Goal: Task Accomplishment & Management: Complete application form

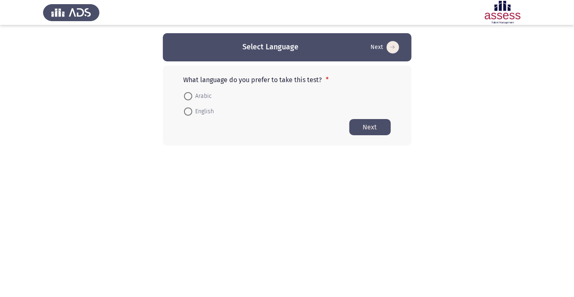
click at [188, 96] on span at bounding box center [188, 96] width 0 height 0
click at [188, 96] on input "Arabic" at bounding box center [188, 96] width 8 height 8
radio input "true"
click at [377, 127] on button "Next" at bounding box center [369, 127] width 41 height 16
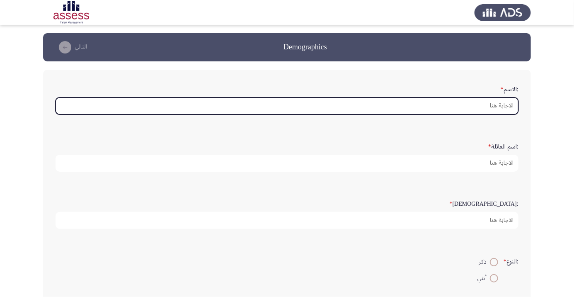
click at [498, 108] on input ":الاسم *" at bounding box center [287, 105] width 463 height 17
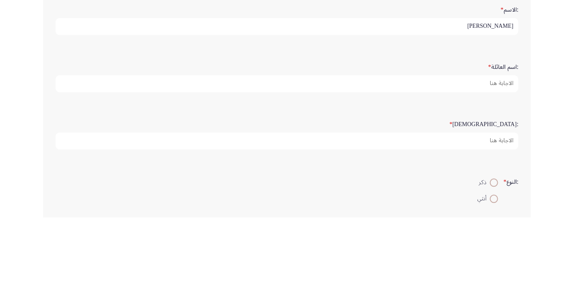
type input "[PERSON_NAME]"
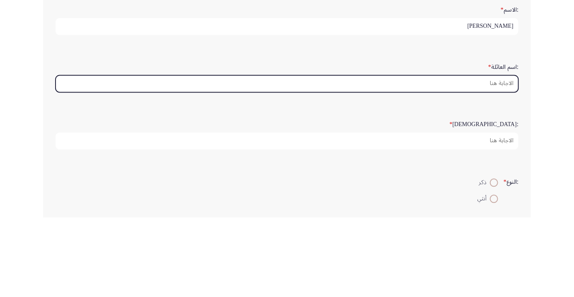
click at [505, 164] on input ":اسم العائلة *" at bounding box center [287, 163] width 463 height 17
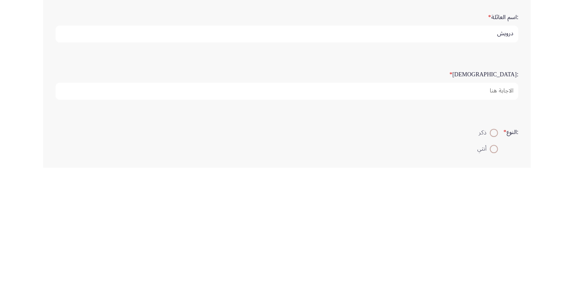
type input "درويش"
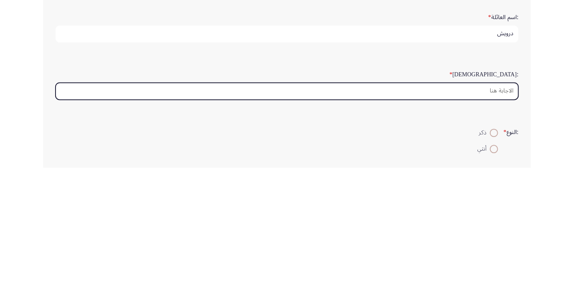
click at [496, 218] on input ":السن *" at bounding box center [287, 220] width 463 height 17
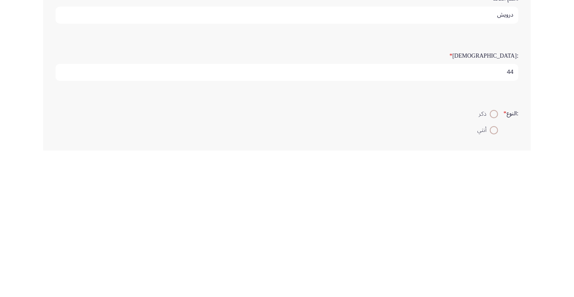
scroll to position [20, 0]
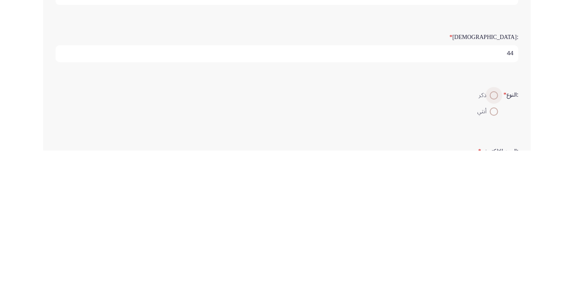
type input "44"
click at [494, 242] on span at bounding box center [494, 242] width 0 height 0
click at [493, 240] on input "ذكر" at bounding box center [494, 241] width 8 height 8
radio input "true"
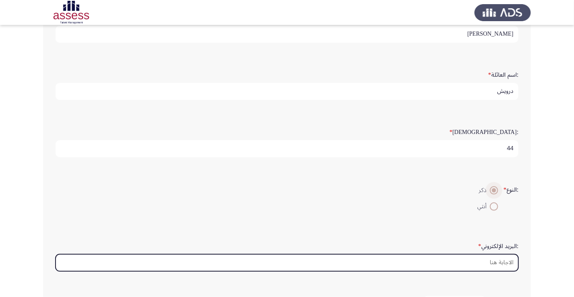
click at [500, 263] on input ":البريد الإلكتروني *" at bounding box center [287, 262] width 463 height 17
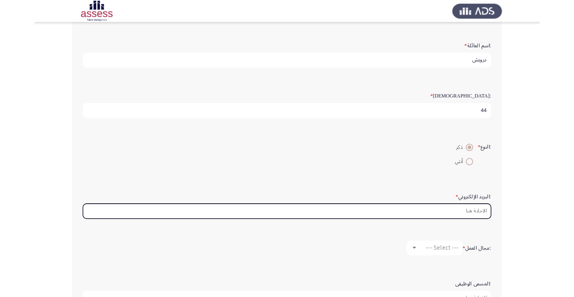
scroll to position [95, 0]
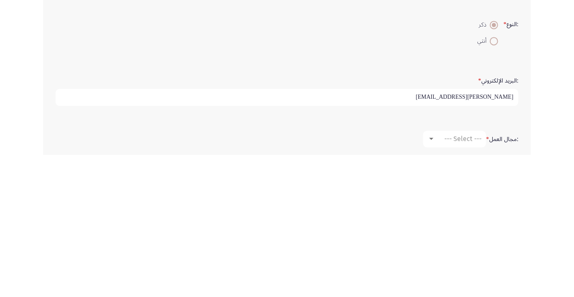
type input "[PERSON_NAME][EMAIL_ADDRESS]"
click at [543, 229] on app-assessment-container "Demographics التالي :الاسم * [PERSON_NAME] :اسم العائلة * [PERSON_NAME] :السن *…" at bounding box center [287, 181] width 574 height 486
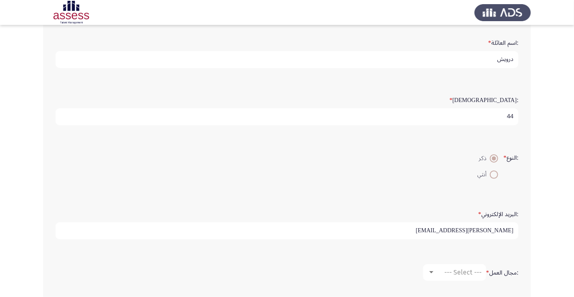
scroll to position [109, 0]
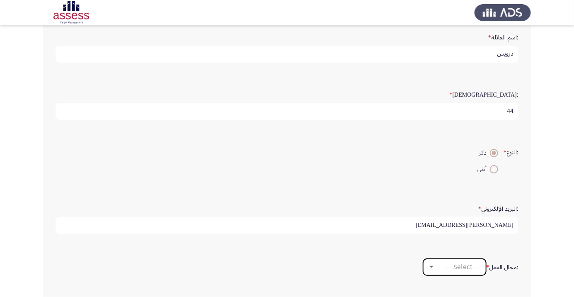
click at [469, 268] on span "--- Select ---" at bounding box center [462, 267] width 37 height 8
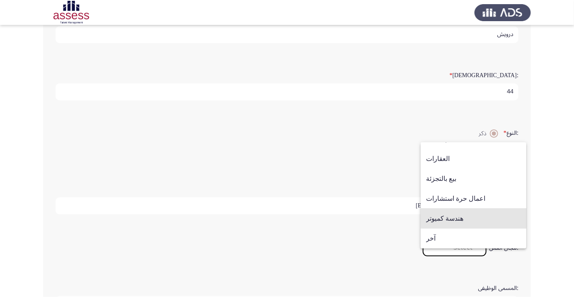
scroll to position [135, 0]
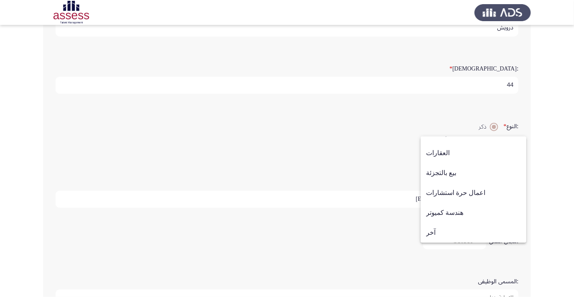
click at [437, 242] on span "آخر" at bounding box center [473, 233] width 95 height 20
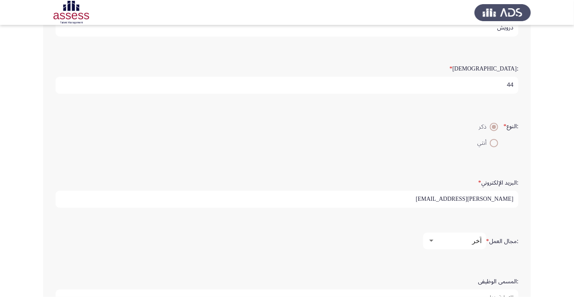
click at [497, 293] on input ":المسمى الوظيفى" at bounding box center [287, 297] width 463 height 17
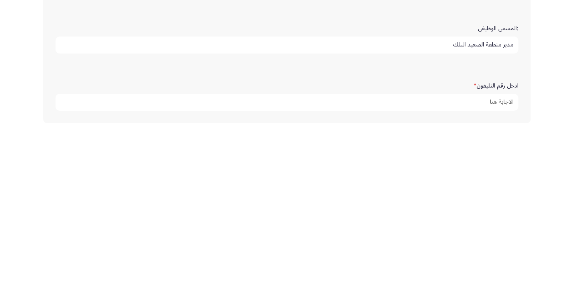
scroll to position [228, 0]
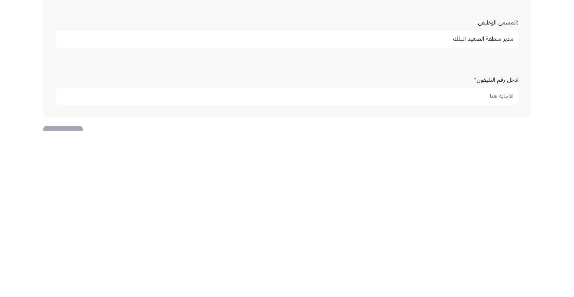
type input "مدير منطقة الصعيد البلك"
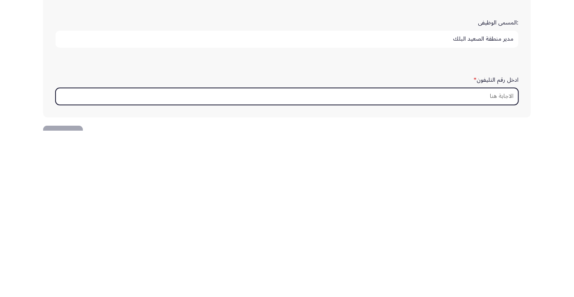
click at [496, 262] on input "ادخل رقم التليفون *" at bounding box center [287, 262] width 463 height 17
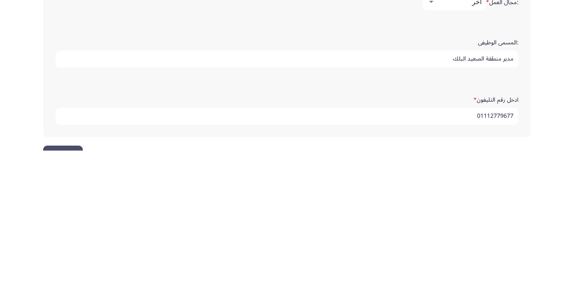
click at [558, 231] on app-assessment-container "Demographics التالي :الاسم * [PERSON_NAME] :اسم العائلة * [PERSON_NAME] :السن *…" at bounding box center [287, 49] width 574 height 486
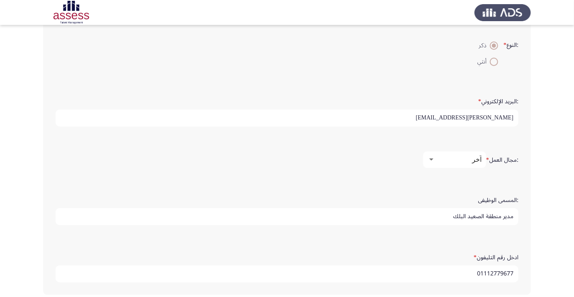
scroll to position [213, 0]
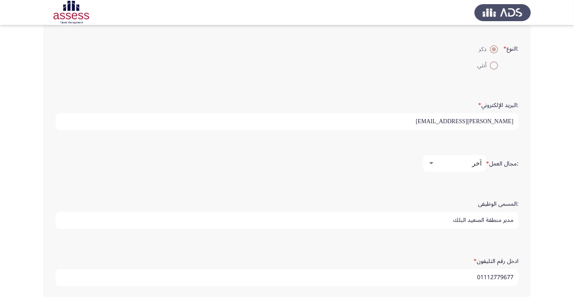
click at [502, 275] on input "01112779677" at bounding box center [287, 277] width 463 height 17
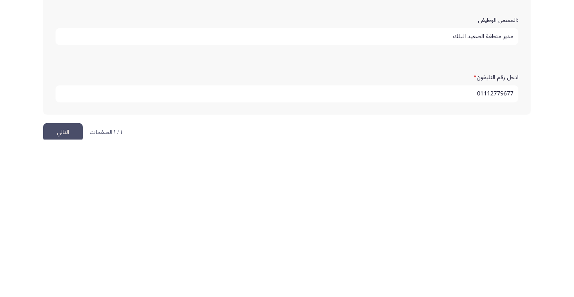
scroll to position [252, 0]
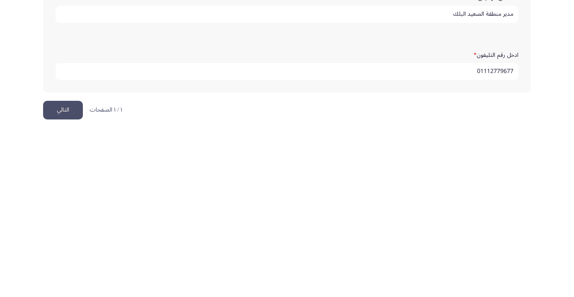
click at [468, 237] on input "01112779677" at bounding box center [287, 237] width 463 height 17
type input "01029675941"
click at [68, 274] on button "التالي" at bounding box center [63, 276] width 40 height 19
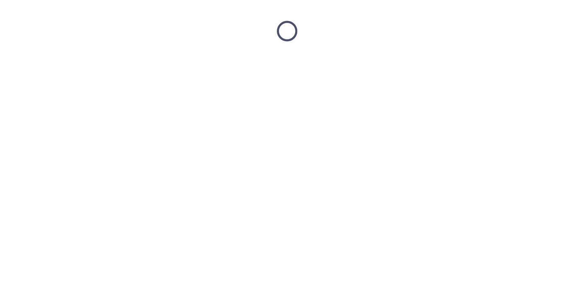
scroll to position [0, 0]
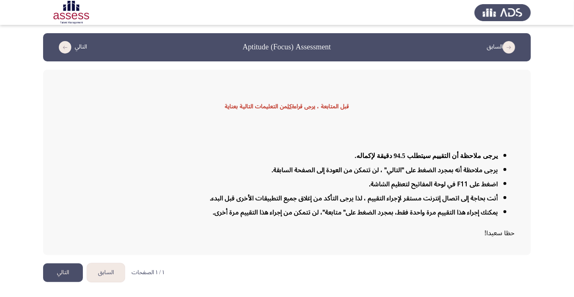
click at [67, 282] on button "التالي" at bounding box center [63, 272] width 40 height 19
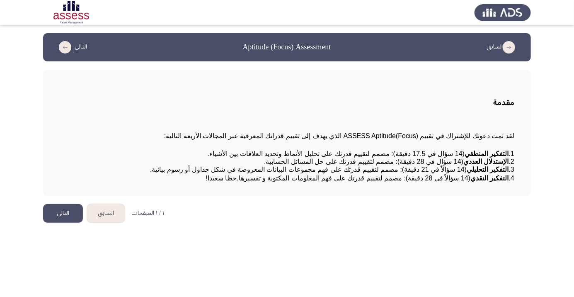
click at [67, 223] on button "التالي" at bounding box center [63, 213] width 40 height 19
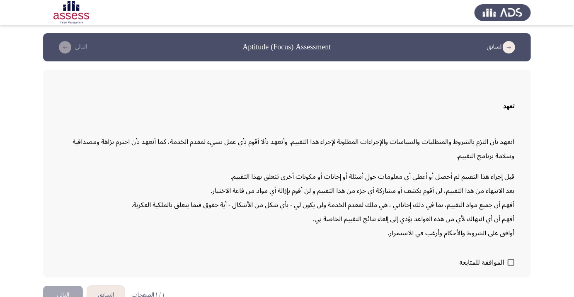
scroll to position [24, 0]
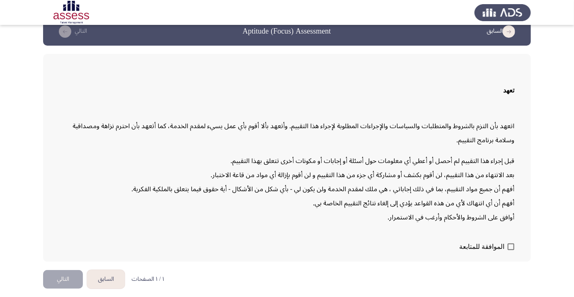
click at [511, 250] on span at bounding box center [511, 246] width 7 height 7
click at [511, 250] on input "الموافقة للمتابعة" at bounding box center [511, 250] width 0 height 0
checkbox input "true"
click at [66, 288] on button "التالي" at bounding box center [63, 279] width 40 height 19
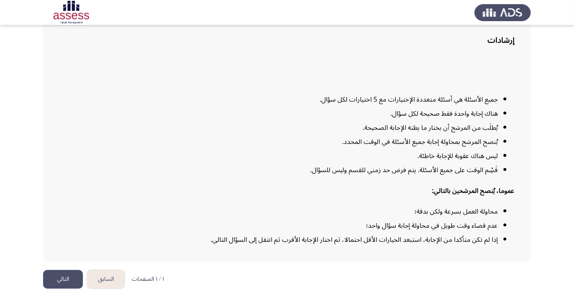
scroll to position [67, 0]
click at [60, 288] on button "التالي" at bounding box center [63, 279] width 40 height 19
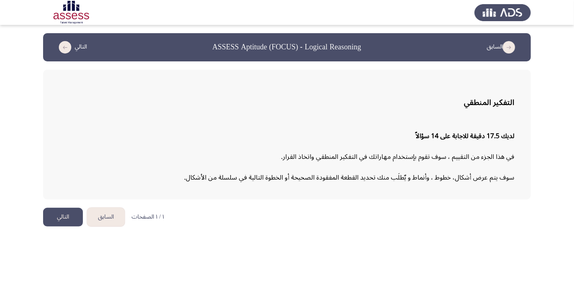
click at [60, 220] on button "التالي" at bounding box center [63, 217] width 40 height 19
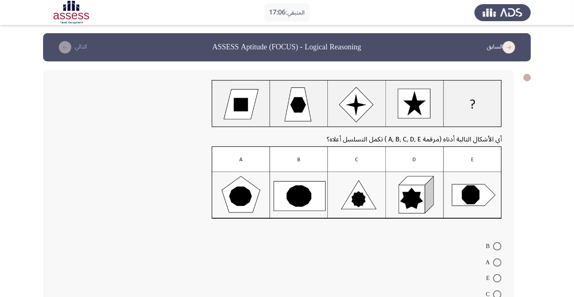
click at [476, 195] on img at bounding box center [357, 182] width 290 height 73
click at [497, 278] on span at bounding box center [497, 278] width 8 height 8
click at [497, 278] on input "E" at bounding box center [497, 278] width 8 height 8
radio input "true"
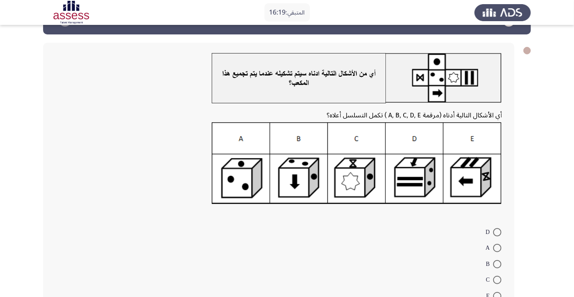
scroll to position [15, 0]
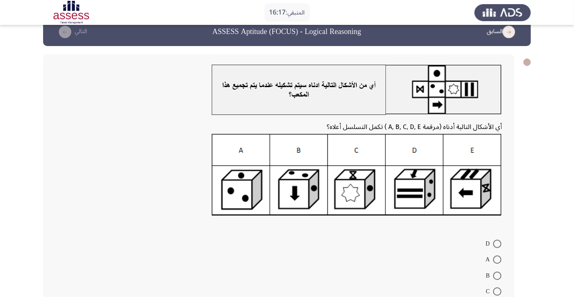
click at [497, 275] on span at bounding box center [497, 275] width 8 height 8
click at [497, 275] on input "B" at bounding box center [497, 275] width 8 height 8
radio input "true"
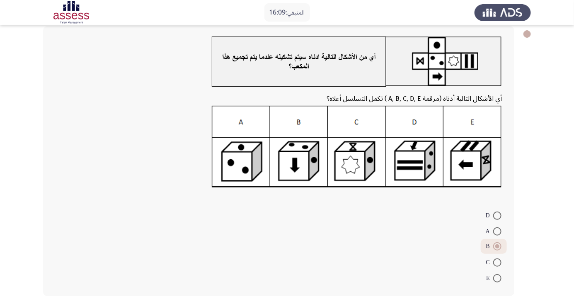
scroll to position [44, 0]
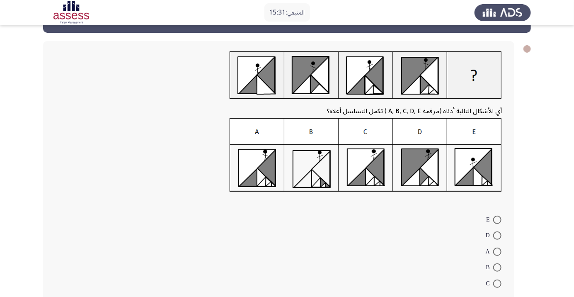
scroll to position [29, 0]
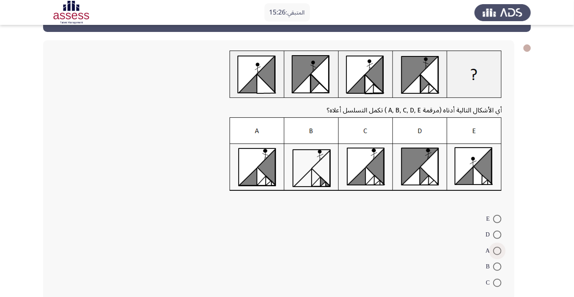
click at [497, 250] on span at bounding box center [497, 251] width 8 height 8
click at [497, 250] on input "A" at bounding box center [497, 251] width 8 height 8
radio input "true"
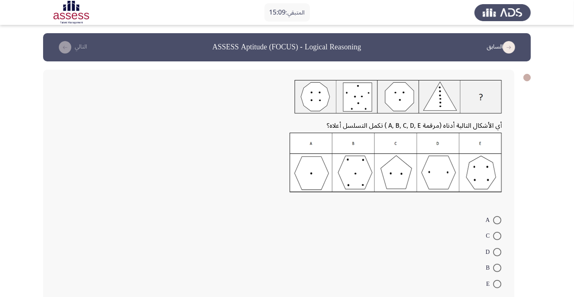
scroll to position [7, 0]
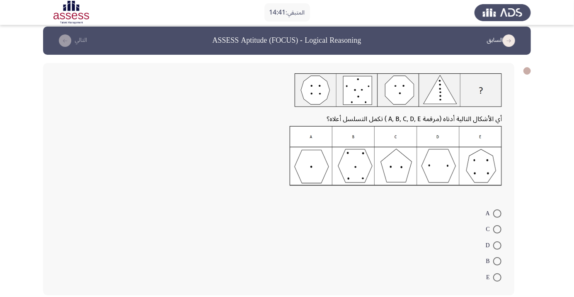
click at [497, 213] on span at bounding box center [497, 213] width 8 height 8
click at [497, 213] on input "A" at bounding box center [497, 213] width 8 height 8
radio input "true"
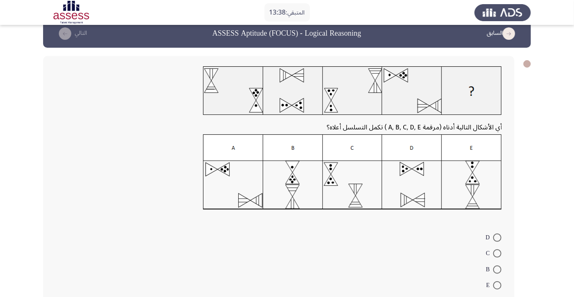
scroll to position [3, 0]
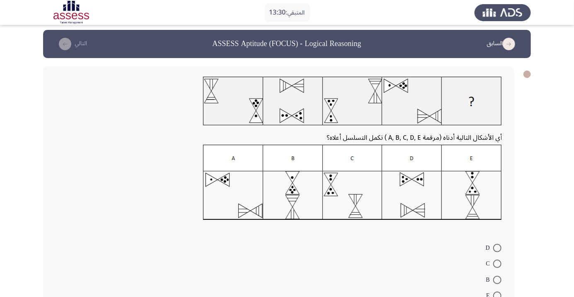
click at [497, 247] on span at bounding box center [497, 248] width 8 height 8
click at [497, 247] on input "D" at bounding box center [497, 248] width 8 height 8
radio input "true"
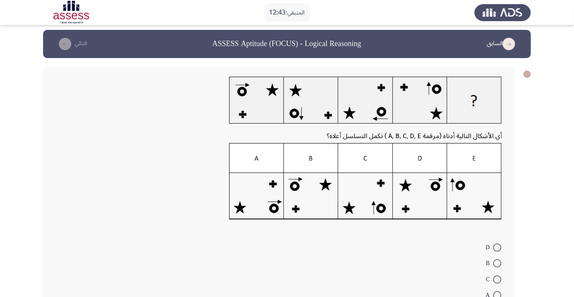
scroll to position [0, 0]
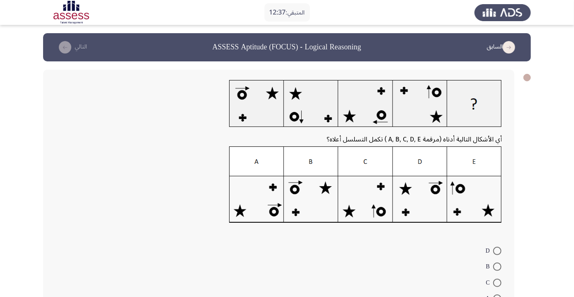
click at [497, 266] on span at bounding box center [497, 266] width 8 height 8
click at [497, 266] on input "B" at bounding box center [497, 266] width 8 height 8
radio input "true"
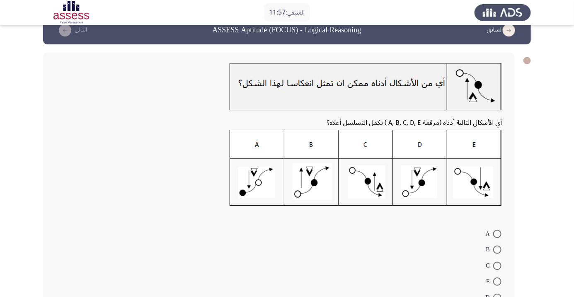
scroll to position [26, 0]
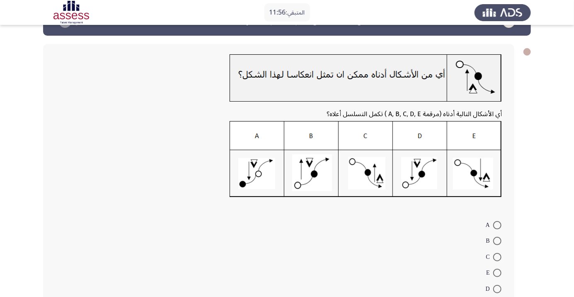
click at [497, 256] on span at bounding box center [497, 257] width 8 height 8
click at [497, 256] on input "C" at bounding box center [497, 257] width 8 height 8
radio input "true"
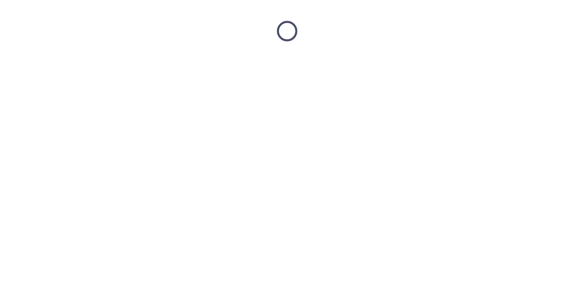
scroll to position [0, 0]
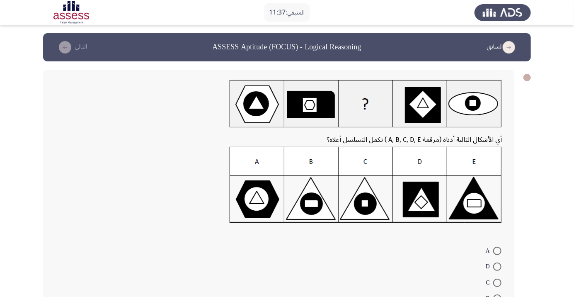
click at [497, 282] on span at bounding box center [497, 283] width 8 height 8
click at [497, 282] on input "C" at bounding box center [497, 283] width 8 height 8
radio input "true"
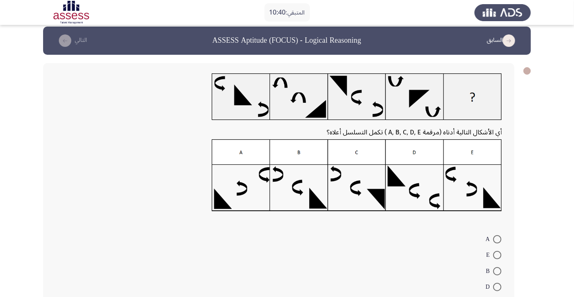
scroll to position [1, 0]
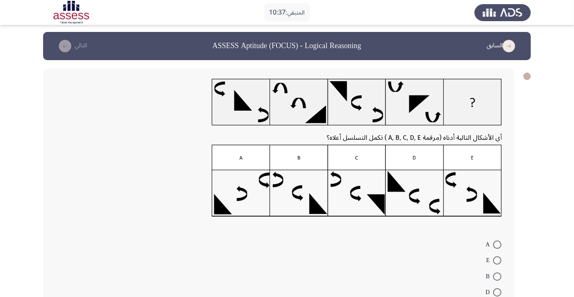
click at [497, 260] on span at bounding box center [497, 260] width 8 height 8
click at [497, 260] on input "E" at bounding box center [497, 260] width 8 height 8
radio input "true"
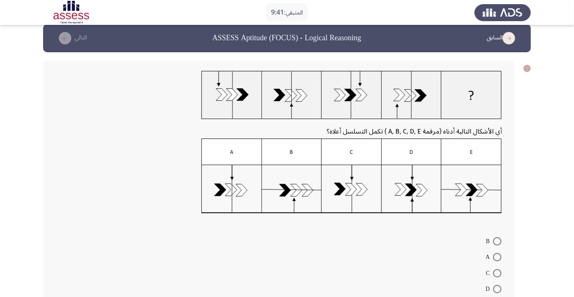
scroll to position [7, 0]
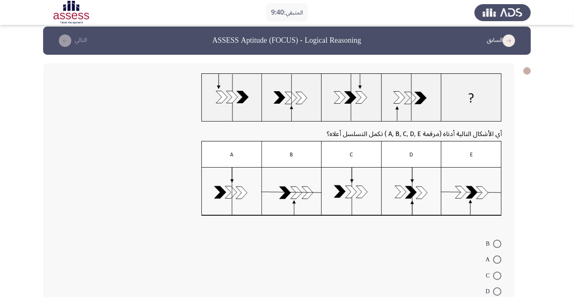
click at [497, 259] on span at bounding box center [497, 259] width 8 height 8
click at [497, 259] on input "A" at bounding box center [497, 259] width 8 height 8
radio input "true"
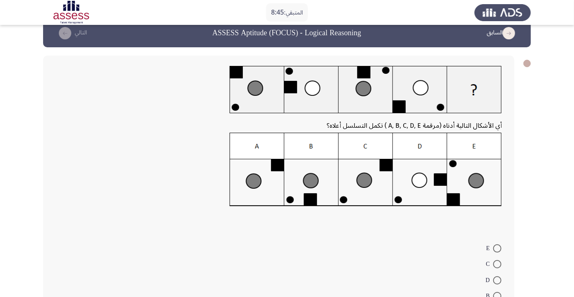
scroll to position [15, 0]
click at [365, 185] on img at bounding box center [366, 169] width 272 height 74
click at [497, 263] on span at bounding box center [497, 263] width 8 height 8
click at [497, 263] on input "C" at bounding box center [497, 263] width 8 height 8
radio input "true"
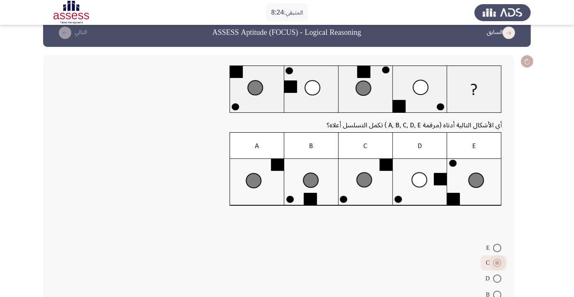
scroll to position [48, 0]
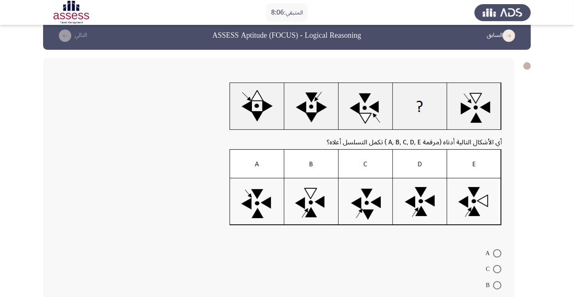
scroll to position [12, 0]
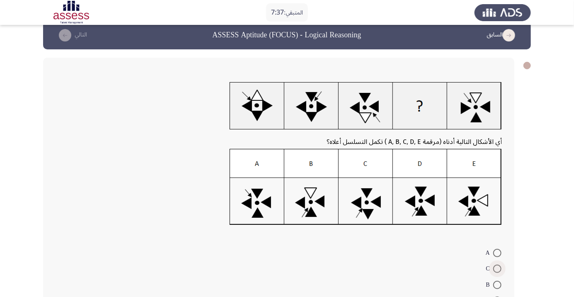
click at [497, 268] on span at bounding box center [497, 268] width 8 height 8
click at [497, 268] on input "C" at bounding box center [497, 268] width 8 height 8
radio input "true"
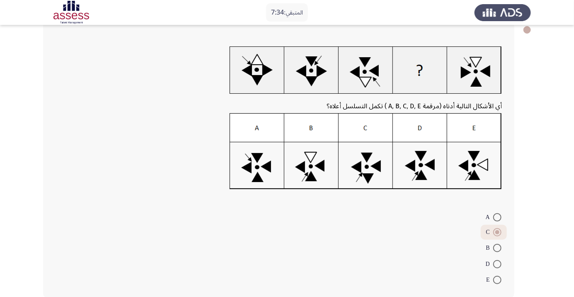
scroll to position [50, 0]
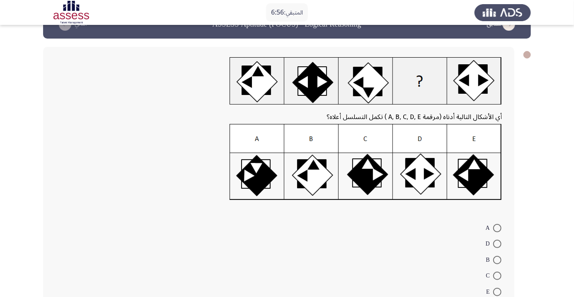
scroll to position [37, 0]
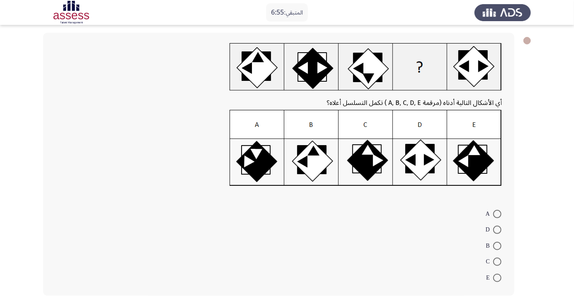
click at [496, 270] on mat-radio-button "E" at bounding box center [494, 277] width 26 height 16
click at [497, 261] on span at bounding box center [497, 261] width 8 height 8
click at [497, 261] on input "C" at bounding box center [497, 261] width 8 height 8
radio input "true"
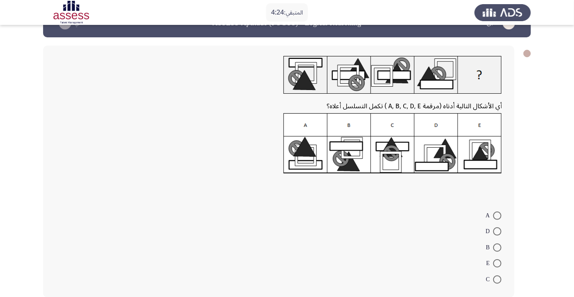
scroll to position [24, 0]
click at [497, 262] on span at bounding box center [497, 263] width 8 height 8
click at [497, 262] on input "E" at bounding box center [497, 263] width 8 height 8
radio input "true"
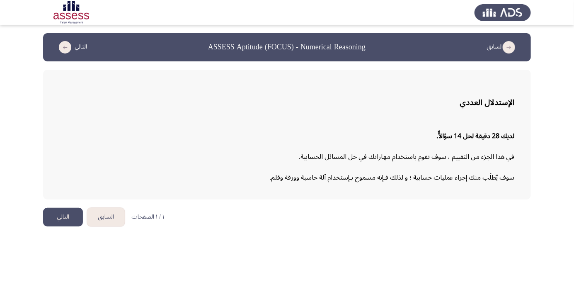
click at [33, 115] on app-assessment-container "السابق ASSESS Aptitude (FOCUS) - Numerical Reasoning التالي الإستدلال العددي لد…" at bounding box center [287, 116] width 574 height 166
click at [59, 220] on button "التالي" at bounding box center [63, 217] width 40 height 19
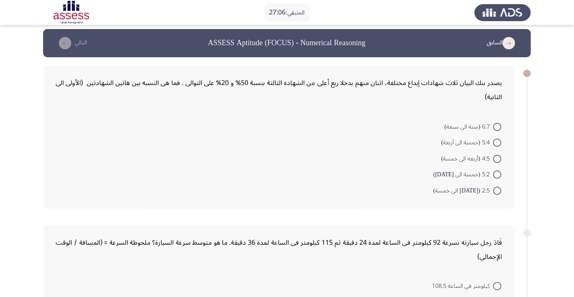
scroll to position [4, 0]
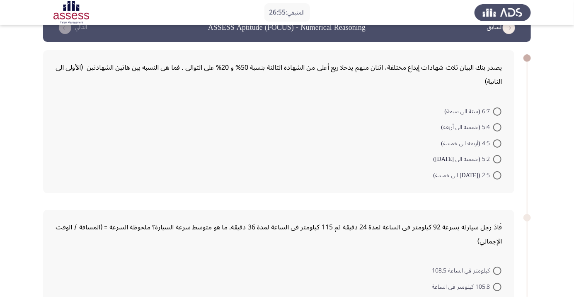
scroll to position [18, 0]
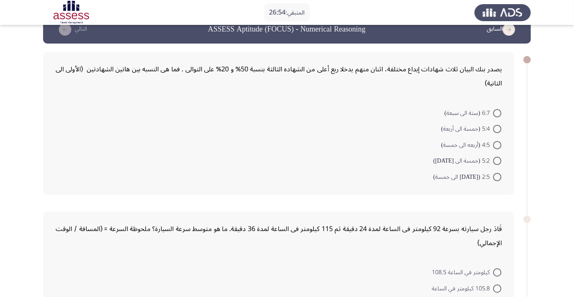
click at [497, 176] on span at bounding box center [497, 177] width 8 height 8
click at [497, 176] on input "2:5 ([DATE] الى خمسة)" at bounding box center [497, 177] width 8 height 8
radio input "true"
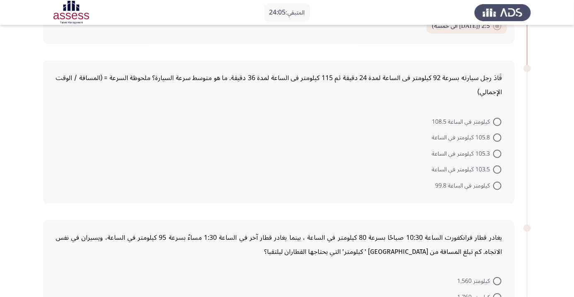
scroll to position [167, 0]
click at [497, 169] on span at bounding box center [497, 169] width 8 height 8
click at [497, 169] on input "103.5 كيلومتر في الساعة" at bounding box center [497, 169] width 8 height 8
radio input "true"
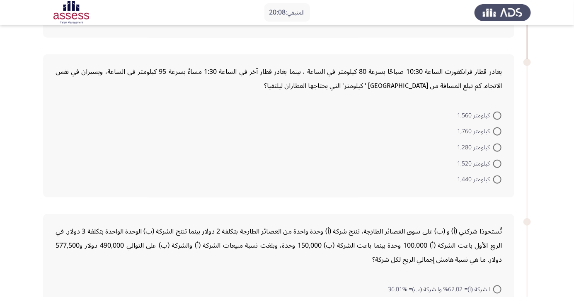
scroll to position [327, 0]
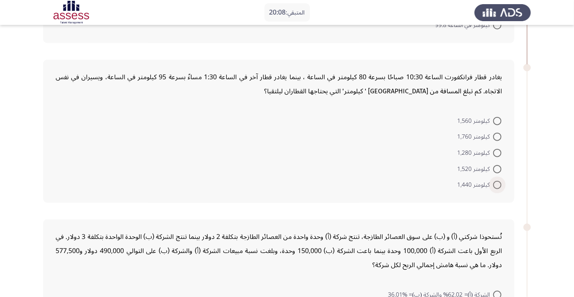
click at [496, 186] on span at bounding box center [497, 185] width 8 height 8
click at [496, 186] on input "كيلومتر 1,440" at bounding box center [497, 185] width 8 height 8
radio input "true"
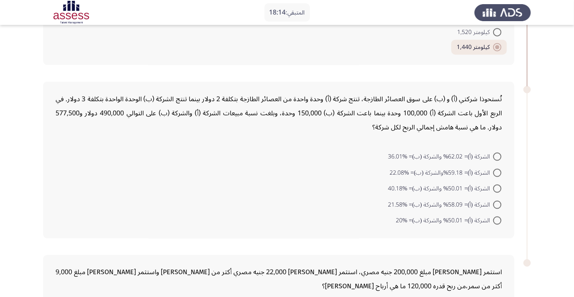
scroll to position [460, 0]
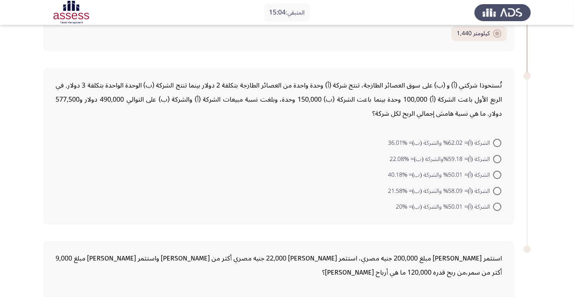
scroll to position [479, 0]
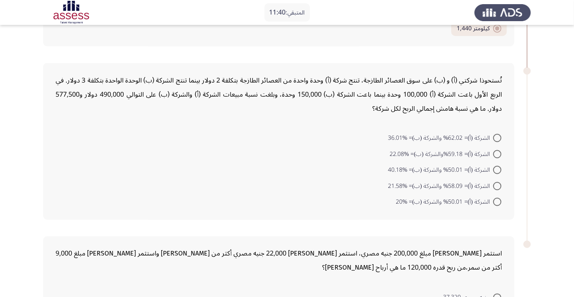
scroll to position [482, 0]
click at [497, 136] on span at bounding box center [497, 137] width 8 height 8
click at [497, 136] on input "الشركة (أ)= 62.02% والشركة (ب)= %36.01" at bounding box center [497, 137] width 8 height 8
radio input "true"
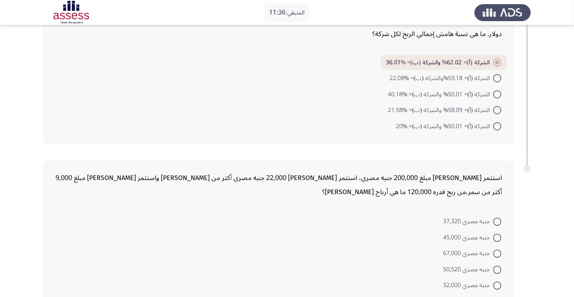
scroll to position [564, 0]
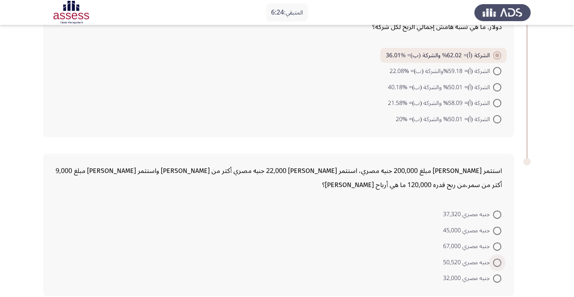
click at [497, 261] on span at bounding box center [497, 263] width 8 height 8
click at [497, 261] on input "جنيه مصري 50,520" at bounding box center [497, 263] width 8 height 8
radio input "true"
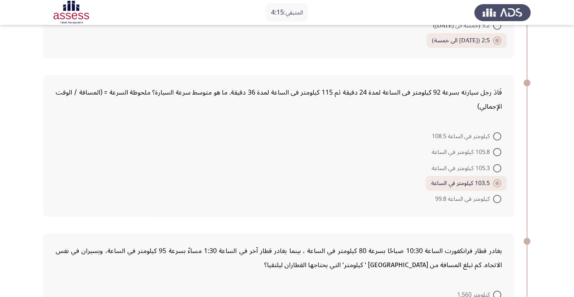
scroll to position [153, 0]
click at [27, 159] on app-assessment-container "المتبقي: 4:14 السابق ASSESS Aptitude (FOCUS) - Numerical Reasoning التالي يصدر …" at bounding box center [287, 297] width 574 height 834
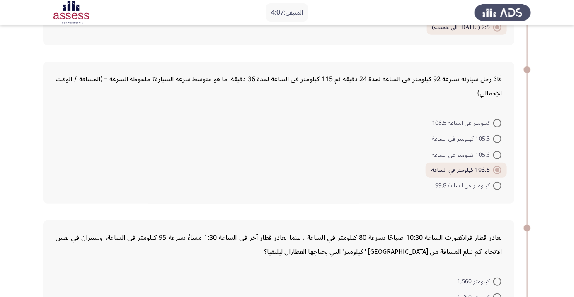
scroll to position [168, 0]
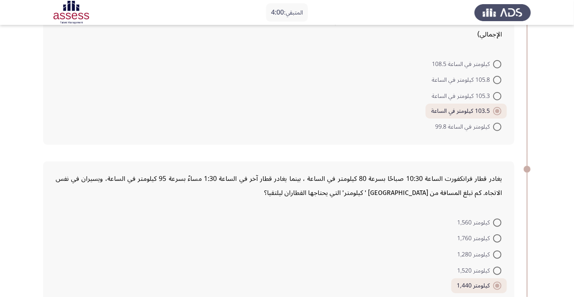
click at [0, 209] on app-assessment-container "المتبقي: 4:00 السابق ASSESS Aptitude (FOCUS) - Numerical Reasoning التالي يصدر …" at bounding box center [287, 225] width 574 height 834
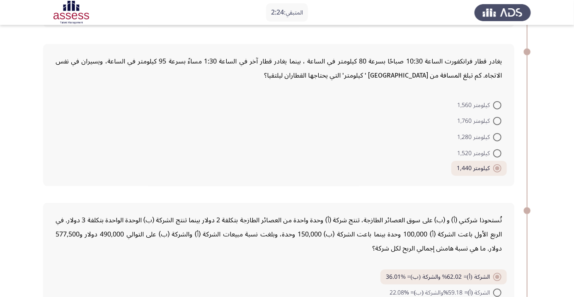
scroll to position [352, 0]
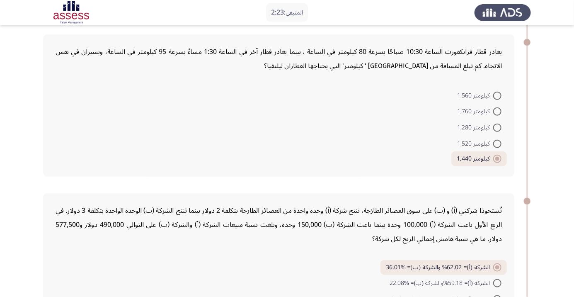
click at [31, 118] on app-assessment-container "المتبقي: 2:23 السابق ASSESS Aptitude (FOCUS) - Numerical Reasoning التالي يصدر …" at bounding box center [287, 98] width 574 height 834
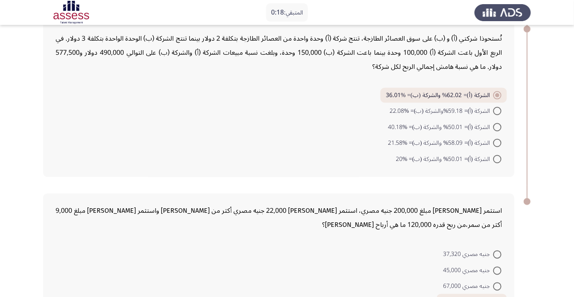
scroll to position [563, 0]
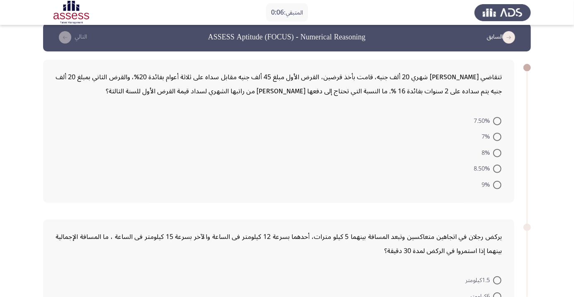
scroll to position [0, 0]
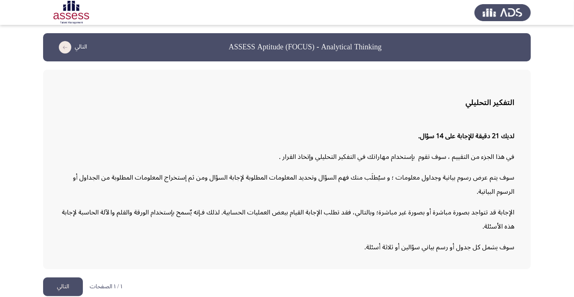
click at [69, 296] on button "التالي" at bounding box center [63, 286] width 40 height 19
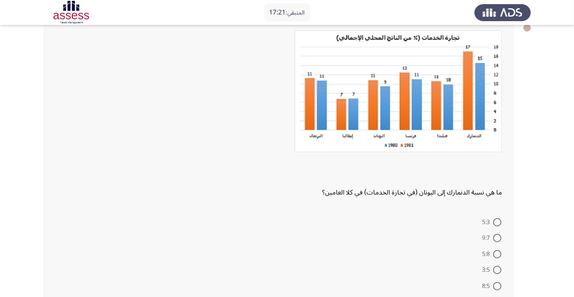
scroll to position [58, 0]
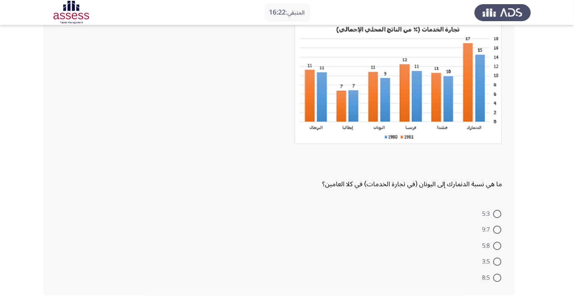
click at [497, 245] on span at bounding box center [497, 246] width 8 height 8
click at [497, 245] on input "5:8" at bounding box center [497, 246] width 8 height 8
radio input "true"
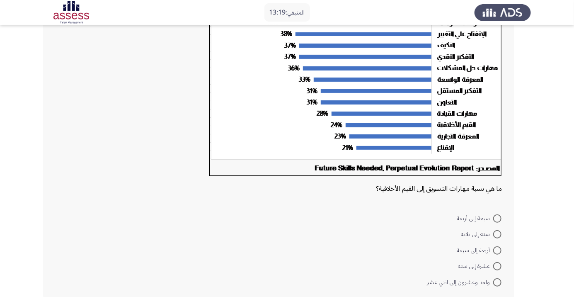
scroll to position [125, 0]
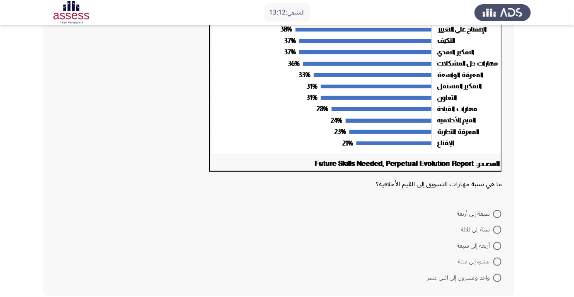
click at [497, 283] on mat-radio-button "واحد وعشرون إلى اثني عشر" at bounding box center [463, 277] width 85 height 16
click at [497, 277] on span at bounding box center [497, 278] width 8 height 8
click at [497, 277] on input "واحد وعشرون إلى اثني عشر" at bounding box center [497, 278] width 8 height 8
radio input "true"
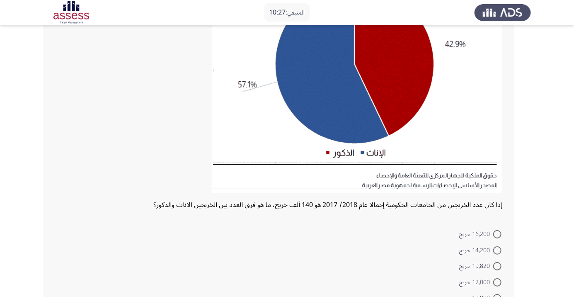
scroll to position [132, 0]
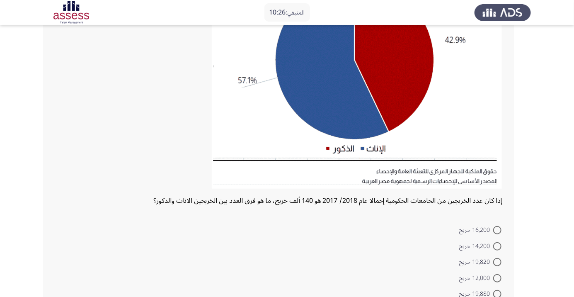
click at [497, 293] on span at bounding box center [497, 294] width 8 height 8
click at [497, 293] on input "19,880 خريج" at bounding box center [497, 294] width 8 height 8
radio input "true"
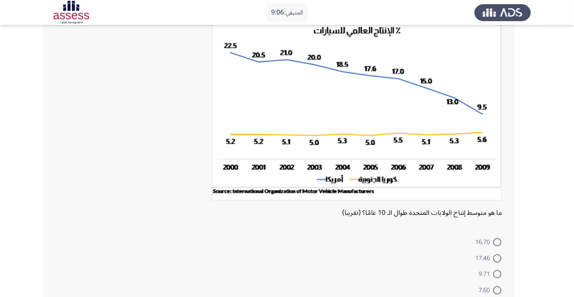
scroll to position [53, 0]
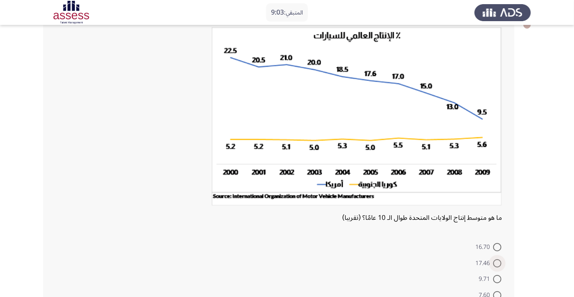
click at [497, 263] on span at bounding box center [497, 263] width 8 height 8
click at [497, 263] on input "17.46" at bounding box center [497, 263] width 8 height 8
radio input "true"
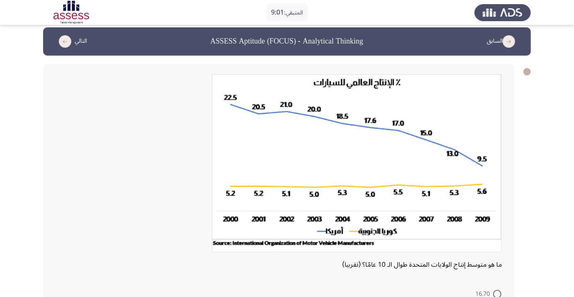
scroll to position [85, 0]
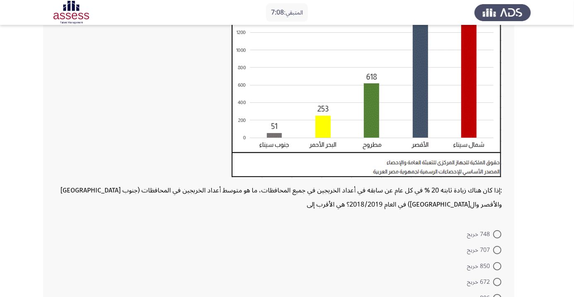
scroll to position [132, 0]
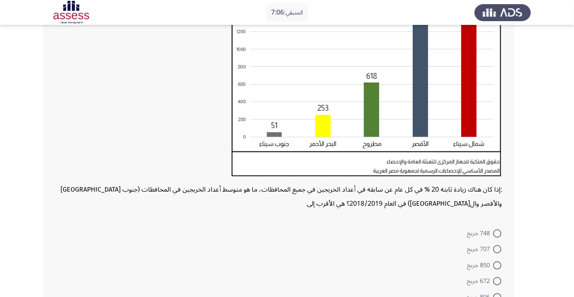
click at [494, 284] on span at bounding box center [497, 281] width 8 height 8
click at [494, 284] on input "672 خريج" at bounding box center [497, 281] width 8 height 8
radio input "true"
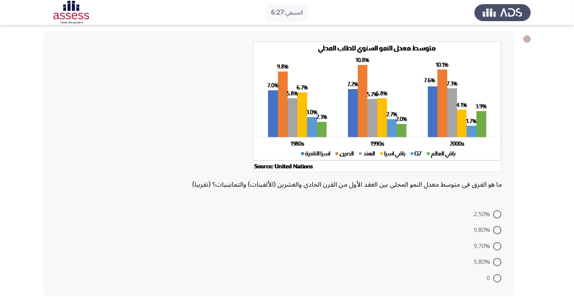
scroll to position [39, 0]
click at [27, 139] on app-assessment-container "المتبقي: 5:43 السابق ASSESS Aptitude (FOCUS) - Analytical Thinking التالي ما هو…" at bounding box center [287, 149] width 574 height 310
click at [0, 230] on app-assessment-container "المتبقي: 5:19 السابق ASSESS Aptitude (FOCUS) - Analytical Thinking التالي ما هو…" at bounding box center [287, 149] width 574 height 310
click at [0, 233] on app-assessment-container "المتبقي: 5:16 السابق ASSESS Aptitude (FOCUS) - Analytical Thinking التالي ما هو…" at bounding box center [287, 149] width 574 height 310
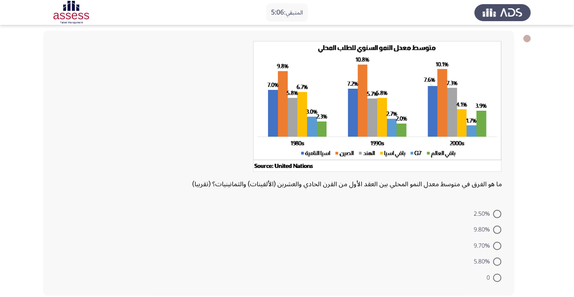
click at [0, 222] on app-assessment-container "المتبقي: 5:06 السابق ASSESS Aptitude (FOCUS) - Analytical Thinking التالي ما هو…" at bounding box center [287, 149] width 574 height 310
click at [0, 222] on app-assessment-container "المتبقي: 5:04 السابق ASSESS Aptitude (FOCUS) - Analytical Thinking التالي ما هو…" at bounding box center [287, 149] width 574 height 310
click at [0, 225] on app-assessment-container "المتبقي: 5:03 السابق ASSESS Aptitude (FOCUS) - Analytical Thinking التالي ما هو…" at bounding box center [287, 149] width 574 height 310
click at [0, 227] on app-assessment-container "المتبقي: 4:54 السابق ASSESS Aptitude (FOCUS) - Analytical Thinking التالي ما هو…" at bounding box center [287, 149] width 574 height 310
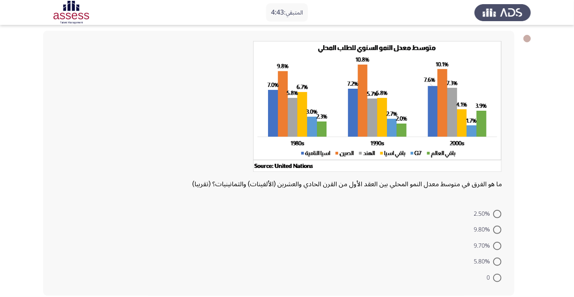
click at [0, 221] on app-assessment-container "المتبقي: 4:43 السابق ASSESS Aptitude (FOCUS) - Analytical Thinking التالي ما هو…" at bounding box center [287, 149] width 574 height 310
click at [0, 223] on app-assessment-container "المتبقي: 4:43 السابق ASSESS Aptitude (FOCUS) - Analytical Thinking التالي ما هو…" at bounding box center [287, 149] width 574 height 310
click at [0, 231] on app-assessment-container "المتبقي: 4:41 السابق ASSESS Aptitude (FOCUS) - Analytical Thinking التالي ما هو…" at bounding box center [287, 149] width 574 height 310
click at [487, 281] on span "0" at bounding box center [490, 278] width 7 height 10
click at [493, 281] on input "0" at bounding box center [497, 278] width 8 height 8
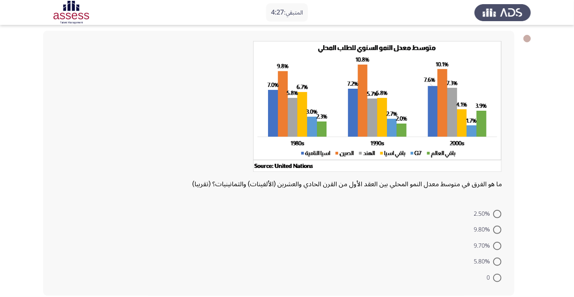
radio input "true"
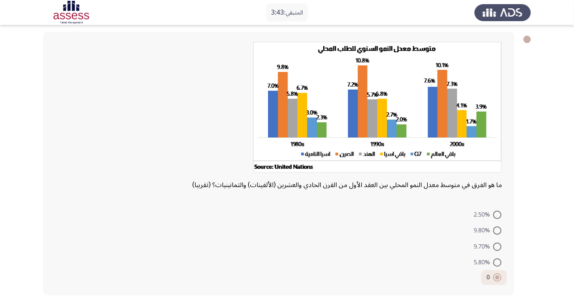
click at [0, 230] on app-assessment-container "المتبقي: 3:43 السابق ASSESS Aptitude (FOCUS) - Analytical Thinking التالي ما هو…" at bounding box center [287, 149] width 574 height 308
click at [0, 230] on app-assessment-container "المتبقي: 3:42 السابق ASSESS Aptitude (FOCUS) - Analytical Thinking التالي ما هو…" at bounding box center [287, 149] width 574 height 308
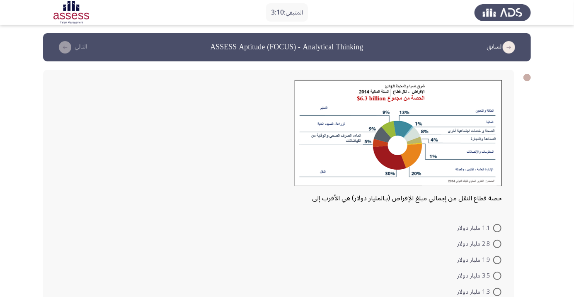
scroll to position [14, 0]
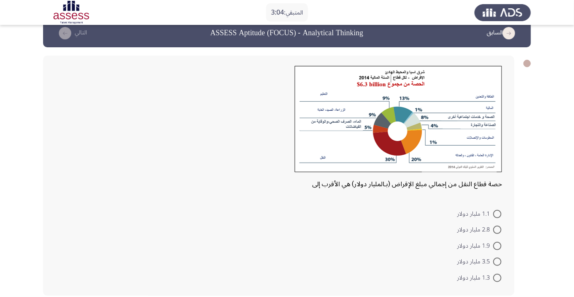
click at [0, 231] on app-assessment-container "المتبقي: 3:04 السابق ASSESS Aptitude (FOCUS) - Analytical Thinking التالي حصة ق…" at bounding box center [287, 161] width 574 height 285
click at [0, 234] on app-assessment-container "المتبقي: 2:58 السابق ASSESS Aptitude (FOCUS) - Analytical Thinking التالي حصة ق…" at bounding box center [287, 161] width 574 height 285
click at [0, 235] on app-assessment-container "المتبقي: 2:54 السابق ASSESS Aptitude (FOCUS) - Analytical Thinking التالي حصة ق…" at bounding box center [287, 161] width 574 height 285
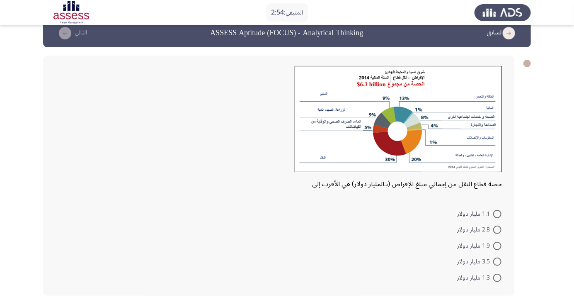
click at [0, 235] on app-assessment-container "المتبقي: 2:54 السابق ASSESS Aptitude (FOCUS) - Analytical Thinking التالي حصة ق…" at bounding box center [287, 161] width 574 height 285
click at [0, 235] on app-assessment-container "المتبقي: 2:53 السابق ASSESS Aptitude (FOCUS) - Analytical Thinking التالي حصة ق…" at bounding box center [287, 161] width 574 height 285
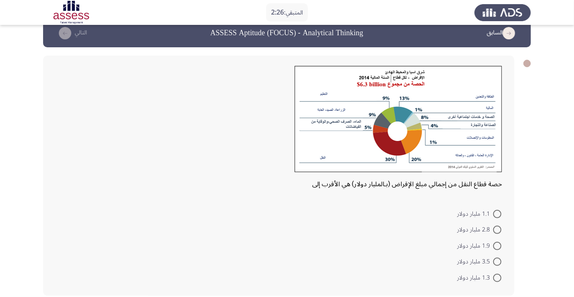
click at [0, 229] on app-assessment-container "المتبقي: 2:26 السابق ASSESS Aptitude (FOCUS) - Analytical Thinking التالي حصة ق…" at bounding box center [287, 161] width 574 height 285
click at [0, 230] on app-assessment-container "المتبقي: 2:24 السابق ASSESS Aptitude (FOCUS) - Analytical Thinking التالي حصة ق…" at bounding box center [287, 161] width 574 height 285
click at [0, 231] on app-assessment-container "المتبقي: 2:23 السابق ASSESS Aptitude (FOCUS) - Analytical Thinking التالي حصة ق…" at bounding box center [287, 161] width 574 height 285
click at [0, 234] on app-assessment-container "المتبقي: 2:23 السابق ASSESS Aptitude (FOCUS) - Analytical Thinking التالي حصة ق…" at bounding box center [287, 161] width 574 height 285
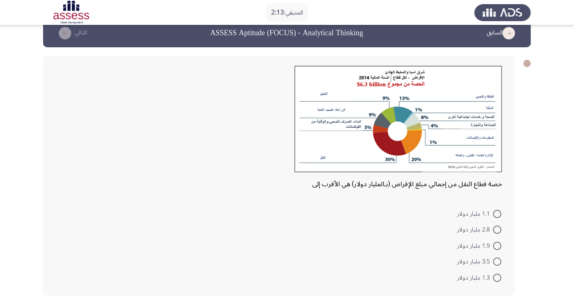
click at [0, 234] on app-assessment-container "المتبقي: 2:13 السابق ASSESS Aptitude (FOCUS) - Analytical Thinking التالي حصة ق…" at bounding box center [287, 161] width 574 height 285
click at [0, 230] on app-assessment-container "المتبقي: 2:07 السابق ASSESS Aptitude (FOCUS) - Analytical Thinking التالي حصة ق…" at bounding box center [287, 161] width 574 height 285
click at [497, 245] on span at bounding box center [497, 246] width 8 height 8
click at [497, 245] on input "1.9 مليار دولار" at bounding box center [497, 246] width 8 height 8
radio input "true"
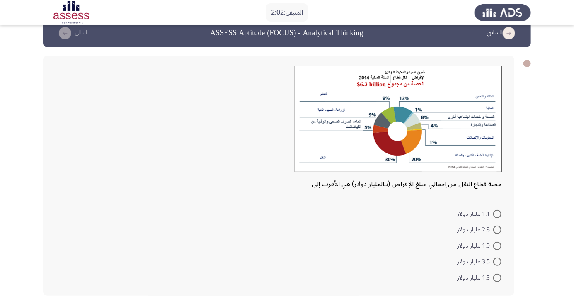
scroll to position [13, 0]
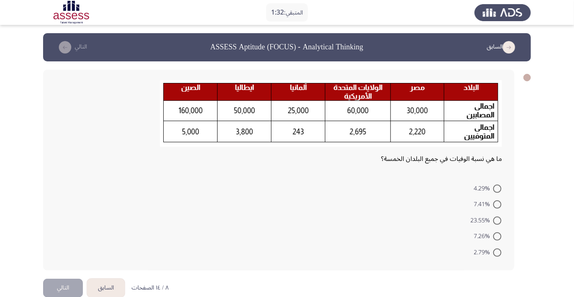
click at [497, 204] on span at bounding box center [497, 204] width 8 height 8
click at [497, 204] on input "7.41%" at bounding box center [497, 204] width 8 height 8
radio input "true"
click at [66, 283] on button "التالي" at bounding box center [63, 286] width 40 height 19
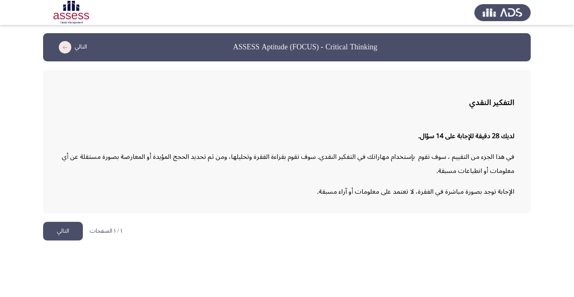
click at [17, 153] on app-assessment-container "ASSESS Aptitude (FOCUS) - Critical Thinking التالي التفكير النقدي لديك 28 دقيقة…" at bounding box center [287, 123] width 574 height 180
click at [13, 155] on app-assessment-container "ASSESS Aptitude (FOCUS) - Critical Thinking التالي التفكير النقدي لديك 28 دقيقة…" at bounding box center [287, 123] width 574 height 180
click at [57, 238] on button "التالي" at bounding box center [63, 231] width 40 height 19
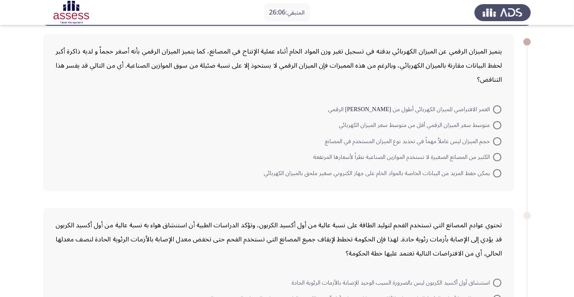
scroll to position [36, 0]
click at [494, 107] on span at bounding box center [497, 109] width 8 height 8
click at [494, 107] on input "العمر الافتراضي للميزان الكهربائي أطول من [PERSON_NAME] الرقمي" at bounding box center [497, 109] width 8 height 8
radio input "true"
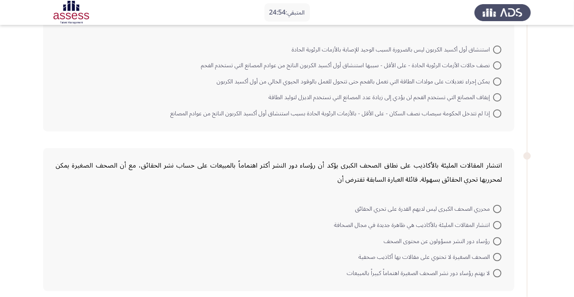
scroll to position [280, 0]
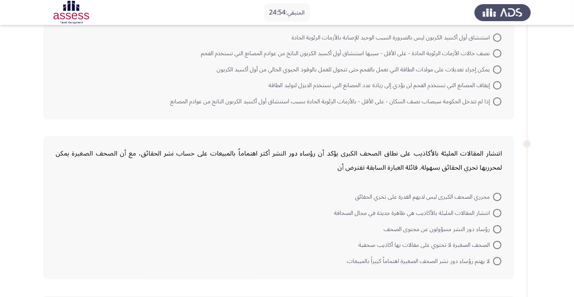
click at [492, 77] on mat-radio-button "إيقاف المصانع التي تستخدم الفحم لن يؤدي إلى زيادة عدد المصانع التي تستخدم الديز…" at bounding box center [385, 85] width 244 height 16
click at [497, 69] on span at bounding box center [497, 69] width 8 height 8
click at [497, 69] on input "يمكن إجراء تعديلات على مولدات الطاقة التي تعمل بالفحم حتى تتحول للعمل بالوقود ا…" at bounding box center [497, 69] width 8 height 8
radio input "true"
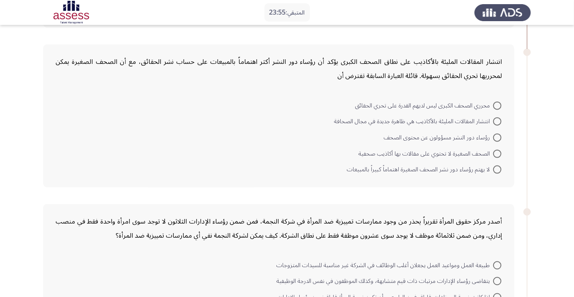
scroll to position [370, 0]
click at [499, 121] on span at bounding box center [497, 121] width 8 height 8
click at [499, 121] on input "انتشار المقالات المليئة بالأكاذيب هي ظاهرة جديدة في مجال الصحافة" at bounding box center [497, 121] width 8 height 8
radio input "true"
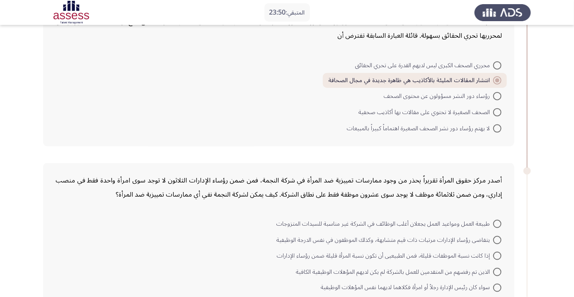
scroll to position [411, 0]
click at [24, 186] on app-assessment-container "المتبقي: 23:49 السابق ASSESS Aptitude (FOCUS) - Critical Thinking التالي يتميز …" at bounding box center [287, 54] width 574 height 865
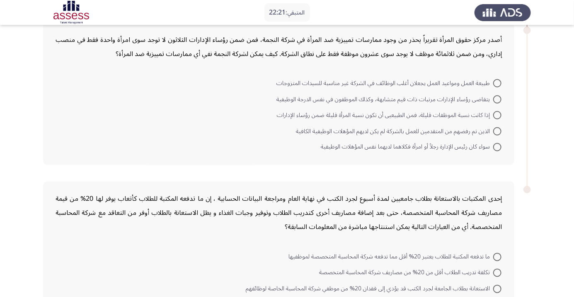
scroll to position [549, 0]
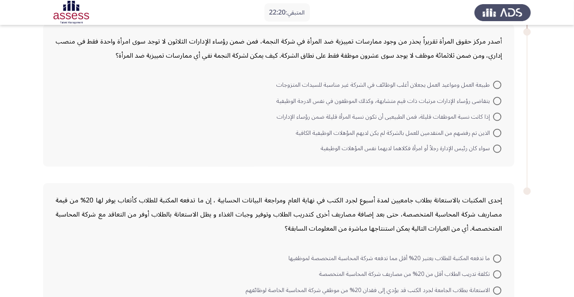
click at [497, 84] on span at bounding box center [497, 85] width 8 height 8
click at [497, 84] on input "طبيعة العمل ومواعيد العمل يجعلان أغلب الوظائف في الشركة غير مناسبة للسيدات المت…" at bounding box center [497, 85] width 8 height 8
radio input "true"
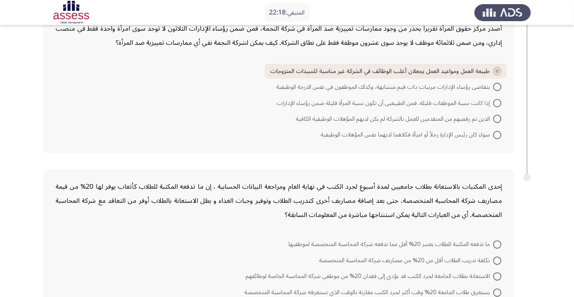
scroll to position [592, 0]
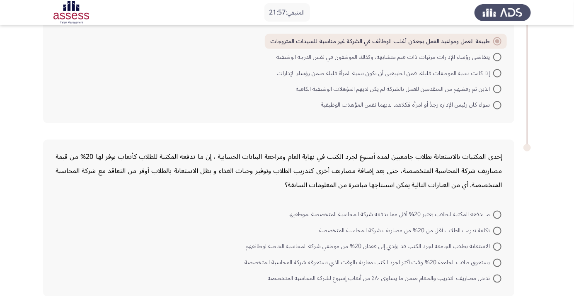
click at [497, 213] on span at bounding box center [497, 215] width 8 height 8
click at [497, 213] on input "ما تدفعه المكتبة للطلاب يعتبر 20% أقل مما تدفعه شركة المحاسبة المتخصصة لموظفيها" at bounding box center [497, 215] width 8 height 8
radio input "true"
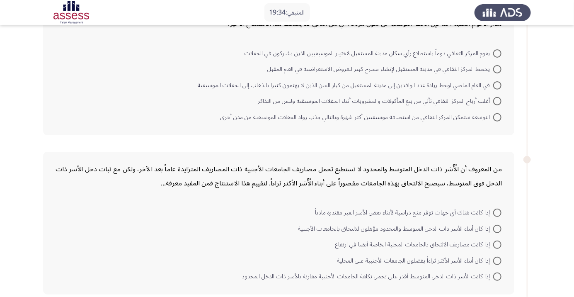
scroll to position [96, 0]
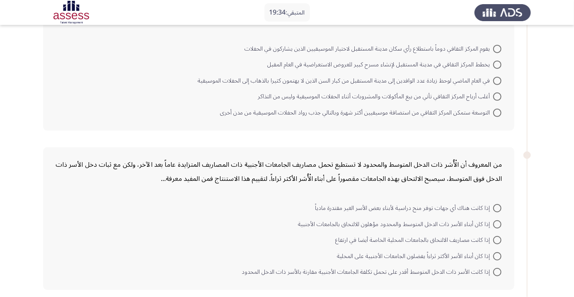
click at [497, 112] on span at bounding box center [497, 113] width 8 height 8
click at [497, 112] on input "التوسعة ستمكن المركز الثقافي من استضافة موسيقيين أكثر شهرة وبالتالي جذب رواد ال…" at bounding box center [497, 113] width 8 height 8
radio input "true"
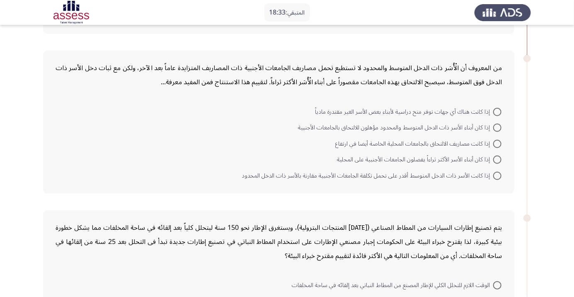
scroll to position [199, 0]
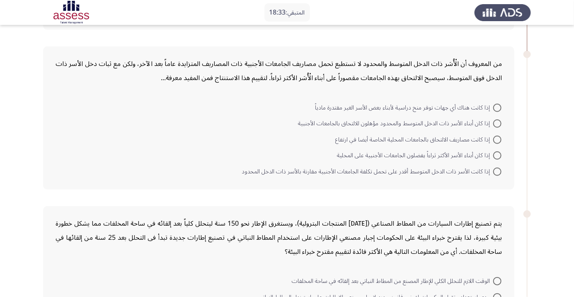
click at [0, 224] on app-assessment-container "المتبقي: 18:33 السابق ASSESS Aptitude (FOCUS) - Critical Thinking التالي أعلن ا…" at bounding box center [287, 278] width 574 height 881
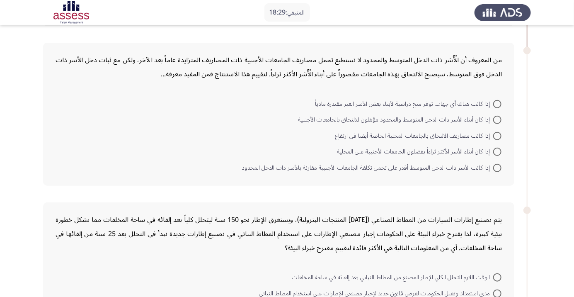
scroll to position [208, 0]
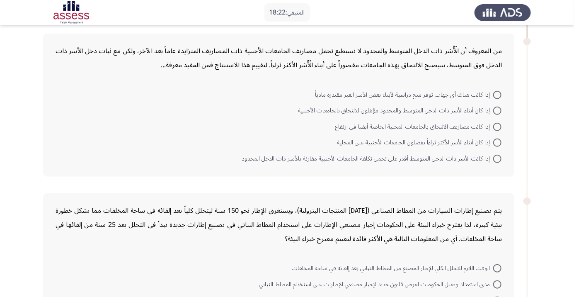
click at [49, 118] on div "من المعروف أن الْأُسَر ذات الدخل المتوسط والمحدود لا تستطيع تحمل مصاريف الجامعا…" at bounding box center [278, 105] width 471 height 143
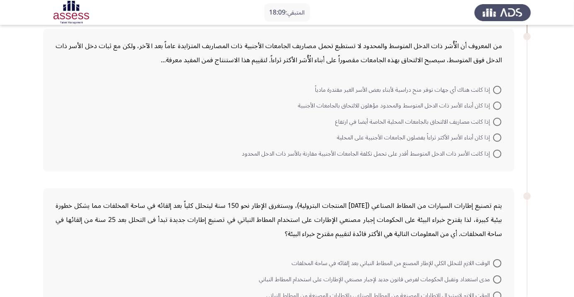
scroll to position [213, 0]
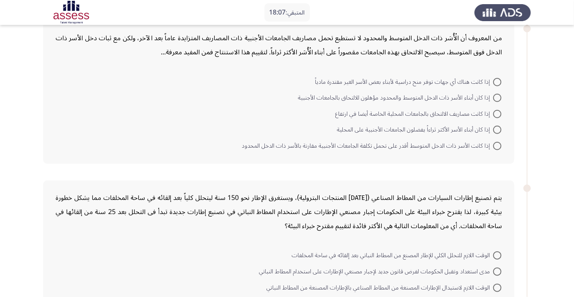
click at [0, 248] on app-assessment-container "المتبقي: 18:07 السابق ASSESS Aptitude (FOCUS) - Critical Thinking التالي أعلن ا…" at bounding box center [287, 252] width 574 height 881
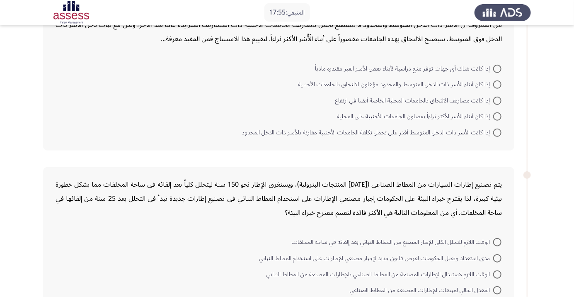
scroll to position [234, 0]
click at [0, 205] on app-assessment-container "المتبقي: 17:54 السابق ASSESS Aptitude (FOCUS) - Critical Thinking التالي أعلن ا…" at bounding box center [287, 239] width 574 height 881
click at [497, 100] on span at bounding box center [497, 101] width 8 height 8
click at [497, 100] on input "إذا كانت مصاريف الالتحاق بالجامعات المحلية الخاصة أيضا في ارتفاع" at bounding box center [497, 101] width 8 height 8
radio input "true"
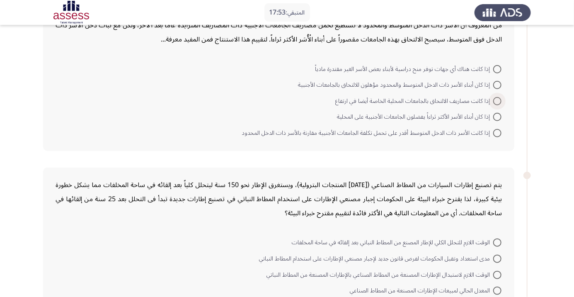
click at [0, 208] on app-assessment-container "المتبقي: 17:53 السابق ASSESS Aptitude (FOCUS) - Critical Thinking التالي أعلن ا…" at bounding box center [287, 239] width 574 height 881
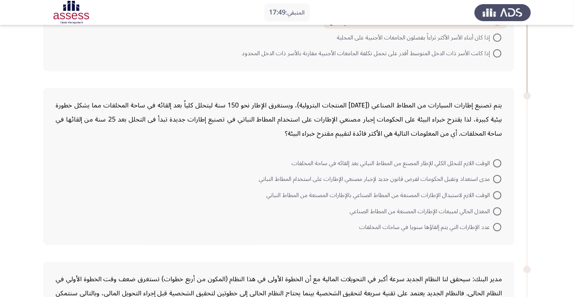
scroll to position [313, 0]
click at [0, 239] on app-assessment-container "المتبقي: 17:46 السابق ASSESS Aptitude (FOCUS) - Critical Thinking التالي أعلن ا…" at bounding box center [287, 160] width 574 height 880
click at [0, 238] on app-assessment-container "المتبقي: 17:46 السابق ASSESS Aptitude (FOCUS) - Critical Thinking التالي أعلن ا…" at bounding box center [287, 160] width 574 height 880
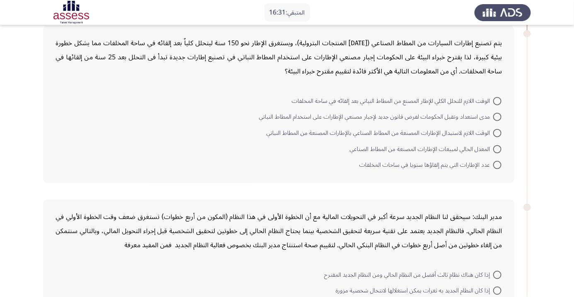
scroll to position [376, 0]
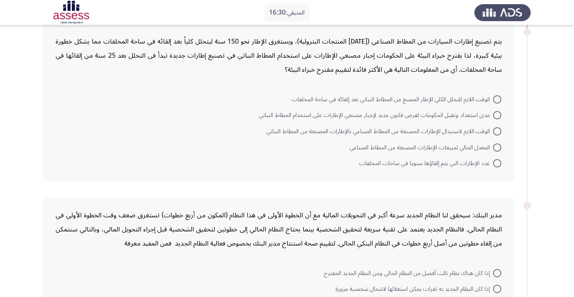
click at [0, 196] on app-assessment-container "المتبقي: 16:30 السابق ASSESS Aptitude (FOCUS) - Critical Thinking التالي أعلن ا…" at bounding box center [287, 97] width 574 height 880
click at [0, 197] on app-assessment-container "المتبقي: 16:30 السابق ASSESS Aptitude (FOCUS) - Critical Thinking التالي أعلن ا…" at bounding box center [287, 97] width 574 height 880
click at [0, 196] on app-assessment-container "المتبقي: 16:30 السابق ASSESS Aptitude (FOCUS) - Critical Thinking التالي أعلن ا…" at bounding box center [287, 97] width 574 height 880
click at [497, 131] on span at bounding box center [497, 132] width 8 height 8
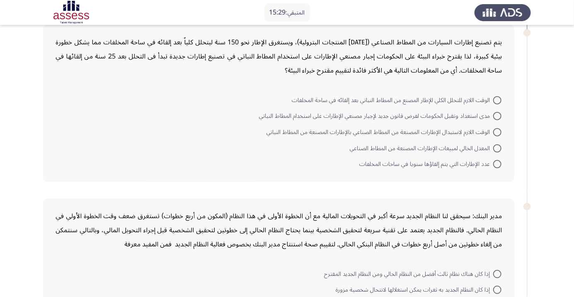
click at [497, 131] on input "الوقت اللازم لاستبدال الإطارات المصنعة من المطاط الصناعي بالإطارات المصنعة من ا…" at bounding box center [497, 132] width 8 height 8
radio input "true"
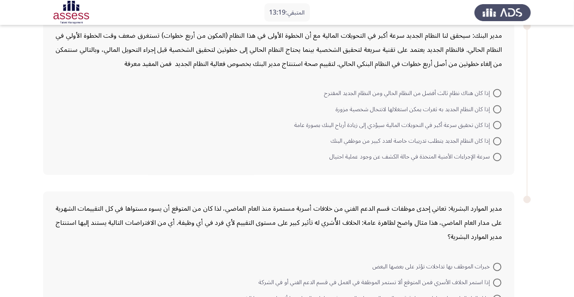
scroll to position [563, 0]
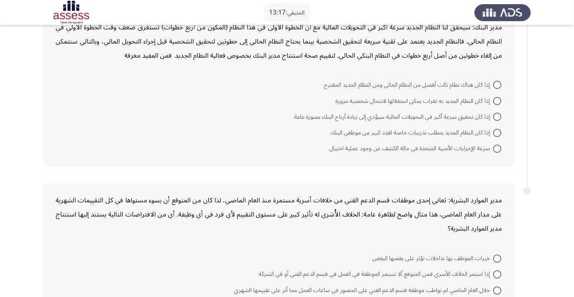
click at [498, 102] on span at bounding box center [497, 101] width 8 height 8
click at [498, 102] on input "إذا كان النظام الجديد به ثغرات يمكن استغلالها لانتحال شخصية مزورة" at bounding box center [497, 101] width 8 height 8
radio input "true"
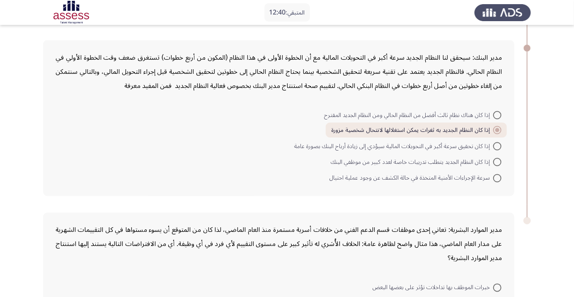
scroll to position [547, 0]
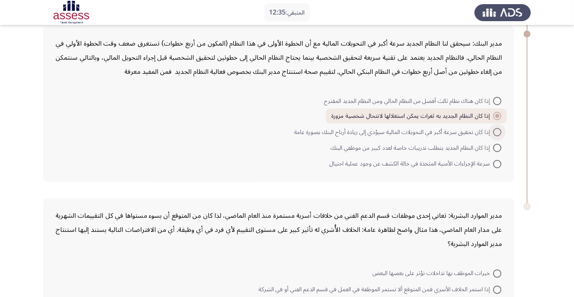
click at [499, 131] on span at bounding box center [497, 132] width 8 height 8
click at [499, 131] on input "إذا كان تحقيق سرعة أكبر في التحويلات المالية سيؤدي إلى زيادة أرباح البنك بصورة …" at bounding box center [497, 132] width 8 height 8
radio input "true"
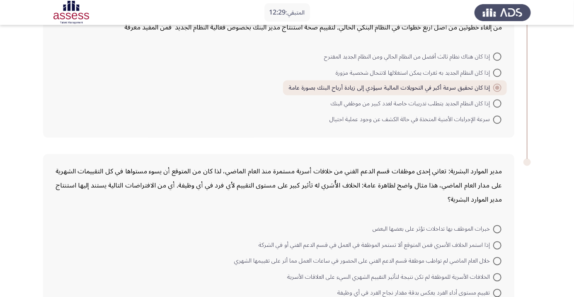
scroll to position [606, 0]
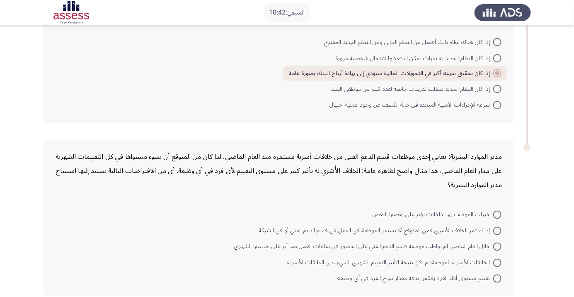
click at [494, 246] on span at bounding box center [497, 246] width 8 height 8
click at [494, 246] on input "خلال العام الماضي لم تواظب موظفة قسم الدعم الفني على الحضور في ساعات العمل مما …" at bounding box center [497, 246] width 8 height 8
radio input "true"
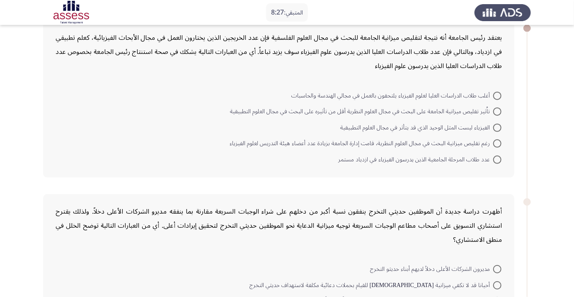
scroll to position [50, 0]
click at [497, 94] on span at bounding box center [497, 95] width 8 height 8
click at [497, 94] on input "أغلب طلاب الدراسات العليا لعلوم الفيزياء يلتحقون بالعمل في مجالي الهندسة والحاس…" at bounding box center [497, 95] width 8 height 8
radio input "true"
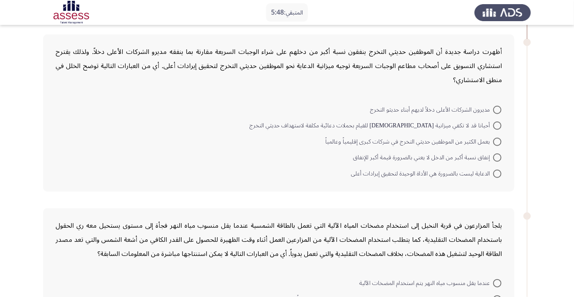
scroll to position [210, 0]
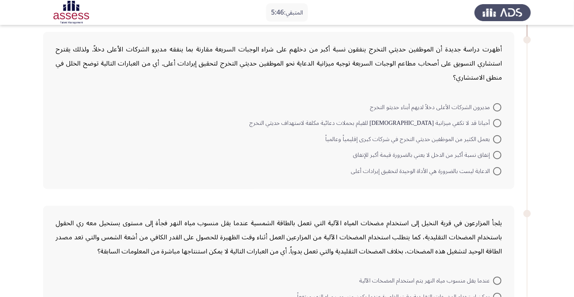
click at [497, 154] on span at bounding box center [497, 155] width 8 height 8
click at [497, 154] on input "إنفاق نسبة أكبر من الدخل لا يعني بالضرورة قيمة أكبر للإنفاق" at bounding box center [497, 155] width 8 height 8
radio input "true"
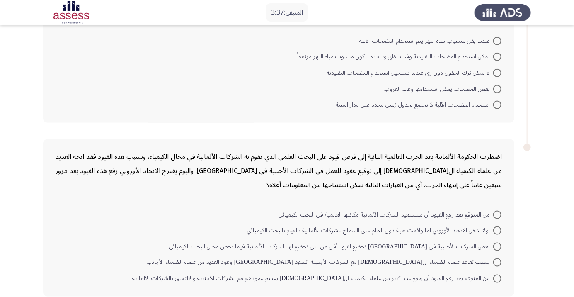
scroll to position [466, 0]
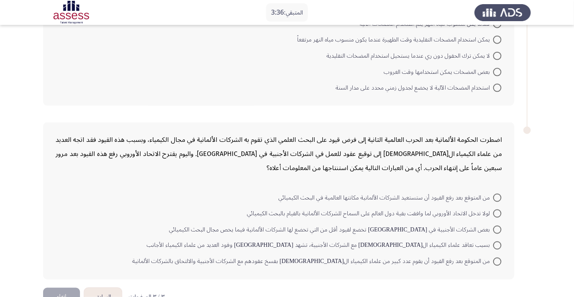
click at [497, 87] on span at bounding box center [497, 88] width 8 height 8
click at [497, 87] on input "استخدام المضخات الآلية لا يخضع لجدول زمني محدد على مدار السنة" at bounding box center [497, 88] width 8 height 8
radio input "true"
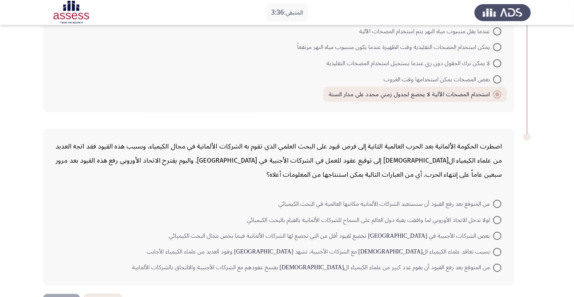
scroll to position [448, 0]
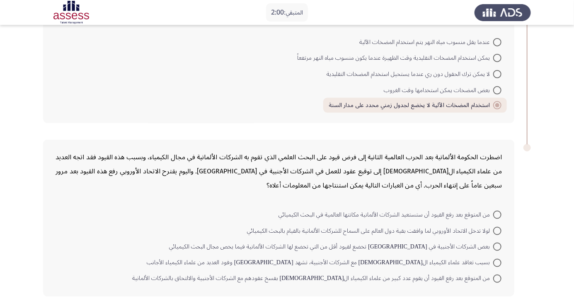
click at [497, 279] on span at bounding box center [497, 278] width 8 height 8
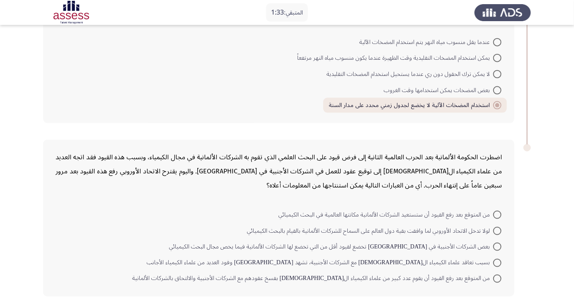
click at [497, 279] on input "من المتوقع بعد رفع القيود أن يقوم عدد كبير من علماء الكيمياء ال[DEMOGRAPHIC_DAT…" at bounding box center [497, 278] width 8 height 8
radio input "true"
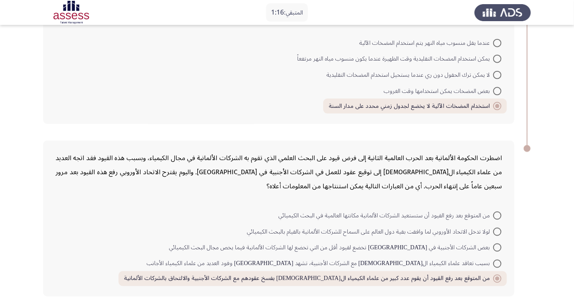
click at [490, 223] on mat-radio-button "لولا تدخل الاتحاد الأوروبي لما وافقت بقية دول العالم على السماح للشركات الألمان…" at bounding box center [374, 231] width 265 height 16
click at [497, 214] on span at bounding box center [497, 215] width 8 height 8
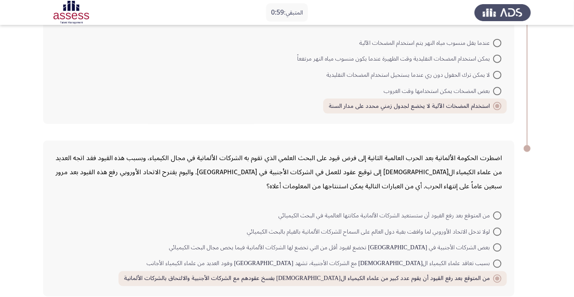
click at [497, 214] on input "من المتوقع بعد رفع القيود أن ستستعيد الشركات الألمانية مكانتها العالمية في البح…" at bounding box center [497, 215] width 8 height 8
radio input "true"
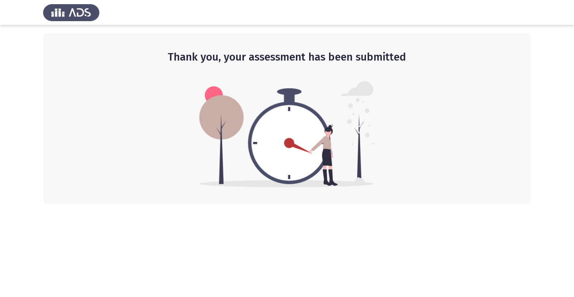
click at [569, 0] on div at bounding box center [287, 12] width 574 height 25
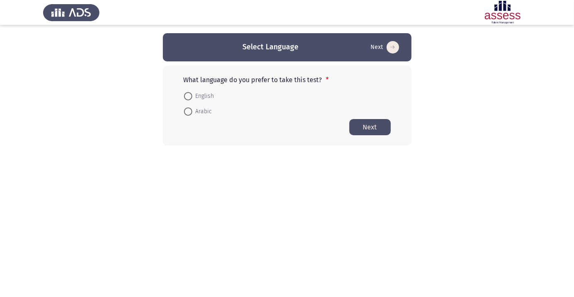
click at [245, 179] on html "Select Language Next What language do you prefer to take this test? * English A…" at bounding box center [287, 89] width 574 height 179
click at [191, 113] on span at bounding box center [188, 111] width 8 height 8
click at [191, 113] on input "Arabic" at bounding box center [188, 111] width 8 height 8
radio input "true"
click at [379, 128] on button "Next" at bounding box center [369, 127] width 41 height 16
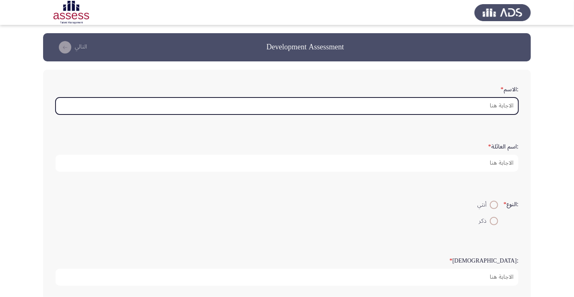
click at [496, 102] on input ":الاسم *" at bounding box center [287, 105] width 463 height 17
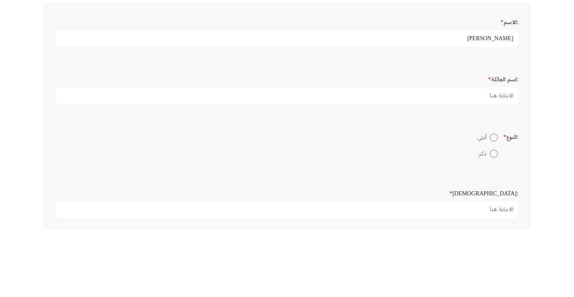
type input "[PERSON_NAME]"
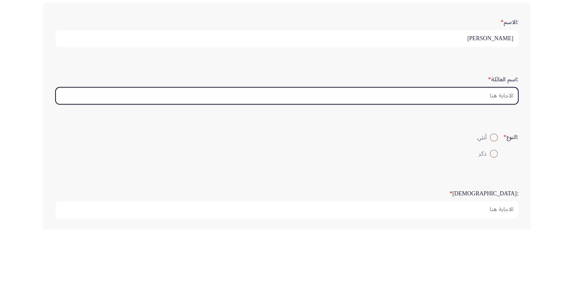
click at [506, 160] on input ":اسم العائلة *" at bounding box center [287, 163] width 463 height 17
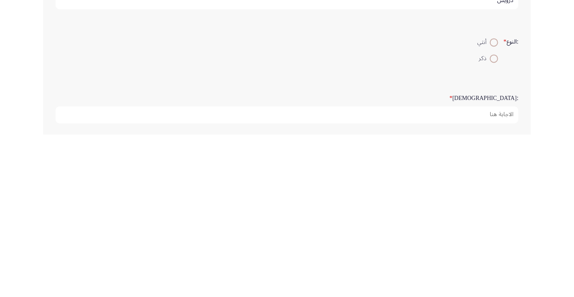
type input "درويش"
click at [495, 219] on span at bounding box center [494, 221] width 8 height 8
click at [495, 219] on input "ذكر" at bounding box center [494, 221] width 8 height 8
radio input "true"
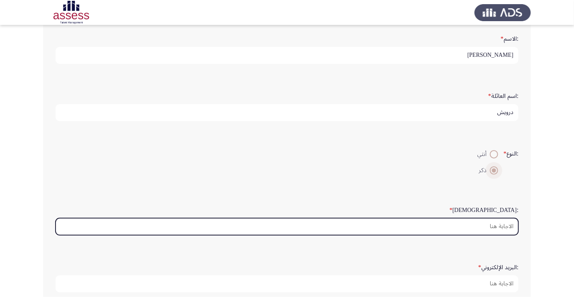
click at [501, 228] on input ":السن *" at bounding box center [287, 226] width 463 height 17
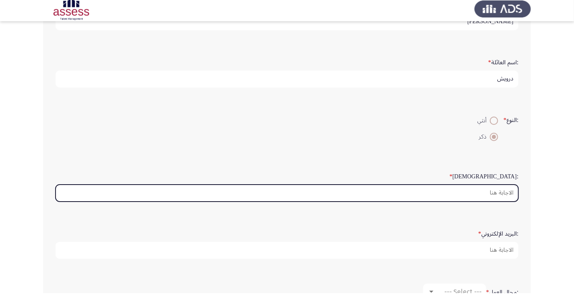
scroll to position [80, 0]
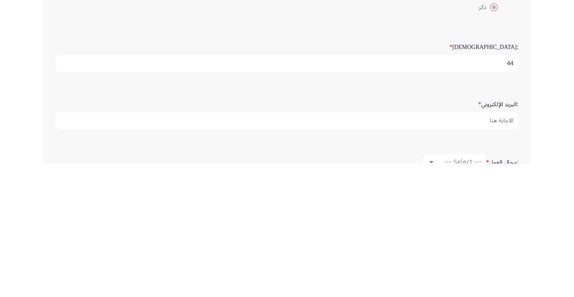
type input "44"
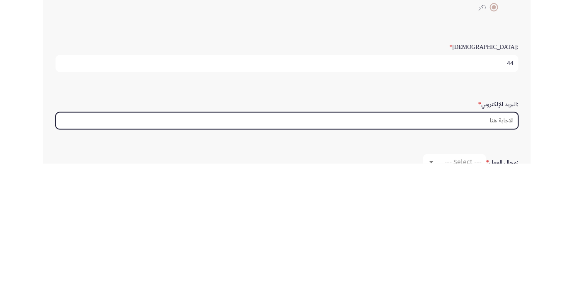
click at [502, 252] on input ":البريد الإلكتروني *" at bounding box center [287, 253] width 463 height 17
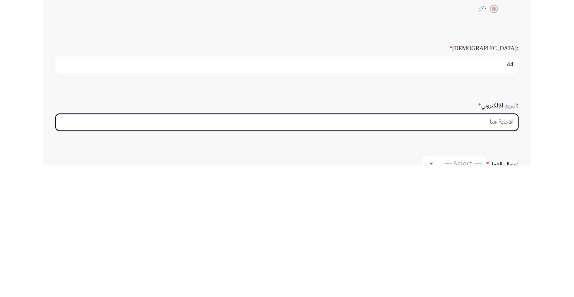
scroll to position [101, 0]
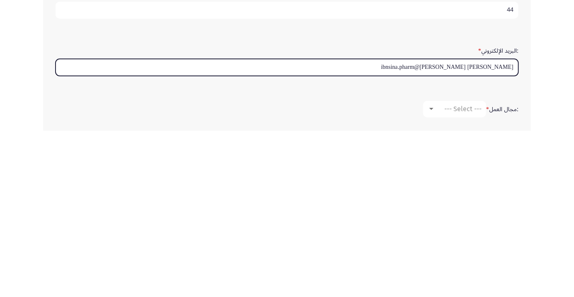
click at [453, 233] on input "Ahmed darwsh@ibnsina.pharm" at bounding box center [287, 233] width 463 height 17
click at [464, 234] on input "Ahmed darwsh@ibnsina.pharm" at bounding box center [287, 233] width 463 height 17
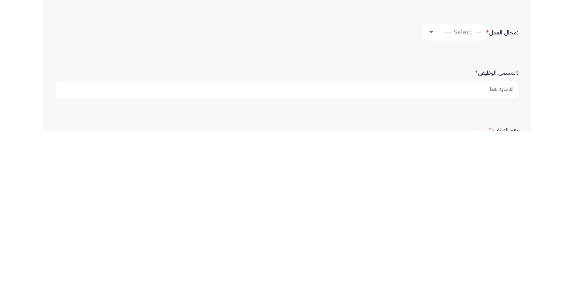
scroll to position [177, 0]
type input "Ahmed darwish@ibnsina.pharm"
click at [460, 199] on span "--- Select ---" at bounding box center [462, 198] width 37 height 8
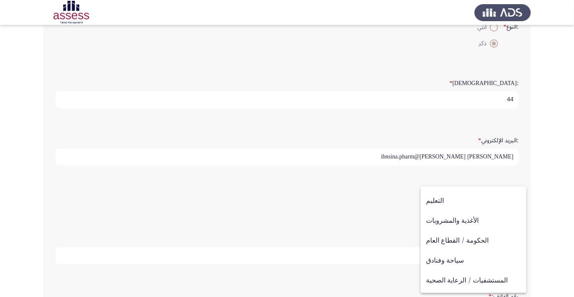
scroll to position [272, 0]
click at [443, 281] on span "آخر" at bounding box center [473, 283] width 95 height 20
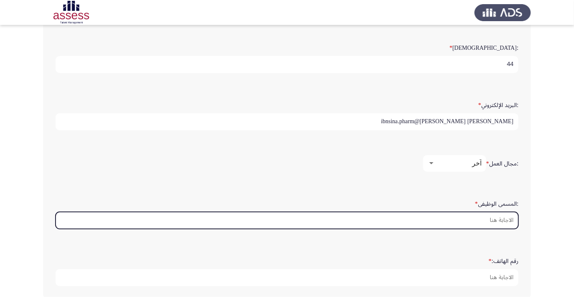
click at [502, 218] on input ":المسمى الوظيفى *" at bounding box center [287, 220] width 463 height 17
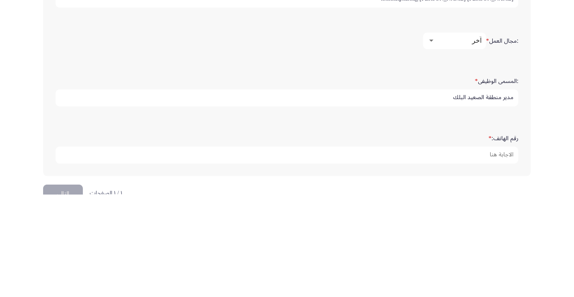
scroll to position [232, 0]
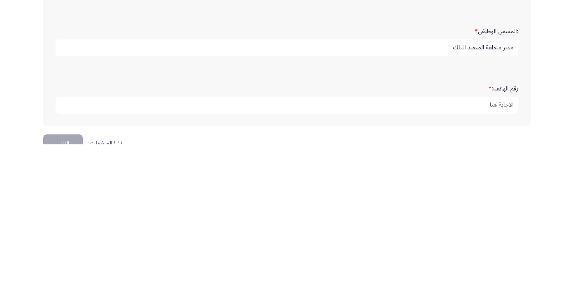
type input "مدير منطقة الصعيد البلك"
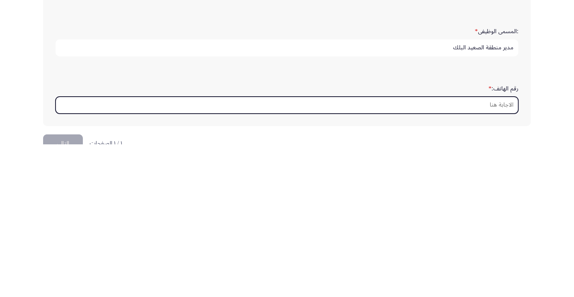
click at [502, 254] on input "رقم الهاتف: *" at bounding box center [287, 257] width 463 height 17
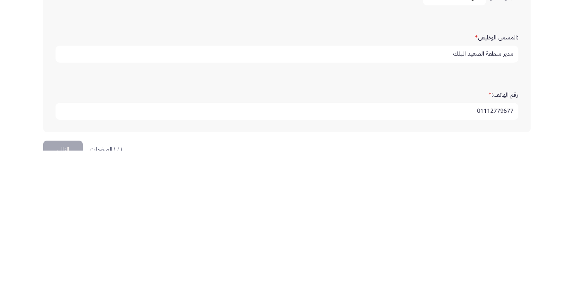
type input "01112779677"
click at [421, 201] on input "مدير منطقة الصعيد البلك" at bounding box center [287, 200] width 463 height 17
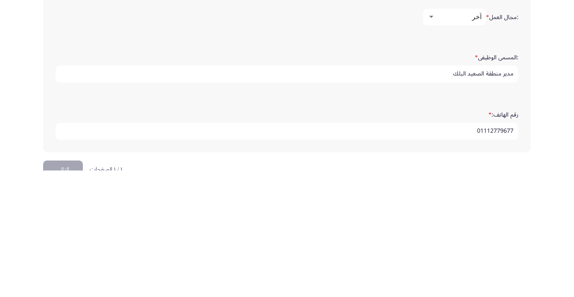
scroll to position [252, 0]
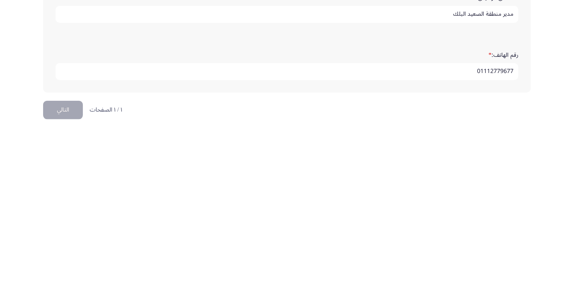
click at [556, 242] on app-assessment-container "Development Assessment التالي :الاسم * احمد :اسم العائلة * درويش :النوع * أنثي …" at bounding box center [287, 24] width 574 height 486
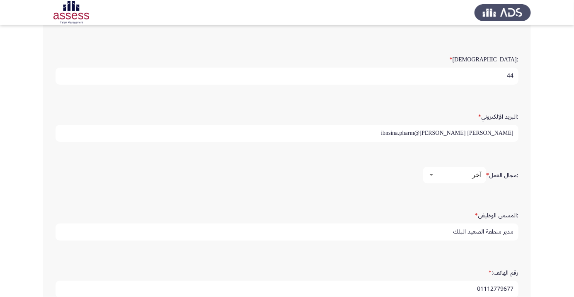
scroll to position [200, 0]
click at [473, 173] on span "آخر" at bounding box center [477, 176] width 10 height 8
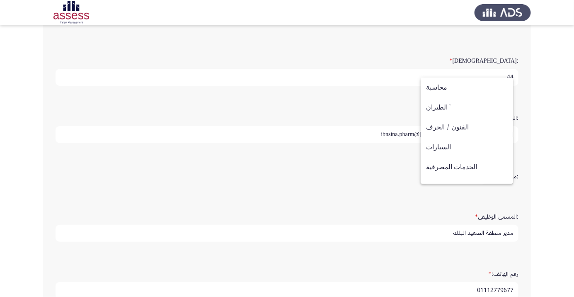
scroll to position [272, 0]
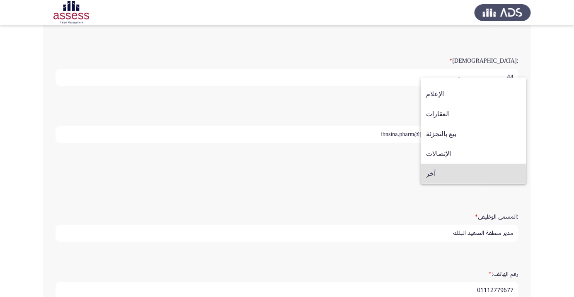
click at [477, 174] on span "آخر" at bounding box center [473, 174] width 95 height 20
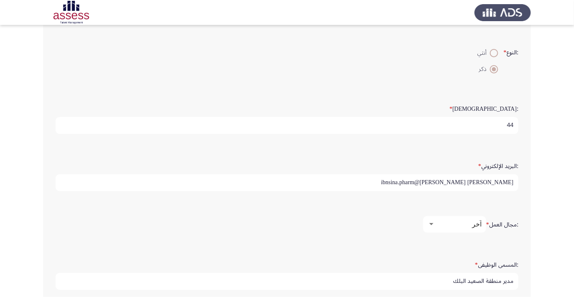
scroll to position [213, 0]
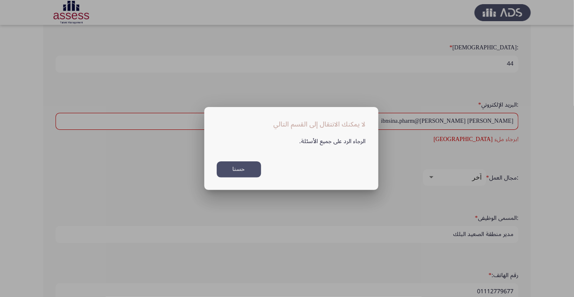
scroll to position [0, 0]
click at [243, 177] on button "حسنا" at bounding box center [239, 169] width 44 height 16
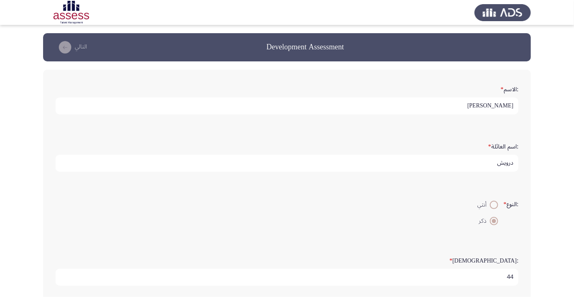
scroll to position [213, 0]
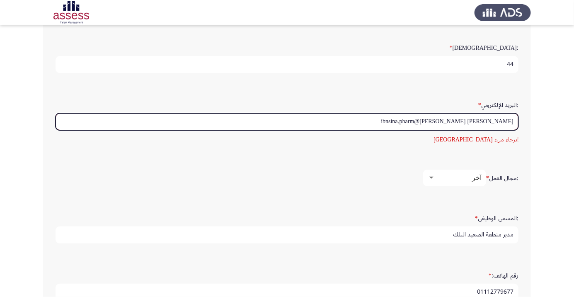
click at [451, 120] on input "Ahmed darwish@ibnsina.pharm" at bounding box center [287, 121] width 463 height 17
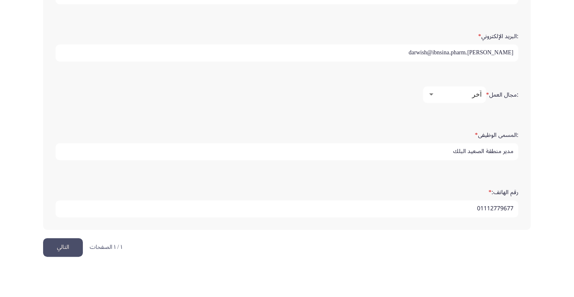
scroll to position [252, 0]
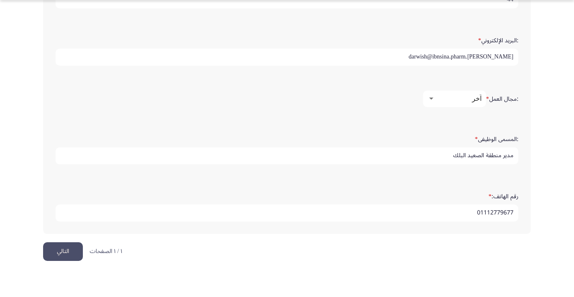
type input "[PERSON_NAME].darwish@ibnsina.pharm"
click at [560, 109] on app-assessment-container "Development Assessment التالي :الاسم * احمد :اسم العائلة * درويش :النوع * أنثي …" at bounding box center [287, 24] width 574 height 486
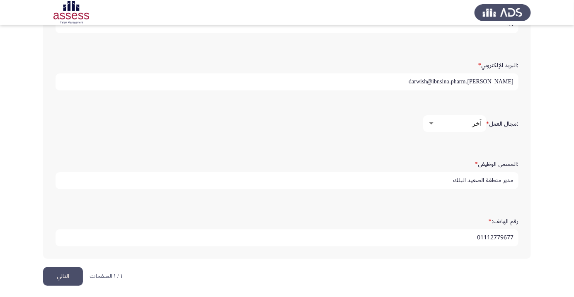
click at [64, 279] on button "التالي" at bounding box center [63, 276] width 40 height 19
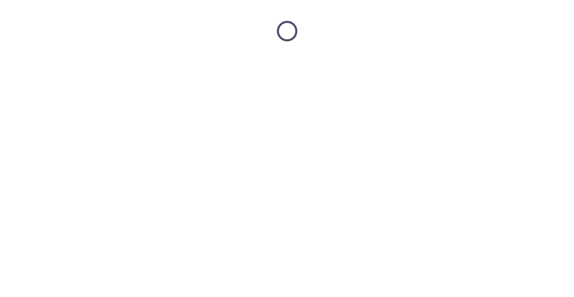
scroll to position [0, 0]
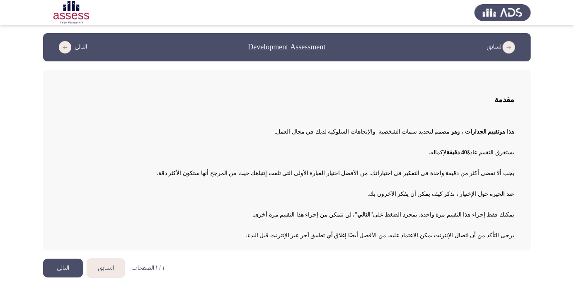
click at [65, 270] on button "التالي" at bounding box center [63, 268] width 40 height 19
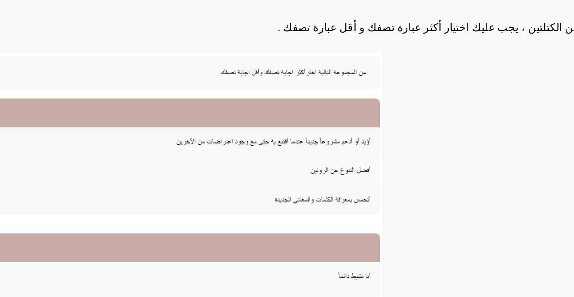
scroll to position [82, 0]
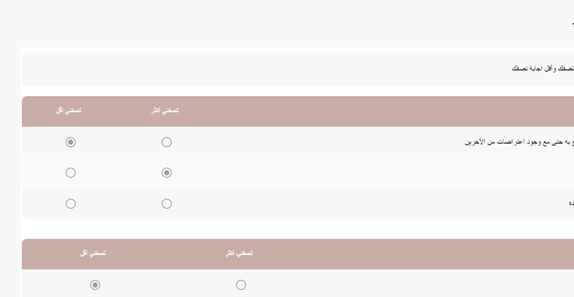
click at [136, 159] on img at bounding box center [226, 191] width 332 height 158
click at [136, 161] on img at bounding box center [226, 191] width 332 height 158
click at [131, 162] on img at bounding box center [226, 191] width 332 height 158
click at [134, 159] on img at bounding box center [226, 191] width 332 height 158
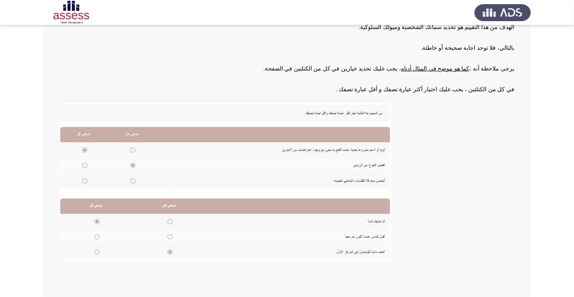
scroll to position [90, 0]
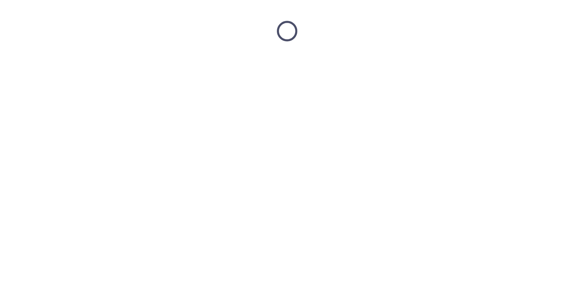
scroll to position [0, 0]
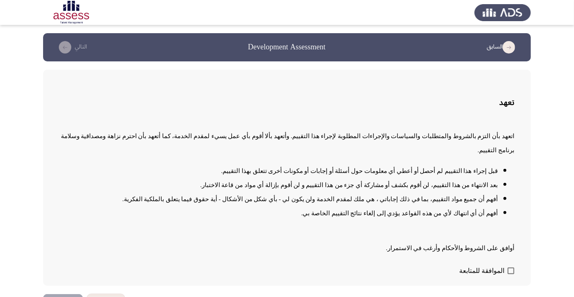
click at [511, 274] on span at bounding box center [511, 270] width 7 height 7
click at [511, 274] on input "الموافقة للمتابعة" at bounding box center [511, 274] width 0 height 0
checkbox input "true"
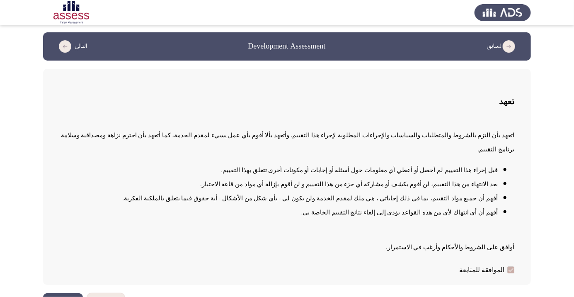
click at [60, 296] on button "التالي" at bounding box center [63, 302] width 40 height 19
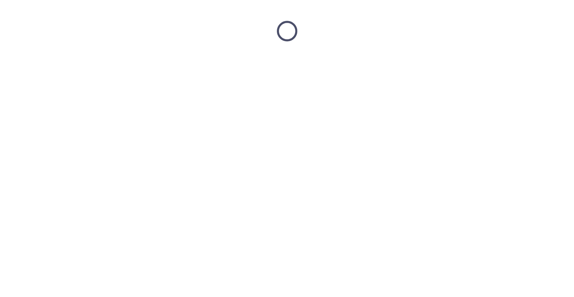
scroll to position [0, 0]
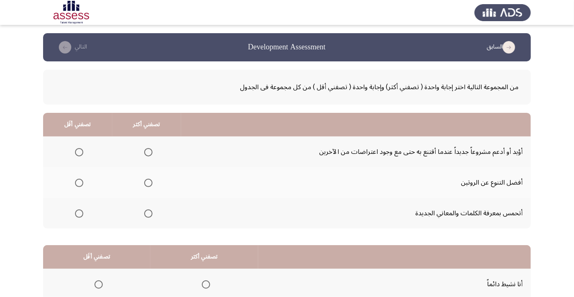
click at [148, 152] on span "Select an option" at bounding box center [148, 152] width 0 height 0
click at [148, 152] on input "Select an option" at bounding box center [148, 152] width 8 height 8
click at [6, 100] on app-assessment-container "السابق Development Assessment التالي من المجموعة التالية اختر إجابة واحدة ( تصف…" at bounding box center [287, 209] width 574 height 352
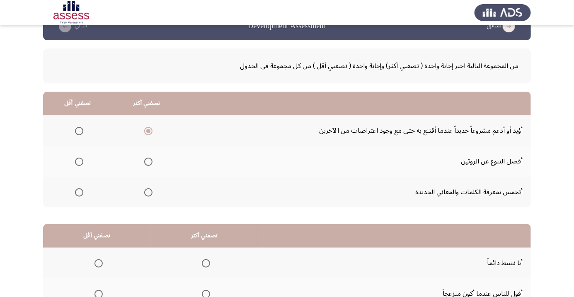
scroll to position [30, 0]
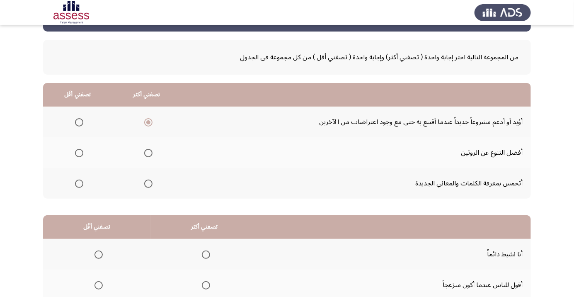
click at [148, 153] on span "Select an option" at bounding box center [148, 153] width 0 height 0
click at [148, 152] on input "Select an option" at bounding box center [148, 153] width 8 height 8
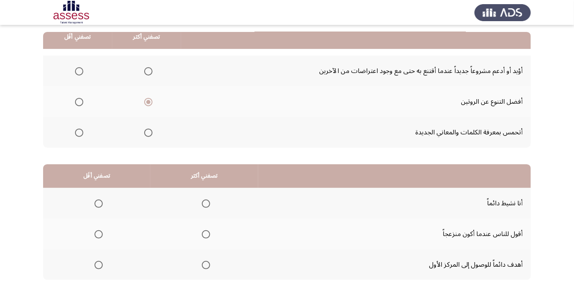
scroll to position [82, 0]
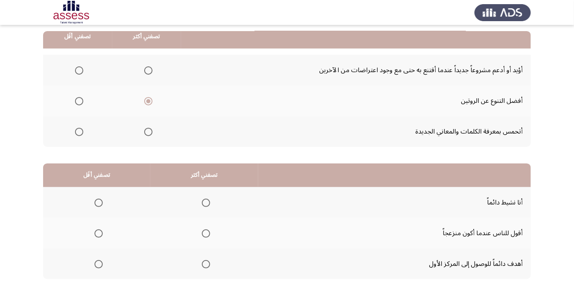
click at [148, 70] on span "Select an option" at bounding box center [148, 70] width 0 height 0
click at [148, 70] on input "Select an option" at bounding box center [148, 70] width 8 height 8
click at [79, 132] on span "Select an option" at bounding box center [79, 132] width 0 height 0
click at [79, 131] on input "Select an option" at bounding box center [79, 132] width 8 height 8
click at [101, 232] on span "Select an option" at bounding box center [98, 233] width 8 height 8
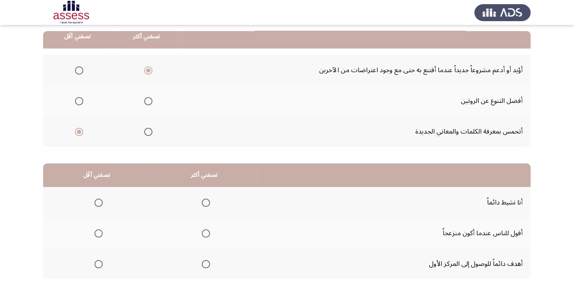
click at [101, 232] on input "Select an option" at bounding box center [98, 233] width 8 height 8
click at [209, 265] on span "Select an option" at bounding box center [206, 264] width 8 height 8
click at [209, 265] on input "Select an option" at bounding box center [206, 264] width 8 height 8
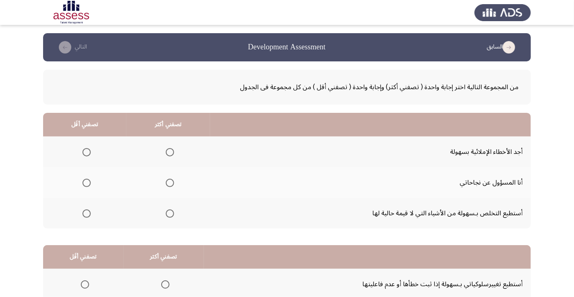
click at [171, 185] on span "Select an option" at bounding box center [170, 183] width 8 height 8
click at [171, 185] on input "Select an option" at bounding box center [170, 183] width 8 height 8
click at [86, 152] on span "Select an option" at bounding box center [86, 152] width 8 height 8
click at [86, 152] on input "Select an option" at bounding box center [86, 152] width 8 height 8
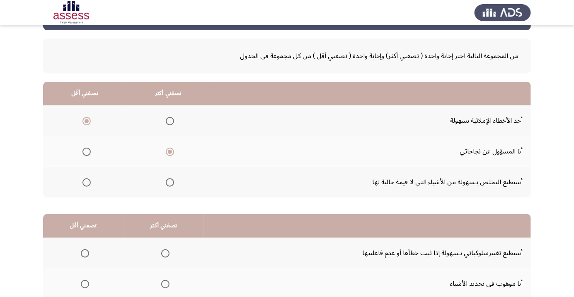
scroll to position [82, 0]
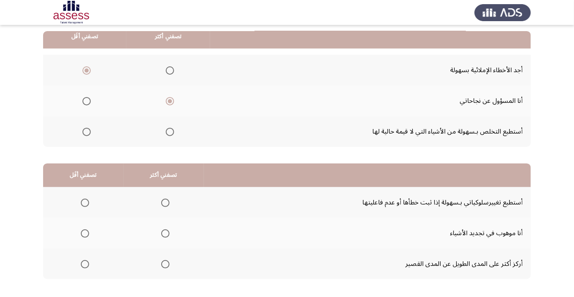
click at [167, 202] on span "Select an option" at bounding box center [165, 203] width 8 height 8
click at [167, 202] on input "Select an option" at bounding box center [165, 203] width 8 height 8
click at [85, 233] on span "Select an option" at bounding box center [85, 233] width 0 height 0
click at [84, 232] on input "Select an option" at bounding box center [85, 233] width 8 height 8
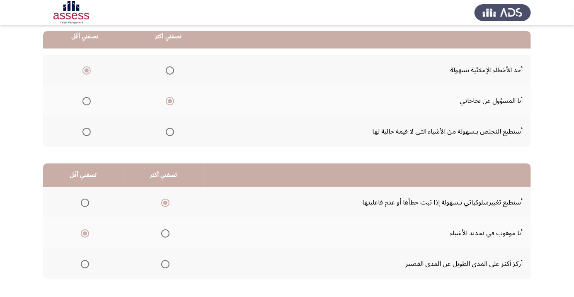
scroll to position [0, 0]
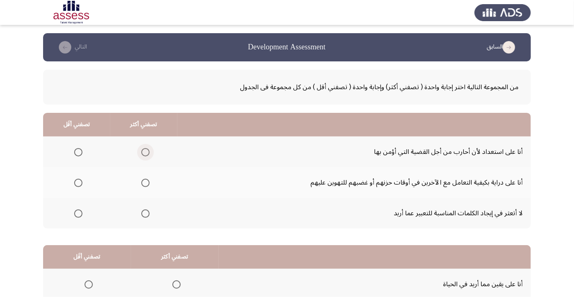
click at [145, 152] on span "Select an option" at bounding box center [145, 152] width 8 height 8
click at [145, 152] on input "Select an option" at bounding box center [145, 152] width 8 height 8
click at [82, 184] on span "Select an option" at bounding box center [78, 183] width 8 height 8
click at [82, 184] on input "Select an option" at bounding box center [78, 183] width 8 height 8
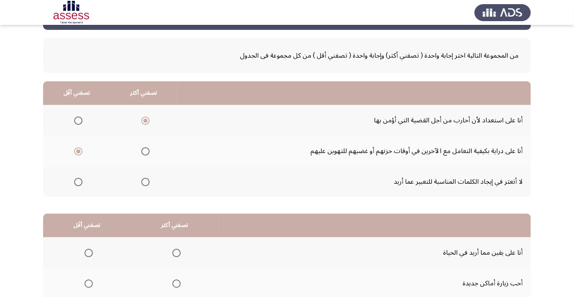
scroll to position [82, 0]
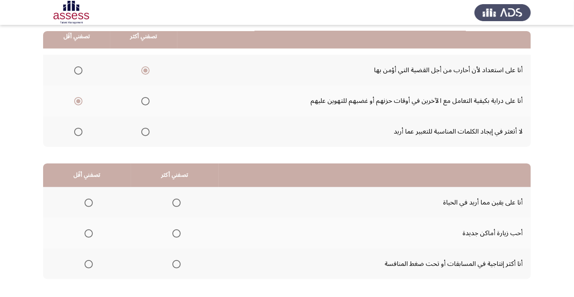
click at [178, 202] on span "Select an option" at bounding box center [176, 203] width 8 height 8
click at [178, 202] on input "Select an option" at bounding box center [176, 203] width 8 height 8
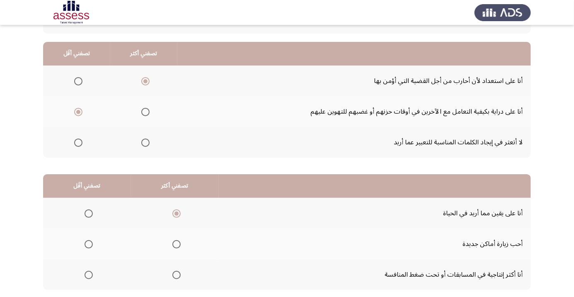
scroll to position [0, 0]
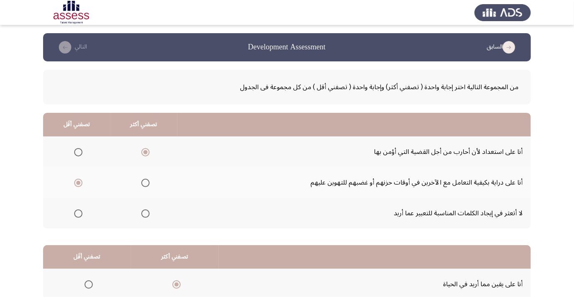
click at [77, 216] on span "Select an option" at bounding box center [78, 213] width 8 height 8
click at [77, 216] on input "Select an option" at bounding box center [78, 213] width 8 height 8
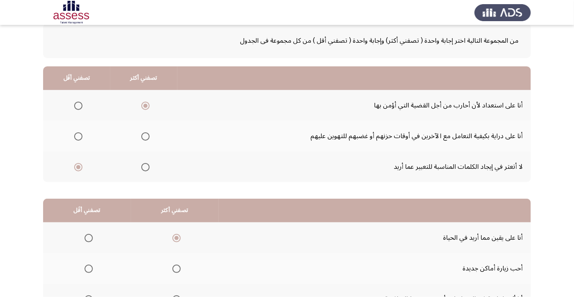
scroll to position [82, 0]
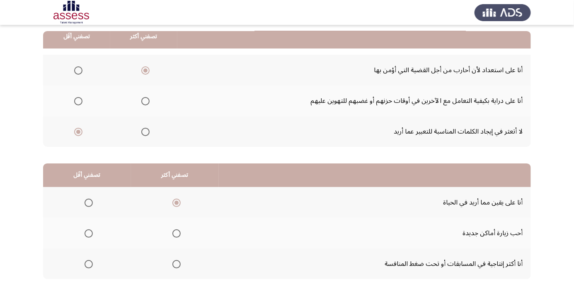
click at [88, 232] on span "Select an option" at bounding box center [89, 233] width 8 height 8
click at [88, 232] on input "Select an option" at bounding box center [89, 233] width 8 height 8
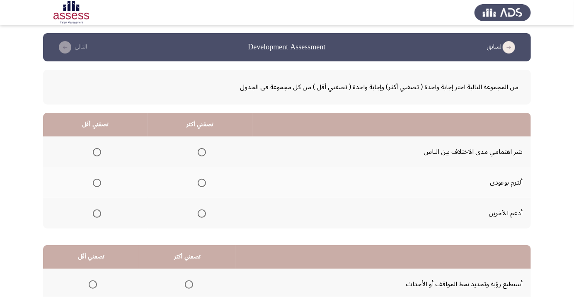
click at [200, 213] on span "Select an option" at bounding box center [202, 213] width 8 height 8
click at [200, 213] on input "Select an option" at bounding box center [202, 213] width 8 height 8
click at [99, 191] on th at bounding box center [95, 182] width 104 height 31
click at [100, 185] on span "Select an option" at bounding box center [97, 183] width 8 height 8
click at [100, 185] on input "Select an option" at bounding box center [97, 183] width 8 height 8
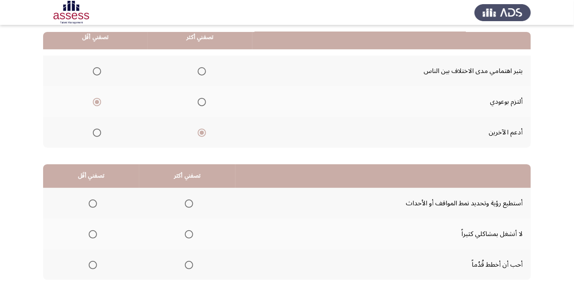
scroll to position [82, 0]
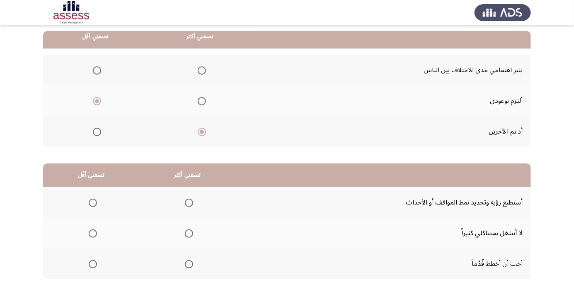
click at [189, 264] on span "Select an option" at bounding box center [189, 264] width 0 height 0
click at [186, 263] on input "Select an option" at bounding box center [189, 264] width 8 height 8
click at [93, 203] on span "Select an option" at bounding box center [93, 203] width 0 height 0
click at [92, 202] on input "Select an option" at bounding box center [93, 203] width 8 height 8
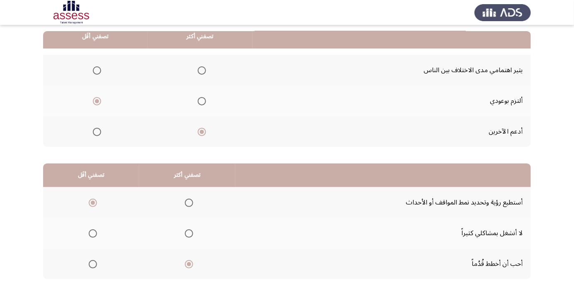
scroll to position [0, 0]
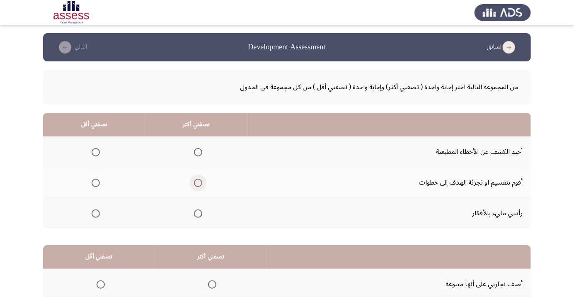
click at [200, 184] on span "Select an option" at bounding box center [198, 183] width 8 height 8
click at [200, 184] on input "Select an option" at bounding box center [198, 183] width 8 height 8
click at [95, 216] on span "Select an option" at bounding box center [96, 213] width 8 height 8
click at [95, 216] on input "Select an option" at bounding box center [96, 213] width 8 height 8
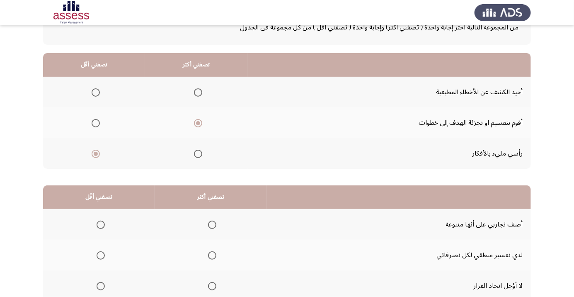
scroll to position [73, 0]
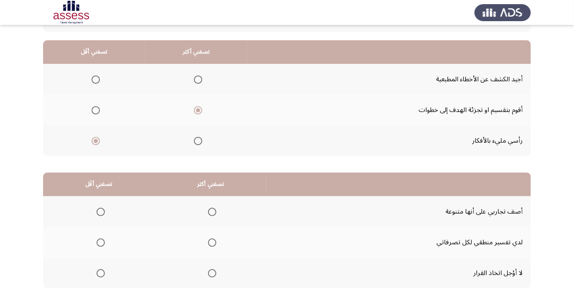
click at [211, 275] on span "Select an option" at bounding box center [212, 273] width 8 height 8
click at [211, 275] on input "Select an option" at bounding box center [212, 273] width 8 height 8
click at [99, 244] on span "Select an option" at bounding box center [101, 242] width 8 height 8
click at [99, 244] on input "Select an option" at bounding box center [101, 242] width 8 height 8
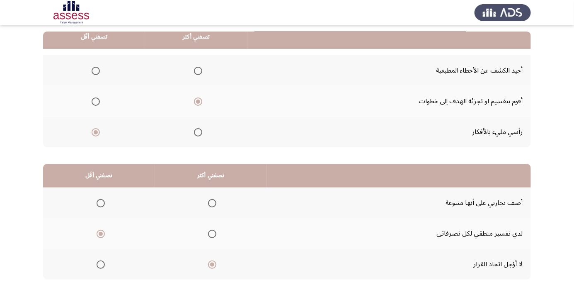
scroll to position [82, 0]
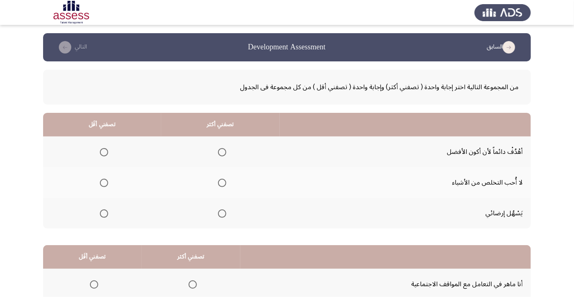
click at [222, 154] on span "Select an option" at bounding box center [222, 152] width 8 height 8
click at [222, 154] on input "Select an option" at bounding box center [222, 152] width 8 height 8
click at [104, 183] on span "Select an option" at bounding box center [104, 183] width 0 height 0
click at [104, 182] on input "Select an option" at bounding box center [104, 183] width 8 height 8
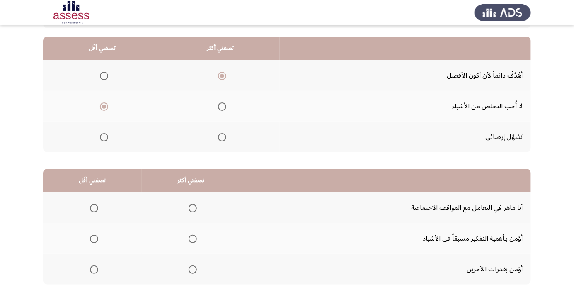
scroll to position [77, 0]
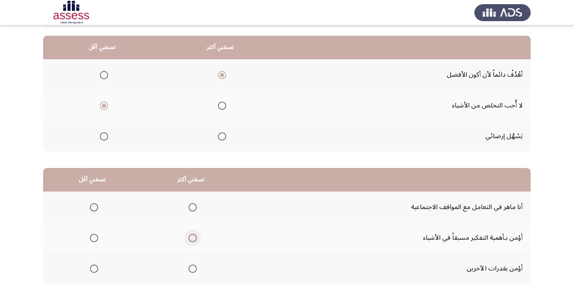
click at [193, 238] on span "Select an option" at bounding box center [193, 238] width 0 height 0
click at [191, 237] on input "Select an option" at bounding box center [193, 238] width 8 height 8
click at [94, 269] on span "Select an option" at bounding box center [94, 269] width 0 height 0
click at [93, 268] on input "Select an option" at bounding box center [94, 268] width 8 height 8
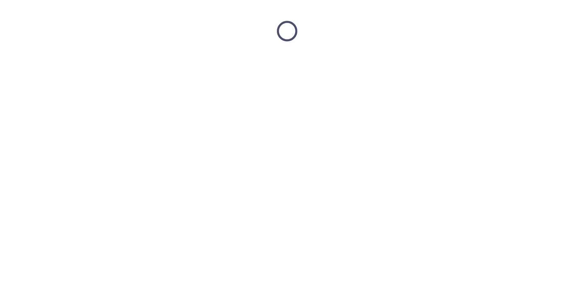
scroll to position [0, 0]
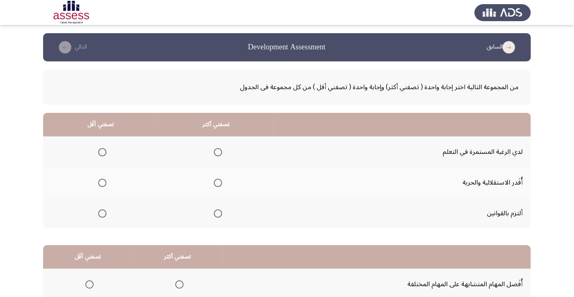
click at [219, 152] on span "Select an option" at bounding box center [218, 152] width 8 height 8
click at [219, 152] on input "Select an option" at bounding box center [218, 152] width 8 height 8
click at [102, 183] on span "Select an option" at bounding box center [102, 183] width 0 height 0
click at [102, 182] on input "Select an option" at bounding box center [102, 183] width 8 height 8
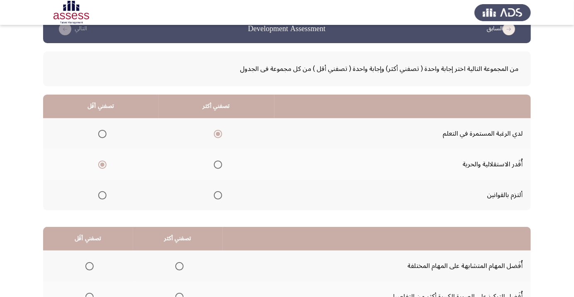
scroll to position [82, 0]
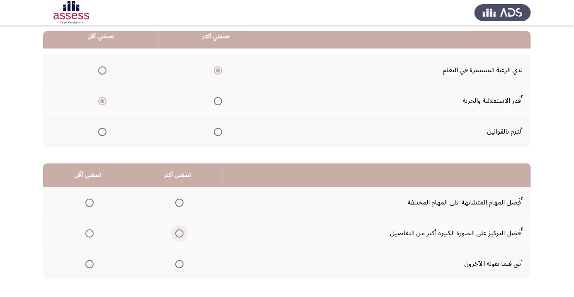
click at [182, 231] on span "Select an option" at bounding box center [179, 233] width 8 height 8
click at [182, 231] on input "Select an option" at bounding box center [179, 233] width 8 height 8
click at [89, 202] on span "Select an option" at bounding box center [89, 203] width 8 height 8
click at [89, 202] on input "Select an option" at bounding box center [89, 203] width 8 height 8
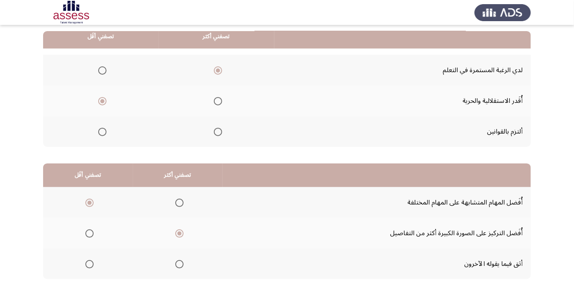
scroll to position [0, 0]
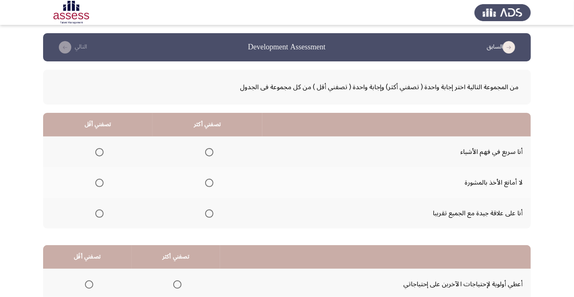
click at [0, 58] on app-assessment-container "السابق Development Assessment التالي من المجموعة التالية اختر إجابة واحدة ( تصف…" at bounding box center [287, 209] width 574 height 352
click at [209, 152] on span "Select an option" at bounding box center [209, 152] width 0 height 0
click at [207, 152] on input "Select an option" at bounding box center [209, 152] width 8 height 8
click at [102, 184] on span "Select an option" at bounding box center [99, 183] width 8 height 8
click at [102, 184] on input "Select an option" at bounding box center [99, 183] width 8 height 8
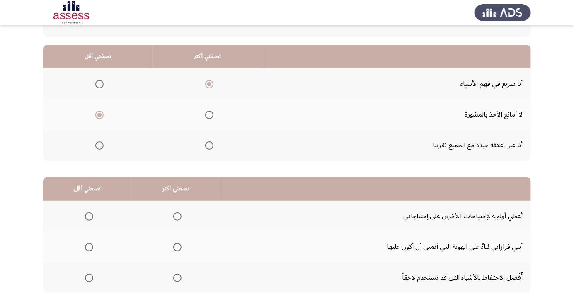
scroll to position [70, 0]
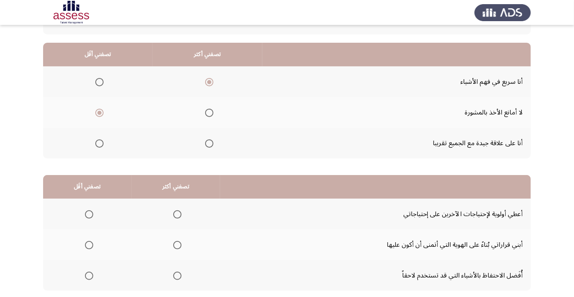
click at [177, 246] on span "Select an option" at bounding box center [177, 245] width 8 height 8
click at [177, 246] on input "Select an option" at bounding box center [177, 245] width 8 height 8
click at [92, 214] on span "Select an option" at bounding box center [89, 214] width 8 height 8
click at [92, 214] on input "Select an option" at bounding box center [89, 214] width 8 height 8
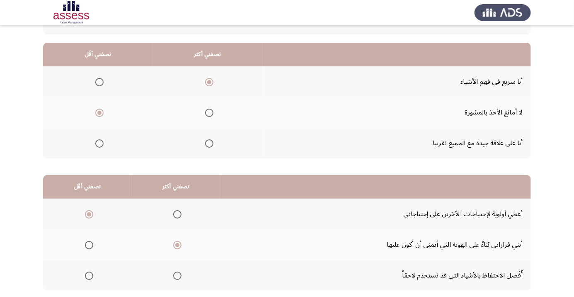
scroll to position [0, 0]
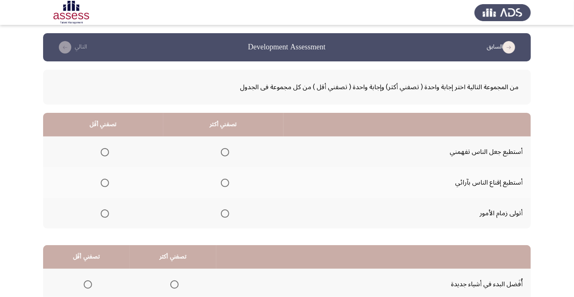
click at [226, 182] on span "Select an option" at bounding box center [225, 183] width 8 height 8
click at [226, 182] on input "Select an option" at bounding box center [225, 183] width 8 height 8
click at [225, 215] on span "Select an option" at bounding box center [225, 213] width 8 height 8
click at [225, 215] on input "Select an option" at bounding box center [225, 213] width 8 height 8
click at [105, 183] on span "Select an option" at bounding box center [105, 183] width 0 height 0
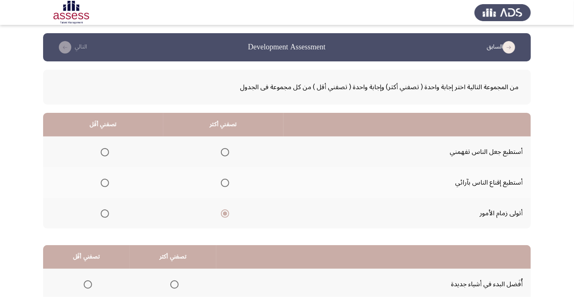
click at [104, 182] on input "Select an option" at bounding box center [105, 183] width 8 height 8
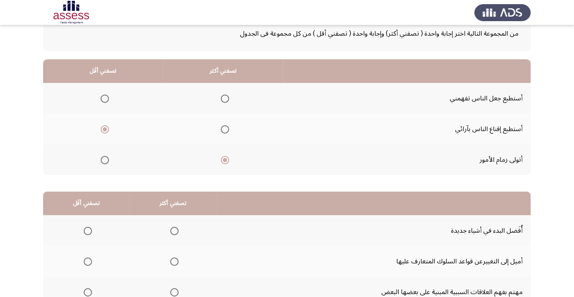
scroll to position [82, 0]
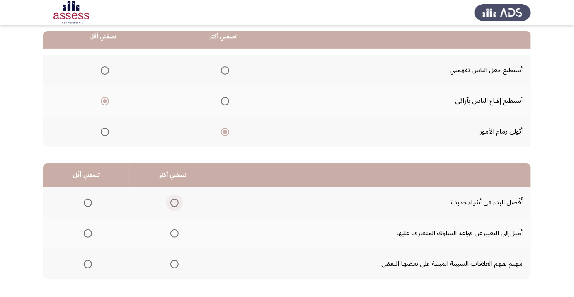
click at [172, 205] on span "Select an option" at bounding box center [174, 203] width 8 height 8
click at [172, 205] on input "Select an option" at bounding box center [174, 203] width 8 height 8
click at [89, 265] on span "Select an option" at bounding box center [88, 264] width 8 height 8
click at [89, 265] on input "Select an option" at bounding box center [88, 264] width 8 height 8
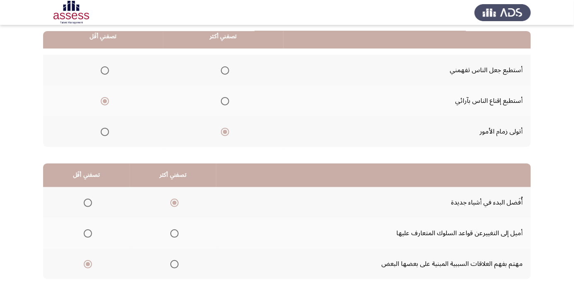
scroll to position [0, 0]
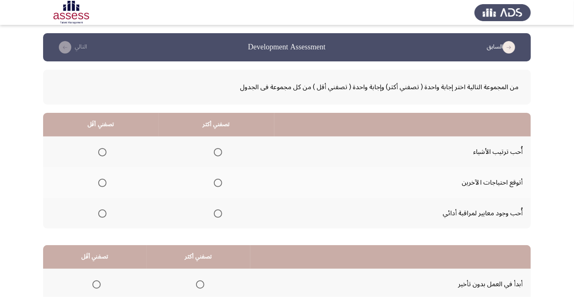
click at [219, 182] on span "Select an option" at bounding box center [218, 183] width 8 height 8
click at [219, 182] on input "Select an option" at bounding box center [218, 183] width 8 height 8
click at [102, 152] on span "Select an option" at bounding box center [102, 152] width 0 height 0
click at [102, 152] on input "Select an option" at bounding box center [102, 152] width 8 height 8
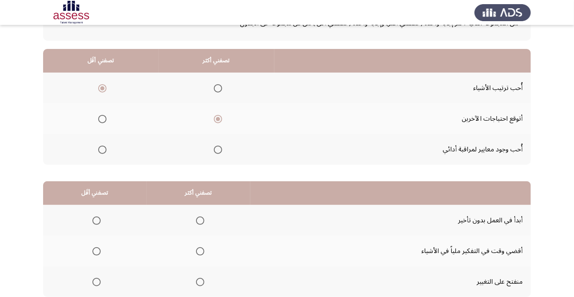
scroll to position [82, 0]
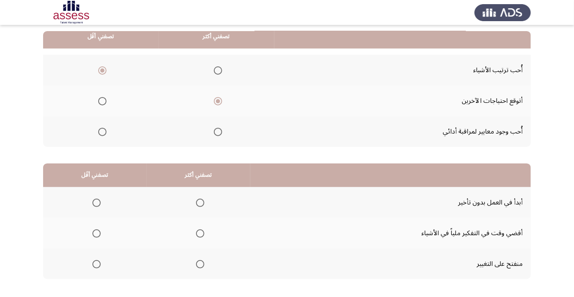
click at [201, 262] on span "Select an option" at bounding box center [200, 264] width 8 height 8
click at [201, 262] on input "Select an option" at bounding box center [200, 264] width 8 height 8
click at [97, 203] on span "Select an option" at bounding box center [97, 203] width 0 height 0
click at [96, 202] on input "Select an option" at bounding box center [96, 203] width 8 height 8
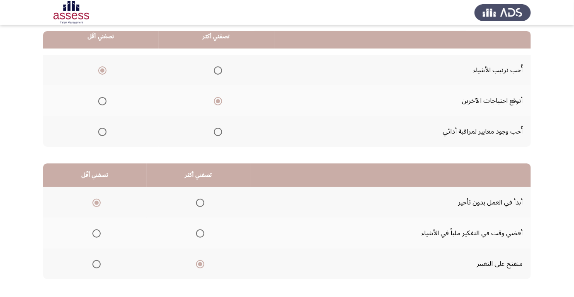
scroll to position [0, 0]
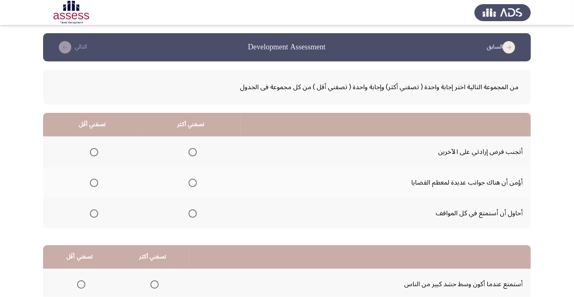
click at [190, 152] on span "Select an option" at bounding box center [193, 152] width 8 height 8
click at [190, 152] on input "Select an option" at bounding box center [193, 152] width 8 height 8
click at [95, 186] on span "Select an option" at bounding box center [94, 183] width 8 height 8
click at [95, 186] on input "Select an option" at bounding box center [94, 183] width 8 height 8
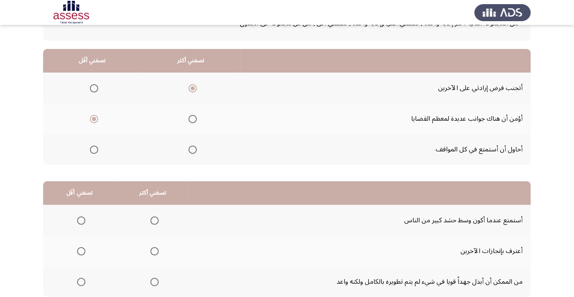
scroll to position [82, 0]
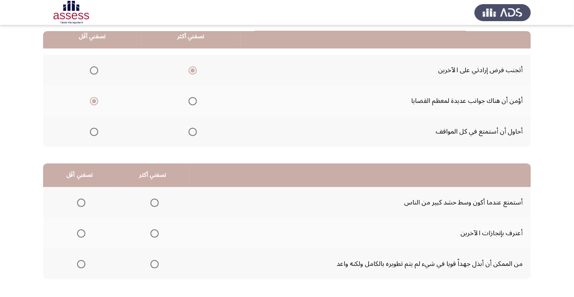
click at [156, 265] on span "Select an option" at bounding box center [154, 264] width 8 height 8
click at [156, 265] on input "Select an option" at bounding box center [154, 264] width 8 height 8
click at [79, 235] on span "Select an option" at bounding box center [81, 233] width 8 height 8
click at [79, 235] on input "Select an option" at bounding box center [81, 233] width 8 height 8
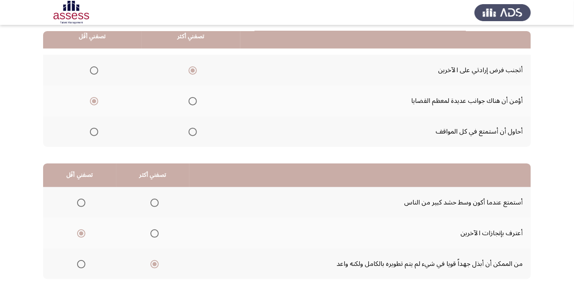
scroll to position [0, 0]
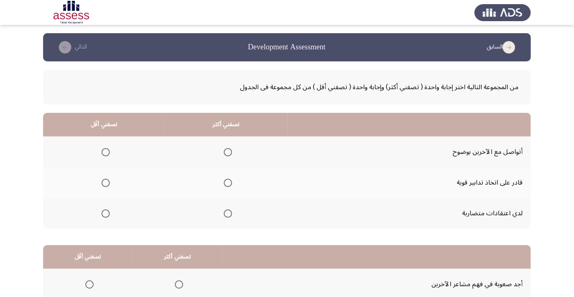
click at [228, 152] on span "Select an option" at bounding box center [228, 152] width 0 height 0
click at [227, 152] on input "Select an option" at bounding box center [228, 152] width 8 height 8
click at [105, 182] on span "Select an option" at bounding box center [106, 183] width 8 height 8
click at [105, 182] on input "Select an option" at bounding box center [106, 183] width 8 height 8
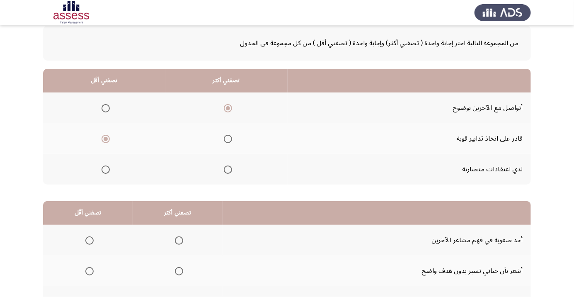
scroll to position [82, 0]
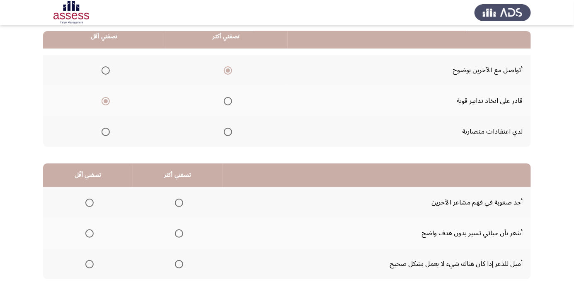
click at [181, 202] on span "Select an option" at bounding box center [179, 203] width 8 height 8
click at [181, 202] on input "Select an option" at bounding box center [179, 203] width 8 height 8
click at [89, 263] on span "Select an option" at bounding box center [89, 264] width 8 height 8
click at [89, 263] on input "Select an option" at bounding box center [89, 264] width 8 height 8
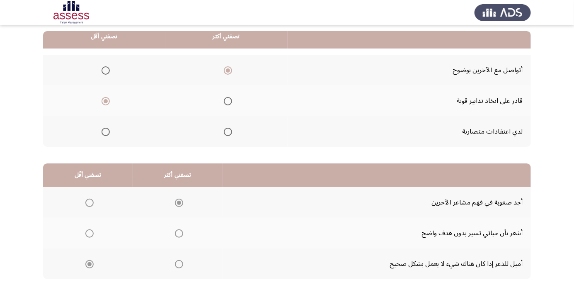
scroll to position [0, 0]
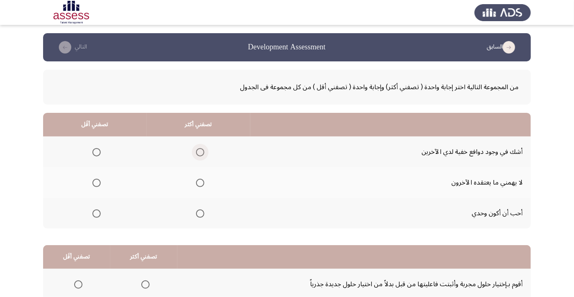
click at [201, 153] on span "Select an option" at bounding box center [200, 152] width 8 height 8
click at [201, 153] on input "Select an option" at bounding box center [200, 152] width 8 height 8
click at [97, 183] on span "Select an option" at bounding box center [97, 183] width 0 height 0
click at [96, 182] on input "Select an option" at bounding box center [96, 183] width 8 height 8
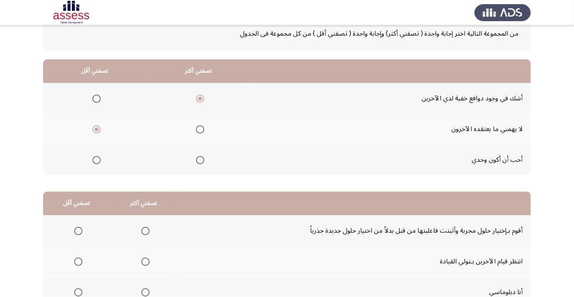
scroll to position [71, 0]
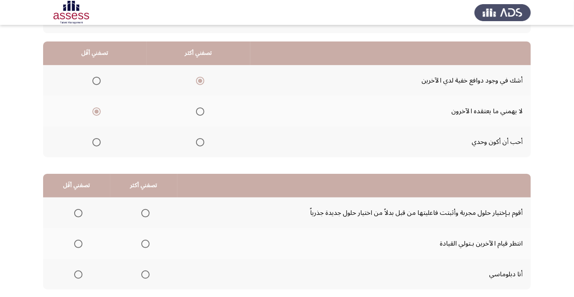
click at [146, 213] on span "Select an option" at bounding box center [145, 213] width 8 height 8
click at [146, 213] on input "Select an option" at bounding box center [145, 213] width 8 height 8
click at [78, 274] on span "Select an option" at bounding box center [78, 274] width 0 height 0
click at [77, 274] on input "Select an option" at bounding box center [78, 274] width 8 height 8
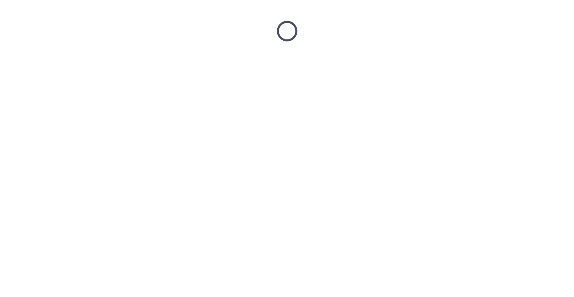
scroll to position [0, 0]
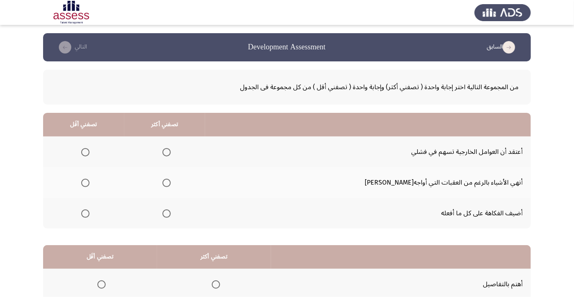
click at [171, 181] on span "Select an option" at bounding box center [166, 183] width 8 height 8
click at [171, 181] on input "Select an option" at bounding box center [166, 183] width 8 height 8
click at [85, 213] on span "Select an option" at bounding box center [85, 213] width 0 height 0
click at [90, 213] on input "Select an option" at bounding box center [85, 213] width 8 height 8
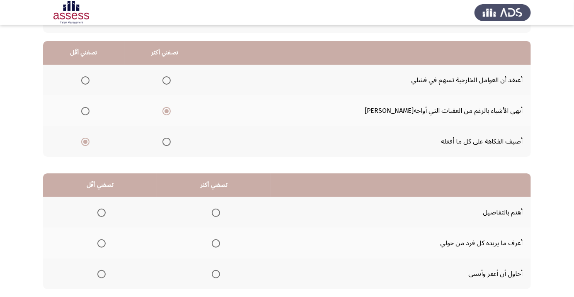
scroll to position [82, 0]
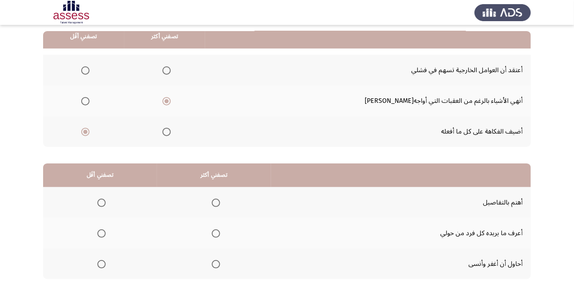
click at [219, 202] on span "Select an option" at bounding box center [216, 203] width 8 height 8
click at [219, 202] on input "Select an option" at bounding box center [216, 203] width 8 height 8
click at [102, 233] on span "Select an option" at bounding box center [102, 233] width 0 height 0
click at [102, 232] on input "Select an option" at bounding box center [101, 233] width 8 height 8
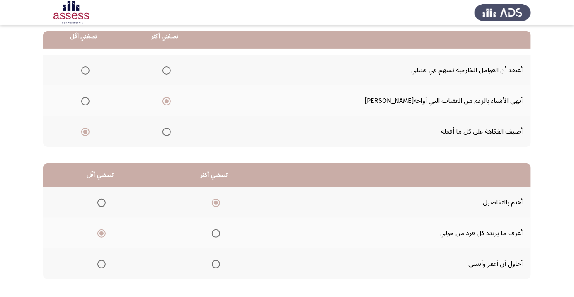
scroll to position [0, 0]
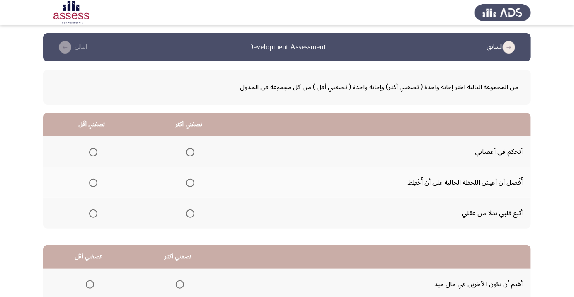
click at [191, 150] on span "Select an option" at bounding box center [190, 152] width 8 height 8
click at [191, 150] on input "Select an option" at bounding box center [190, 152] width 8 height 8
click at [95, 183] on span "Select an option" at bounding box center [93, 183] width 8 height 8
click at [95, 183] on input "Select an option" at bounding box center [93, 183] width 8 height 8
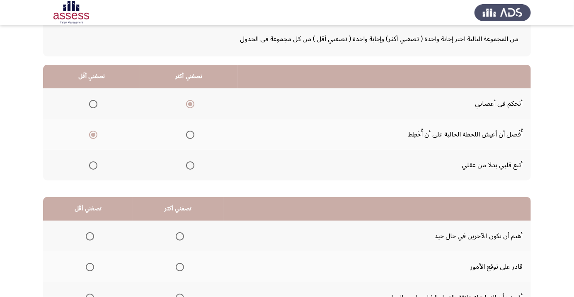
scroll to position [82, 0]
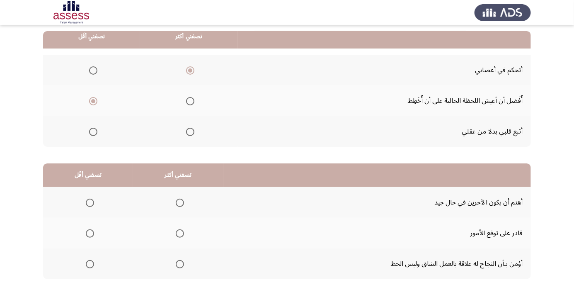
click at [180, 233] on span "Select an option" at bounding box center [180, 233] width 0 height 0
click at [177, 232] on input "Select an option" at bounding box center [180, 233] width 8 height 8
click at [90, 264] on span "Select an option" at bounding box center [90, 264] width 0 height 0
click at [89, 263] on input "Select an option" at bounding box center [90, 264] width 8 height 8
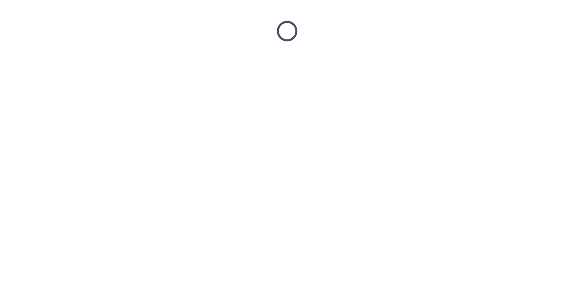
scroll to position [0, 0]
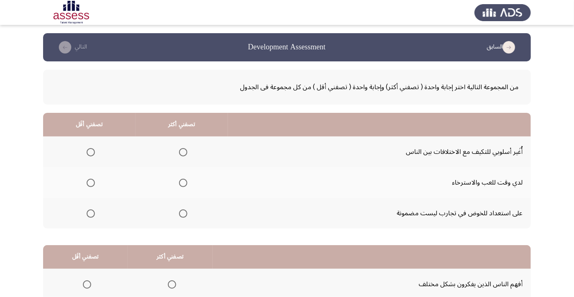
click at [91, 213] on span "Select an option" at bounding box center [91, 213] width 0 height 0
click at [90, 213] on input "Select an option" at bounding box center [91, 213] width 8 height 8
click at [182, 152] on span "Select an option" at bounding box center [183, 152] width 8 height 8
click at [182, 152] on input "Select an option" at bounding box center [183, 152] width 8 height 8
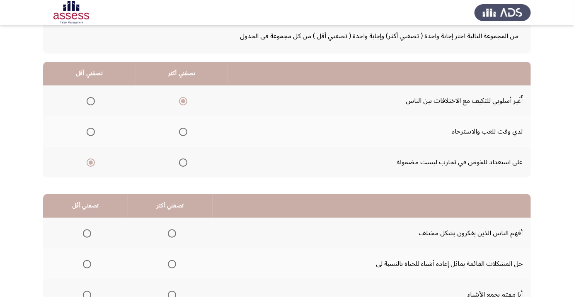
scroll to position [54, 0]
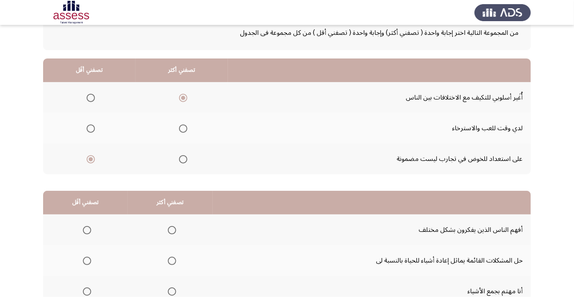
click at [0, 145] on app-assessment-container "السابق Development Assessment التالي من المجموعة التالية اختر إجابة واحدة ( تصف…" at bounding box center [287, 155] width 574 height 352
click at [0, 143] on app-assessment-container "السابق Development Assessment التالي من المجموعة التالية اختر إجابة واحدة ( تصف…" at bounding box center [287, 155] width 574 height 352
click at [172, 261] on span "Select an option" at bounding box center [172, 261] width 0 height 0
click at [169, 260] on input "Select an option" at bounding box center [172, 261] width 8 height 8
click at [86, 229] on span "Select an option" at bounding box center [87, 230] width 8 height 8
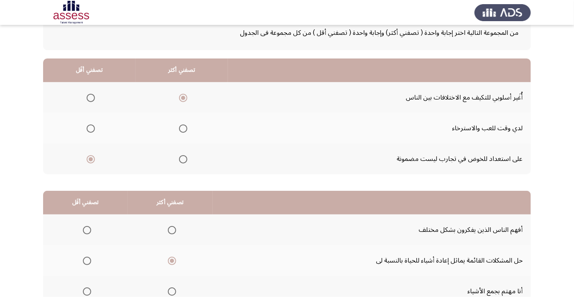
click at [86, 229] on input "Select an option" at bounding box center [87, 230] width 8 height 8
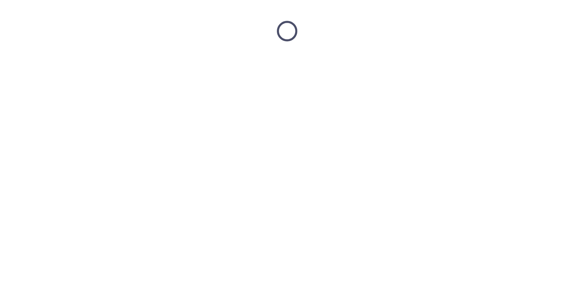
scroll to position [0, 0]
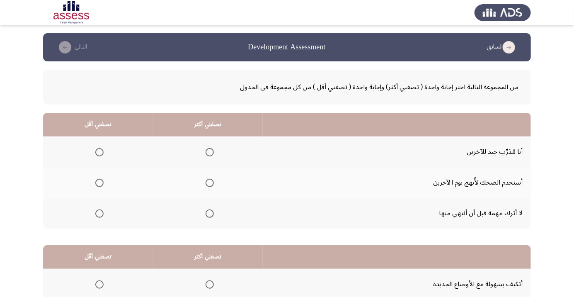
click at [209, 152] on span "Select an option" at bounding box center [209, 152] width 0 height 0
click at [209, 152] on input "Select an option" at bounding box center [210, 152] width 8 height 8
click at [99, 213] on span "Select an option" at bounding box center [99, 213] width 0 height 0
click at [99, 213] on input "Select an option" at bounding box center [99, 213] width 8 height 8
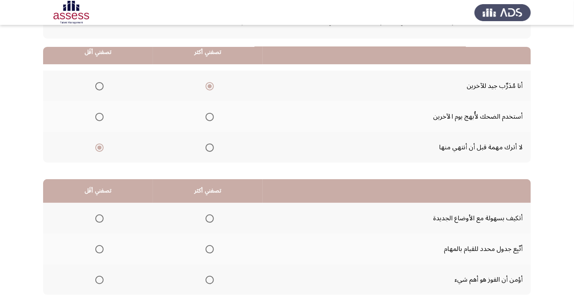
scroll to position [82, 0]
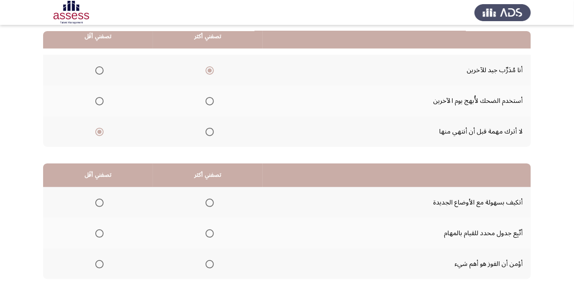
click at [220, 196] on th at bounding box center [208, 202] width 110 height 31
click at [108, 238] on th at bounding box center [98, 233] width 110 height 31
click at [103, 233] on span "Select an option" at bounding box center [99, 233] width 8 height 8
click at [103, 233] on input "Select an option" at bounding box center [99, 233] width 8 height 8
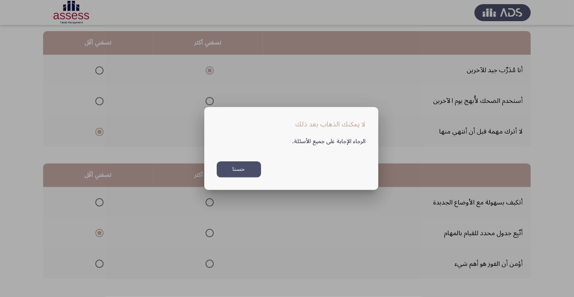
scroll to position [0, 0]
click at [247, 177] on button "حسنا" at bounding box center [239, 169] width 44 height 16
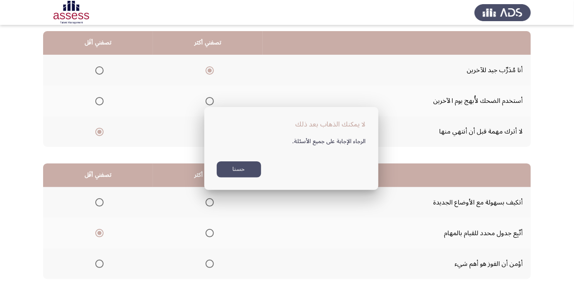
scroll to position [82, 0]
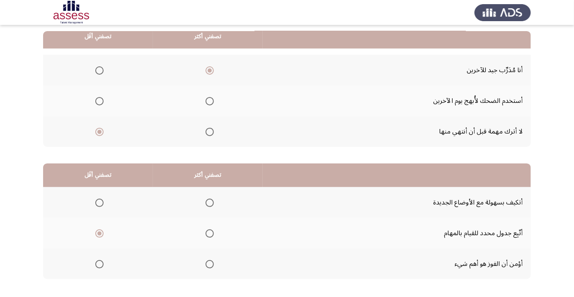
click at [210, 204] on span "Select an option" at bounding box center [210, 203] width 8 height 8
click at [210, 204] on input "Select an option" at bounding box center [210, 203] width 8 height 8
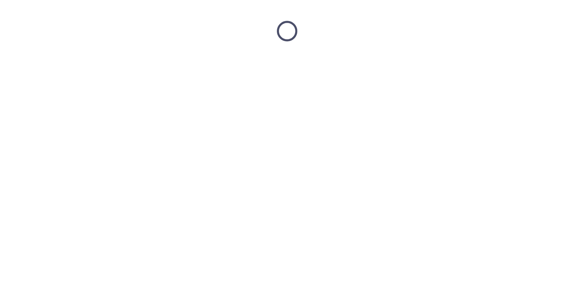
scroll to position [0, 0]
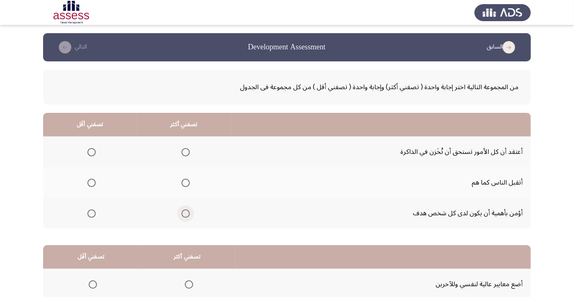
click at [186, 213] on span "Select an option" at bounding box center [186, 213] width 0 height 0
click at [186, 213] on input "Select an option" at bounding box center [186, 213] width 8 height 8
click at [92, 183] on span "Select an option" at bounding box center [92, 183] width 0 height 0
click at [92, 182] on input "Select an option" at bounding box center [91, 183] width 8 height 8
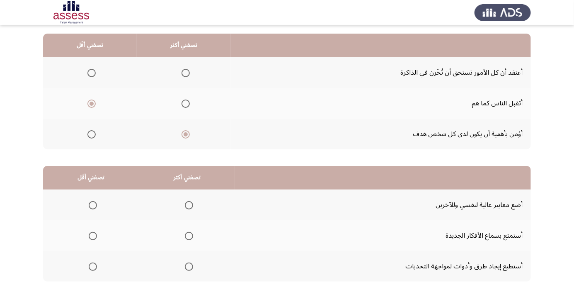
scroll to position [79, 0]
click at [186, 104] on span "Select an option" at bounding box center [186, 104] width 0 height 0
click at [186, 103] on input "Select an option" at bounding box center [186, 104] width 8 height 8
click at [92, 135] on span "Select an option" at bounding box center [92, 135] width 0 height 0
click at [92, 134] on input "Select an option" at bounding box center [91, 135] width 8 height 8
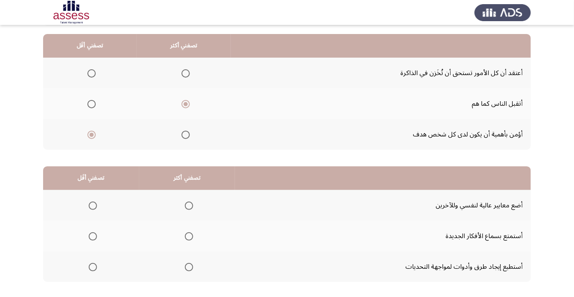
scroll to position [82, 0]
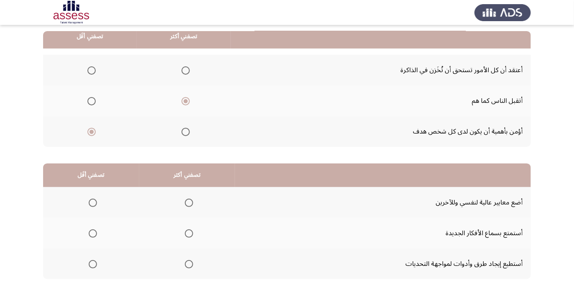
click at [196, 265] on th at bounding box center [187, 263] width 96 height 31
click at [189, 264] on span "Select an option" at bounding box center [189, 264] width 0 height 0
click at [187, 263] on input "Select an option" at bounding box center [189, 264] width 8 height 8
click at [95, 236] on span "Select an option" at bounding box center [93, 233] width 8 height 8
click at [95, 236] on input "Select an option" at bounding box center [93, 233] width 8 height 8
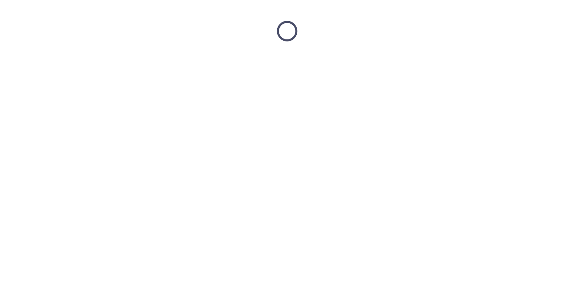
scroll to position [0, 0]
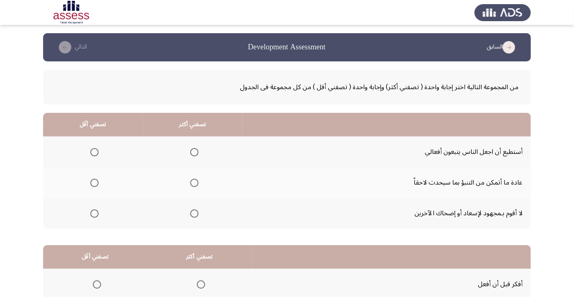
click at [193, 186] on span "Select an option" at bounding box center [194, 183] width 8 height 8
click at [193, 186] on input "Select an option" at bounding box center [194, 183] width 8 height 8
click at [93, 162] on th at bounding box center [93, 151] width 100 height 31
click at [94, 152] on span "Select an option" at bounding box center [94, 152] width 0 height 0
click at [94, 152] on input "Select an option" at bounding box center [94, 152] width 8 height 8
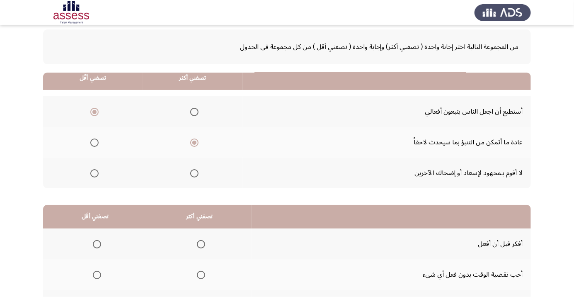
scroll to position [82, 0]
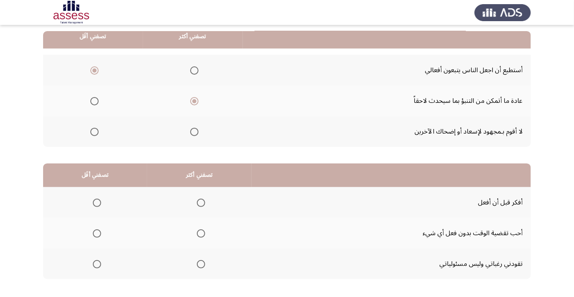
click at [1, 148] on app-assessment-container "السابق Development Assessment التالي من المجموعة التالية اختر إجابة واحدة ( تصف…" at bounding box center [287, 128] width 574 height 352
click at [200, 206] on span "Select an option" at bounding box center [201, 203] width 8 height 8
click at [200, 206] on input "Select an option" at bounding box center [201, 203] width 8 height 8
click at [0, 147] on app-assessment-container "السابق Development Assessment التالي من المجموعة التالية اختر إجابة واحدة ( تصف…" at bounding box center [287, 128] width 574 height 352
click at [97, 233] on span "Select an option" at bounding box center [97, 233] width 0 height 0
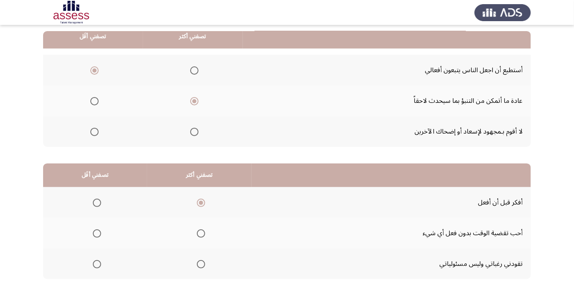
click at [96, 232] on input "Select an option" at bounding box center [97, 233] width 8 height 8
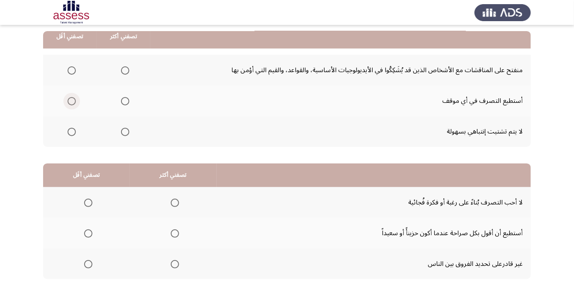
click at [72, 101] on span "Select an option" at bounding box center [72, 101] width 0 height 0
click at [71, 100] on input "Select an option" at bounding box center [72, 101] width 8 height 8
click at [175, 203] on span "Select an option" at bounding box center [175, 203] width 0 height 0
click at [173, 202] on input "Select an option" at bounding box center [175, 203] width 8 height 8
click at [88, 235] on span "Select an option" at bounding box center [88, 233] width 8 height 8
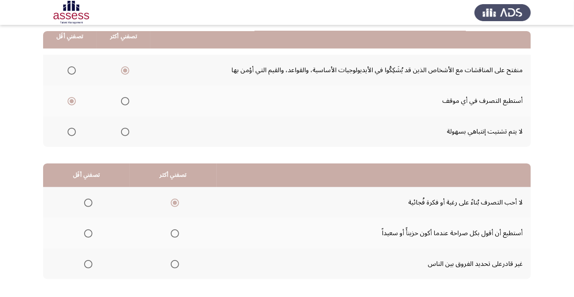
click at [88, 235] on input "Select an option" at bounding box center [88, 233] width 8 height 8
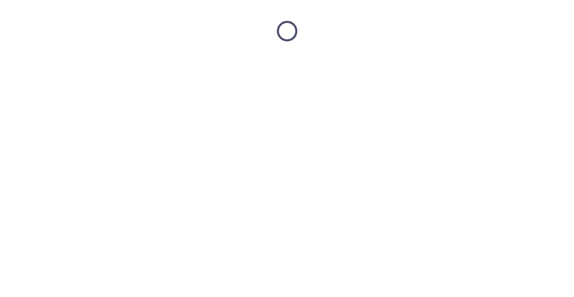
scroll to position [0, 0]
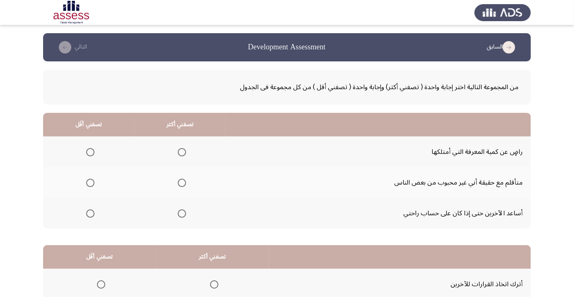
click at [3, 150] on app-assessment-container "السابق Development Assessment التالي من المجموعة التالية اختر إجابة واحدة ( تصف…" at bounding box center [287, 209] width 574 height 352
click at [184, 213] on span "Select an option" at bounding box center [182, 213] width 8 height 8
click at [184, 213] on input "Select an option" at bounding box center [182, 213] width 8 height 8
click at [184, 182] on span "Select an option" at bounding box center [182, 183] width 8 height 8
click at [184, 182] on input "Select an option" at bounding box center [182, 183] width 8 height 8
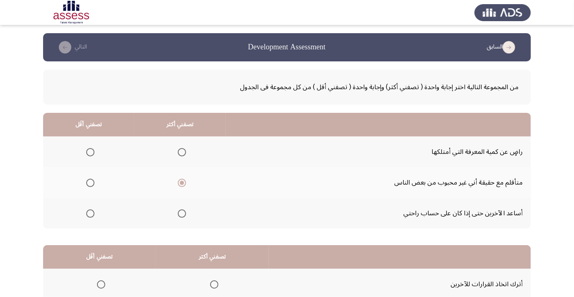
click at [92, 214] on span "Select an option" at bounding box center [90, 213] width 8 height 8
click at [92, 214] on input "Select an option" at bounding box center [90, 213] width 8 height 8
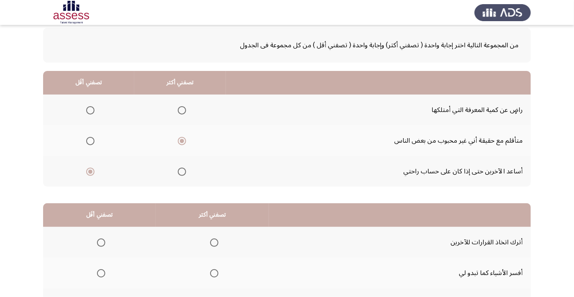
scroll to position [82, 0]
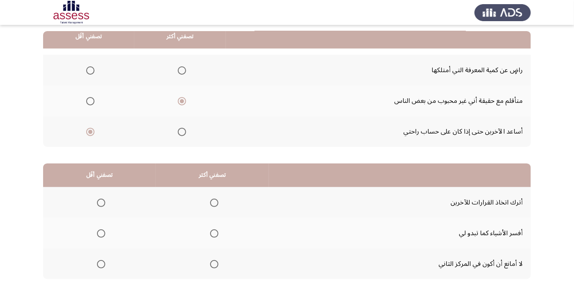
click at [101, 263] on span "Select an option" at bounding box center [101, 264] width 8 height 8
click at [101, 263] on input "Select an option" at bounding box center [101, 264] width 8 height 8
click at [214, 264] on span "Select an option" at bounding box center [214, 264] width 0 height 0
click at [214, 263] on input "Select an option" at bounding box center [214, 264] width 8 height 8
click at [103, 235] on span "Select an option" at bounding box center [101, 233] width 8 height 8
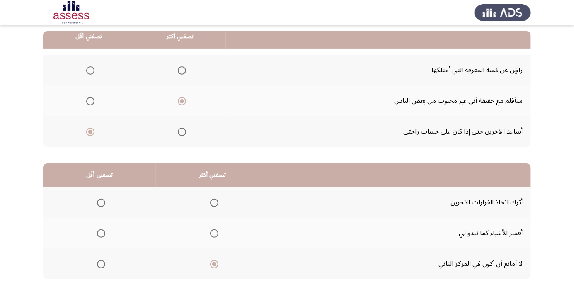
click at [103, 235] on input "Select an option" at bounding box center [101, 233] width 8 height 8
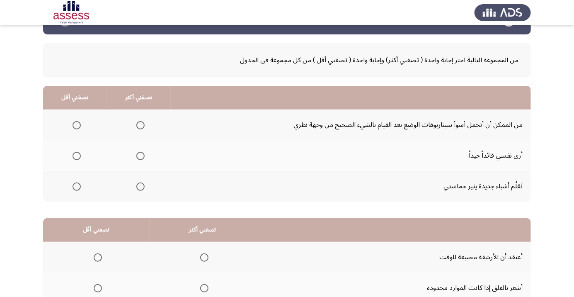
scroll to position [36, 0]
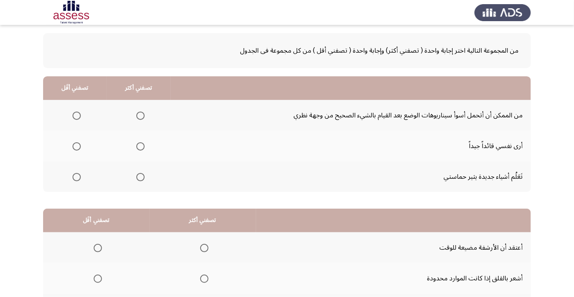
click at [0, 128] on app-assessment-container "السابق Development Assessment التالي من المجموعة التالية اختر إجابة واحدة ( تصف…" at bounding box center [287, 173] width 574 height 352
click at [0, 139] on app-assessment-container "السابق Development Assessment التالي من المجموعة التالية اختر إجابة واحدة ( تصف…" at bounding box center [287, 173] width 574 height 352
click at [141, 144] on span "Select an option" at bounding box center [140, 146] width 8 height 8
click at [141, 144] on input "Select an option" at bounding box center [140, 146] width 8 height 8
click at [77, 116] on span "Select an option" at bounding box center [77, 116] width 0 height 0
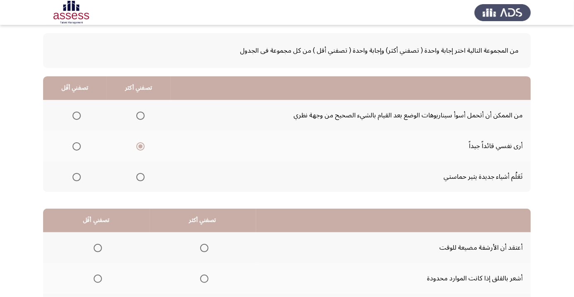
click at [76, 115] on input "Select an option" at bounding box center [77, 115] width 8 height 8
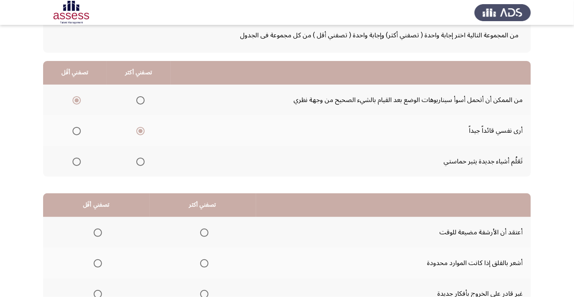
scroll to position [82, 0]
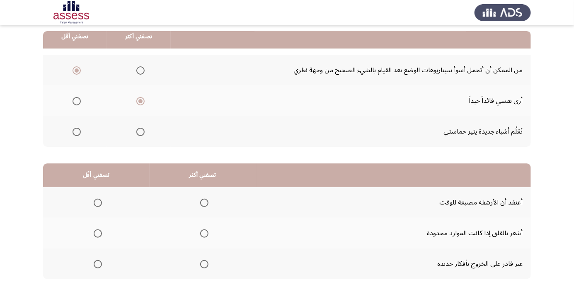
click at [0, 143] on app-assessment-container "السابق Development Assessment التالي من المجموعة التالية اختر إجابة واحدة ( تصف…" at bounding box center [287, 128] width 574 height 352
click at [77, 70] on span "Select an option" at bounding box center [77, 70] width 4 height 4
click at [77, 70] on input "Select an option" at bounding box center [77, 70] width 8 height 8
click at [78, 132] on span "Select an option" at bounding box center [77, 132] width 8 height 8
click at [78, 132] on input "Select an option" at bounding box center [77, 132] width 8 height 8
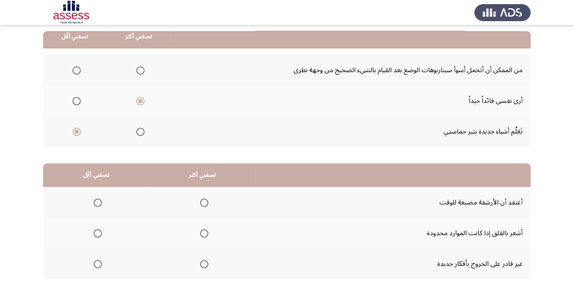
click at [9, 176] on app-assessment-container "السابق Development Assessment التالي من المجموعة التالية اختر إجابة واحدة ( تصف…" at bounding box center [287, 128] width 574 height 352
click at [204, 233] on span "Select an option" at bounding box center [204, 233] width 0 height 0
click at [203, 232] on input "Select an option" at bounding box center [204, 233] width 8 height 8
click at [0, 137] on app-assessment-container "السابق Development Assessment التالي من المجموعة التالية اختر إجابة واحدة ( تصف…" at bounding box center [287, 128] width 574 height 352
click at [0, 141] on app-assessment-container "السابق Development Assessment التالي من المجموعة التالية اختر إجابة واحدة ( تصف…" at bounding box center [287, 128] width 574 height 352
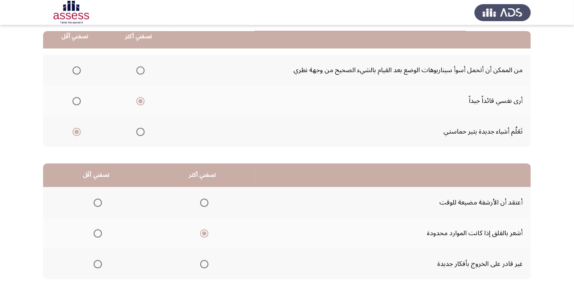
click at [98, 203] on span "Select an option" at bounding box center [98, 203] width 0 height 0
click at [97, 202] on input "Select an option" at bounding box center [98, 203] width 8 height 8
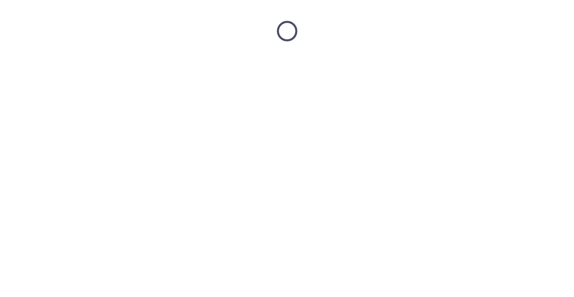
scroll to position [0, 0]
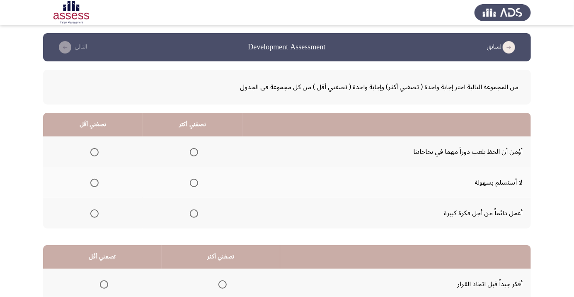
click at [201, 182] on th at bounding box center [193, 182] width 100 height 31
click at [195, 181] on span "Select an option" at bounding box center [194, 183] width 8 height 8
click at [195, 181] on input "Select an option" at bounding box center [194, 183] width 8 height 8
click at [104, 224] on th at bounding box center [92, 213] width 99 height 31
click at [94, 213] on span "Select an option" at bounding box center [94, 213] width 0 height 0
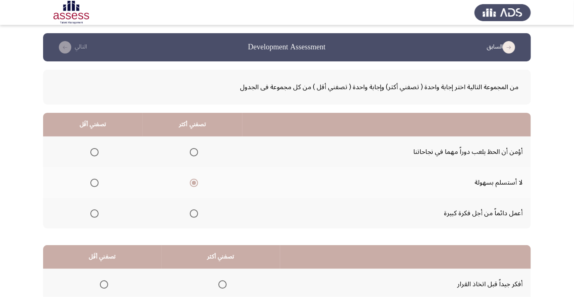
click at [94, 213] on input "Select an option" at bounding box center [94, 213] width 8 height 8
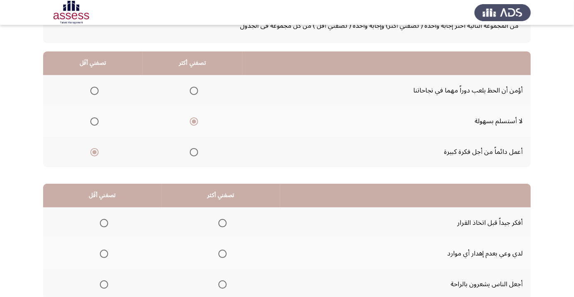
scroll to position [62, 0]
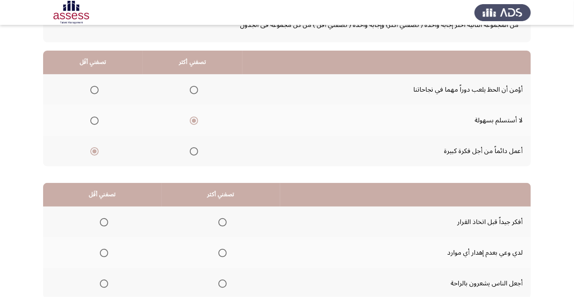
click at [223, 220] on span "Select an option" at bounding box center [222, 222] width 8 height 8
click at [223, 220] on input "Select an option" at bounding box center [222, 222] width 8 height 8
click at [104, 253] on span "Select an option" at bounding box center [104, 253] width 0 height 0
click at [103, 252] on input "Select an option" at bounding box center [104, 253] width 8 height 8
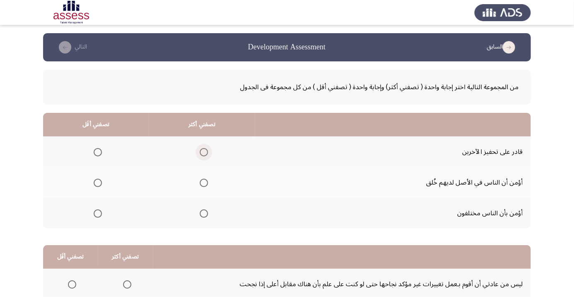
click at [203, 152] on span "Select an option" at bounding box center [203, 152] width 0 height 0
click at [203, 152] on input "Select an option" at bounding box center [204, 152] width 8 height 8
click at [98, 216] on span "Select an option" at bounding box center [98, 213] width 8 height 8
click at [98, 216] on input "Select an option" at bounding box center [98, 213] width 8 height 8
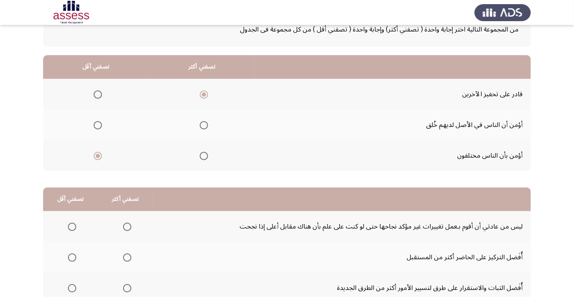
scroll to position [82, 0]
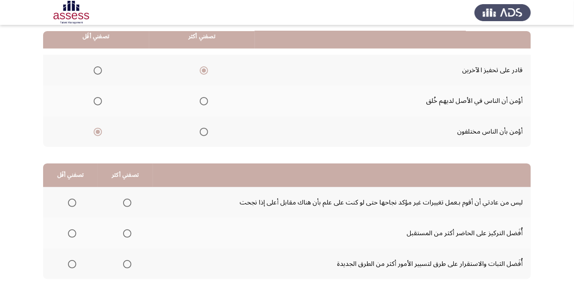
click at [0, 123] on app-assessment-container "السابق Development Assessment التالي من المجموعة التالية اختر إجابة واحدة ( تصف…" at bounding box center [287, 128] width 574 height 352
click at [1, 124] on app-assessment-container "السابق Development Assessment التالي من المجموعة التالية اختر إجابة واحدة ( تصف…" at bounding box center [287, 128] width 574 height 352
click at [0, 125] on app-assessment-container "السابق Development Assessment التالي من المجموعة التالية اختر إجابة واحدة ( تصف…" at bounding box center [287, 128] width 574 height 352
click at [1, 124] on app-assessment-container "السابق Development Assessment التالي من المجموعة التالية اختر إجابة واحدة ( تصف…" at bounding box center [287, 128] width 574 height 352
click at [6, 124] on app-assessment-container "السابق Development Assessment التالي من المجموعة التالية اختر إجابة واحدة ( تصف…" at bounding box center [287, 128] width 574 height 352
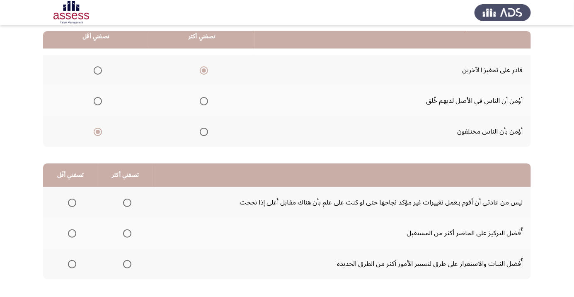
click at [2, 122] on app-assessment-container "السابق Development Assessment التالي من المجموعة التالية اختر إجابة واحدة ( تصف…" at bounding box center [287, 128] width 574 height 352
click at [2, 123] on app-assessment-container "السابق Development Assessment التالي من المجموعة التالية اختر إجابة واحدة ( تصف…" at bounding box center [287, 128] width 574 height 352
click at [128, 232] on span "Select an option" at bounding box center [127, 233] width 8 height 8
click at [128, 232] on input "Select an option" at bounding box center [127, 233] width 8 height 8
click at [0, 128] on app-assessment-container "السابق Development Assessment التالي من المجموعة التالية اختر إجابة واحدة ( تصف…" at bounding box center [287, 128] width 574 height 352
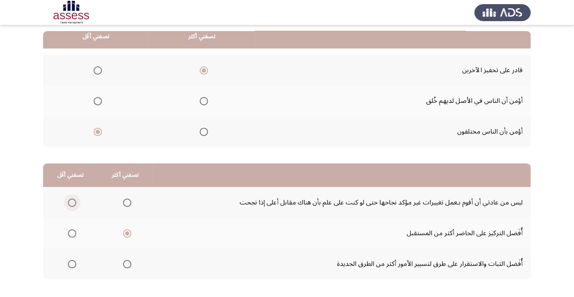
click at [71, 202] on span "Select an option" at bounding box center [72, 203] width 8 height 8
click at [71, 202] on input "Select an option" at bounding box center [72, 203] width 8 height 8
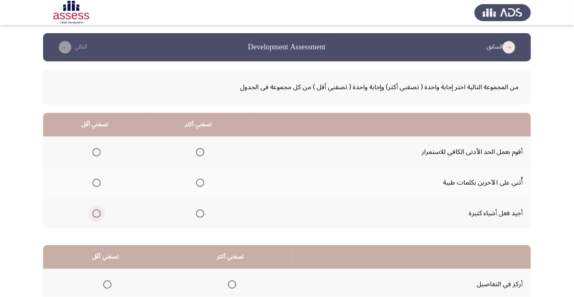
click at [96, 213] on span "Select an option" at bounding box center [96, 213] width 8 height 8
click at [96, 213] on input "Select an option" at bounding box center [96, 213] width 8 height 8
click at [200, 213] on span "Select an option" at bounding box center [200, 213] width 0 height 0
click at [199, 213] on input "Select an option" at bounding box center [200, 213] width 8 height 8
click at [96, 152] on span "Select an option" at bounding box center [96, 152] width 8 height 8
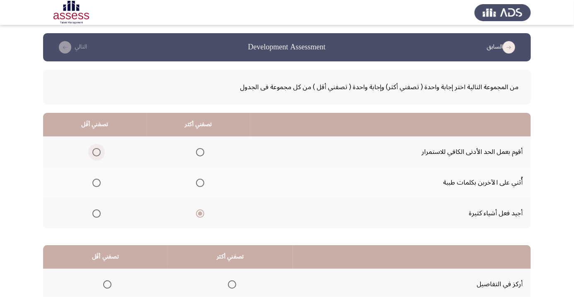
click at [96, 152] on input "Select an option" at bounding box center [96, 152] width 8 height 8
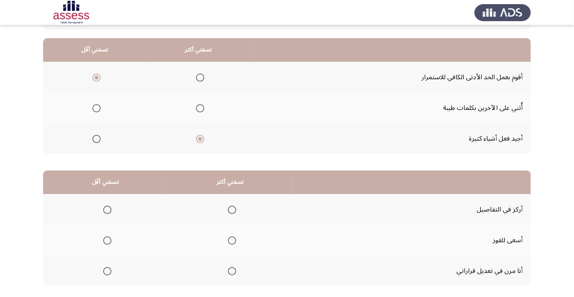
scroll to position [73, 0]
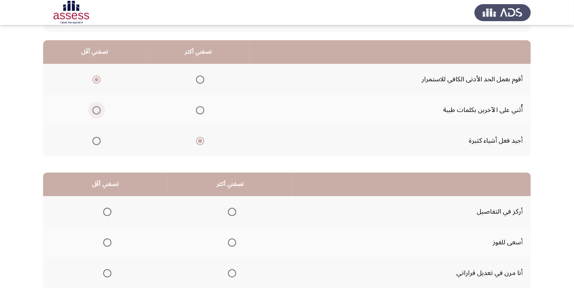
click at [95, 111] on span "Select an option" at bounding box center [96, 110] width 8 height 8
click at [95, 111] on input "Select an option" at bounding box center [96, 110] width 8 height 8
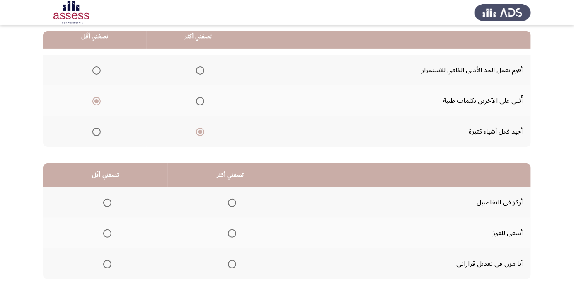
click at [230, 267] on span "Select an option" at bounding box center [232, 264] width 8 height 8
click at [230, 267] on input "Select an option" at bounding box center [232, 264] width 8 height 8
click at [107, 233] on span "Select an option" at bounding box center [107, 233] width 0 height 0
click at [106, 232] on input "Select an option" at bounding box center [107, 233] width 8 height 8
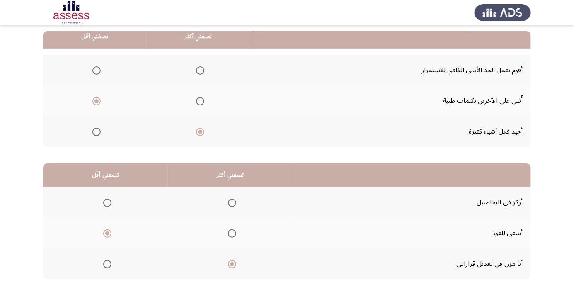
scroll to position [0, 0]
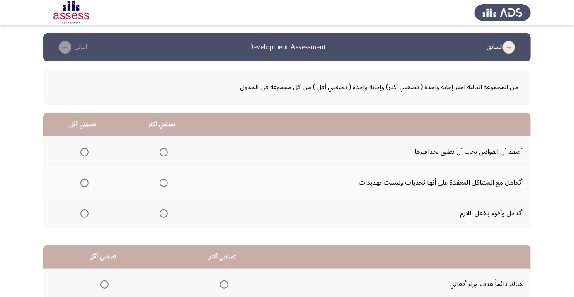
click at [164, 183] on span "Select an option" at bounding box center [164, 183] width 0 height 0
click at [163, 182] on input "Select an option" at bounding box center [164, 183] width 8 height 8
click at [85, 221] on th at bounding box center [82, 213] width 79 height 31
click at [85, 213] on span "Select an option" at bounding box center [85, 213] width 0 height 0
click at [84, 213] on input "Select an option" at bounding box center [84, 213] width 8 height 8
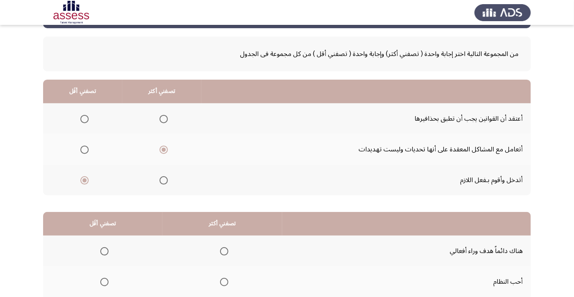
scroll to position [82, 0]
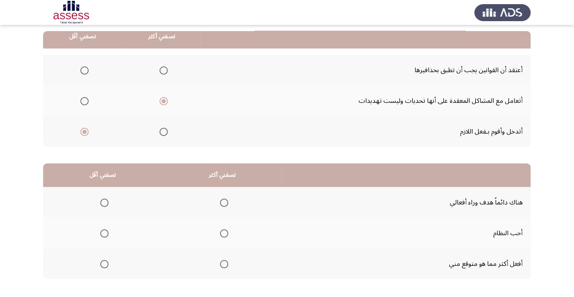
click at [223, 202] on span "Select an option" at bounding box center [224, 203] width 8 height 8
click at [223, 202] on input "Select an option" at bounding box center [224, 203] width 8 height 8
click at [104, 264] on span "Select an option" at bounding box center [104, 264] width 0 height 0
click at [104, 263] on input "Select an option" at bounding box center [104, 264] width 8 height 8
click at [104, 263] on span "Select an option" at bounding box center [104, 264] width 4 height 4
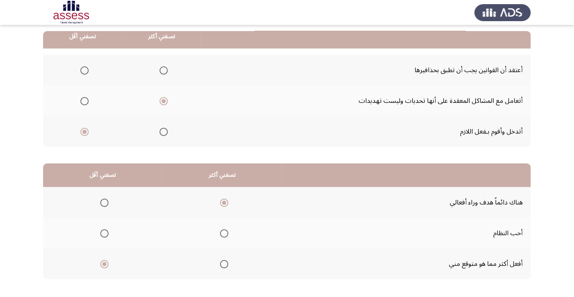
click at [104, 263] on input "Select an option" at bounding box center [104, 264] width 8 height 8
click at [104, 233] on span "Select an option" at bounding box center [104, 233] width 0 height 0
click at [104, 232] on input "Select an option" at bounding box center [104, 233] width 8 height 8
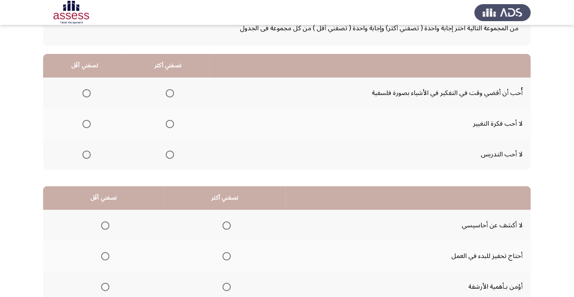
scroll to position [61, 0]
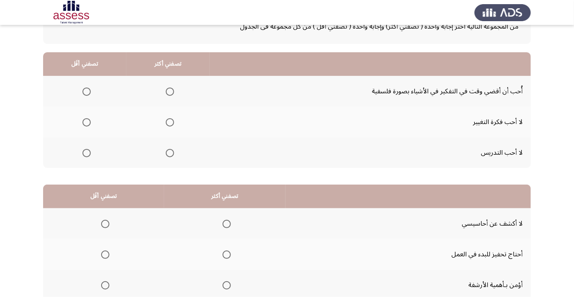
click at [171, 155] on span "Select an option" at bounding box center [170, 153] width 8 height 8
click at [171, 155] on input "Select an option" at bounding box center [170, 153] width 8 height 8
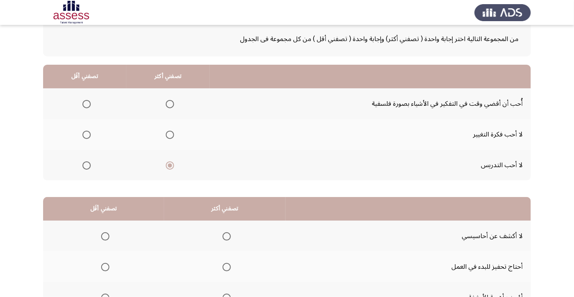
scroll to position [48, 0]
click at [88, 103] on span "Select an option" at bounding box center [86, 104] width 8 height 8
click at [88, 103] on input "Select an option" at bounding box center [86, 104] width 8 height 8
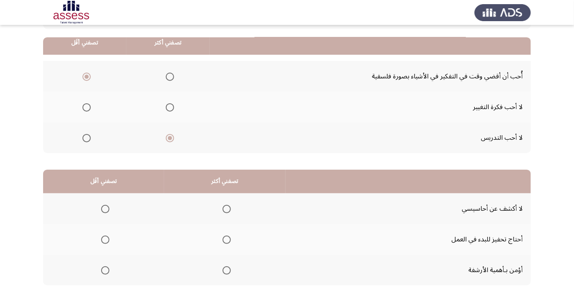
scroll to position [82, 0]
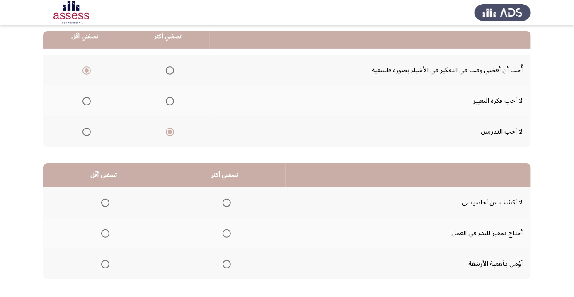
click at [228, 201] on span "Select an option" at bounding box center [227, 203] width 8 height 8
click at [228, 201] on input "Select an option" at bounding box center [227, 203] width 8 height 8
click at [104, 235] on span "Select an option" at bounding box center [105, 233] width 8 height 8
click at [104, 235] on input "Select an option" at bounding box center [105, 233] width 8 height 8
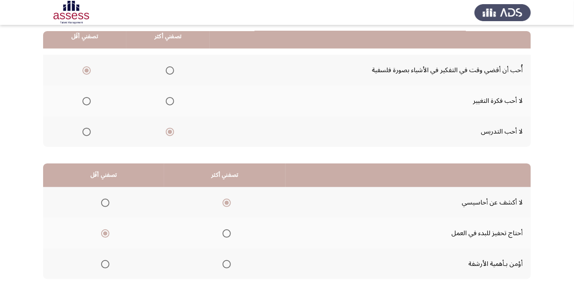
scroll to position [0, 0]
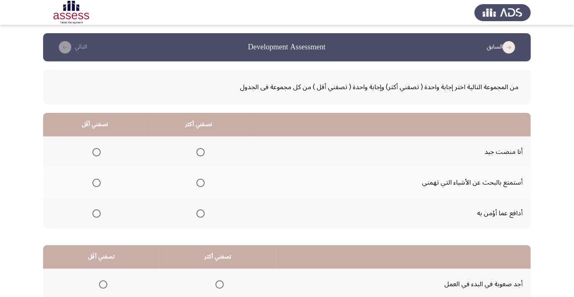
click at [203, 152] on span "Select an option" at bounding box center [200, 152] width 8 height 8
click at [203, 152] on input "Select an option" at bounding box center [200, 152] width 8 height 8
click at [97, 213] on span "Select an option" at bounding box center [97, 213] width 0 height 0
click at [96, 213] on input "Select an option" at bounding box center [96, 213] width 8 height 8
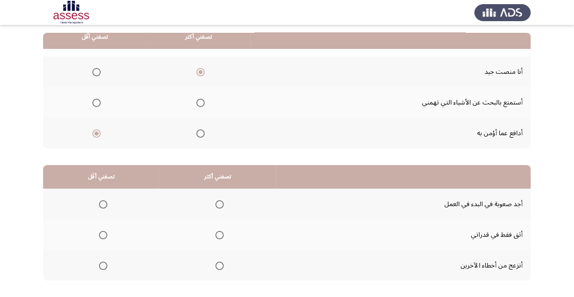
scroll to position [82, 0]
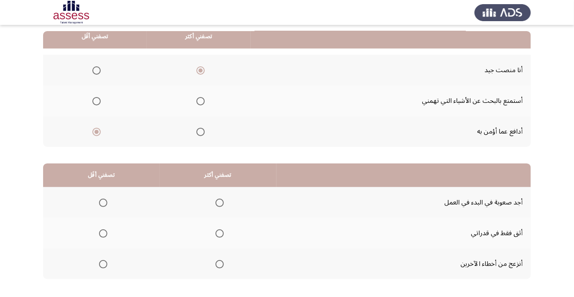
click at [222, 263] on span "Select an option" at bounding box center [220, 264] width 8 height 8
click at [222, 263] on input "Select an option" at bounding box center [220, 264] width 8 height 8
click at [102, 232] on span "Select an option" at bounding box center [103, 233] width 8 height 8
click at [102, 232] on input "Select an option" at bounding box center [103, 233] width 8 height 8
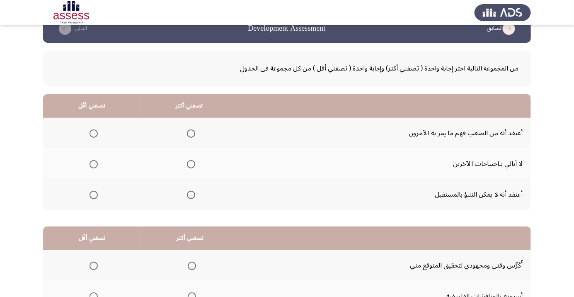
scroll to position [18, 0]
click at [191, 134] on span "Select an option" at bounding box center [191, 134] width 0 height 0
click at [190, 133] on input "Select an option" at bounding box center [191, 134] width 8 height 8
click at [93, 164] on span "Select an option" at bounding box center [94, 164] width 8 height 8
click at [93, 164] on input "Select an option" at bounding box center [94, 164] width 8 height 8
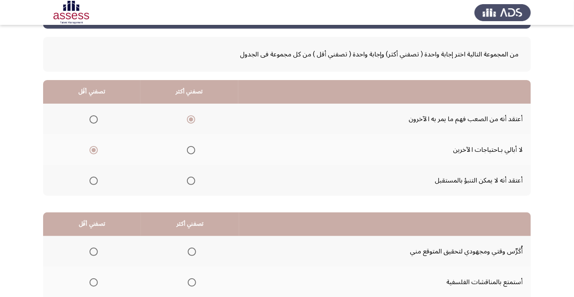
scroll to position [82, 0]
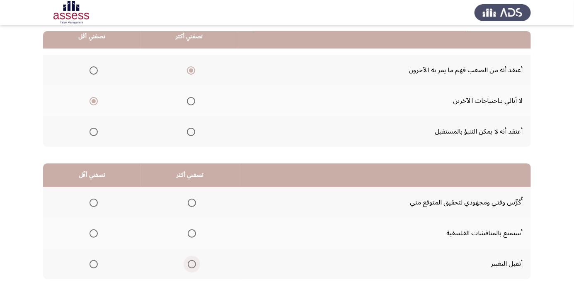
click at [192, 264] on span "Select an option" at bounding box center [192, 264] width 0 height 0
click at [191, 263] on input "Select an option" at bounding box center [192, 264] width 8 height 8
click at [97, 199] on span "Select an option" at bounding box center [94, 203] width 8 height 8
click at [97, 199] on input "Select an option" at bounding box center [94, 203] width 8 height 8
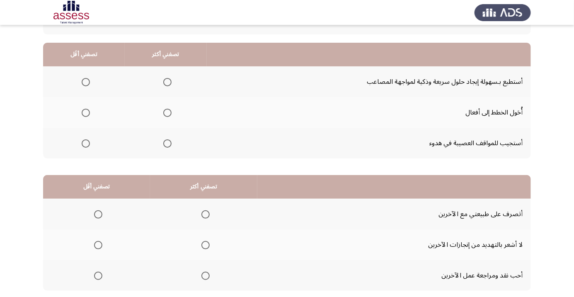
scroll to position [77, 0]
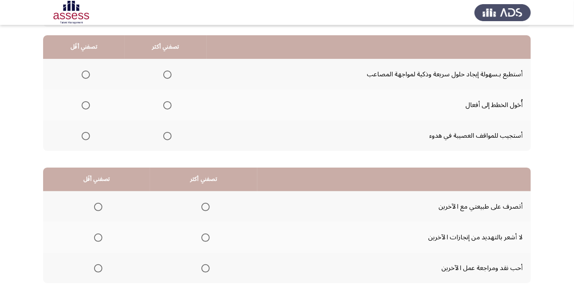
click at [168, 74] on span "Select an option" at bounding box center [167, 74] width 8 height 8
click at [168, 74] on input "Select an option" at bounding box center [167, 74] width 8 height 8
click at [88, 103] on span "Select an option" at bounding box center [86, 105] width 8 height 8
click at [88, 103] on input "Select an option" at bounding box center [86, 105] width 8 height 8
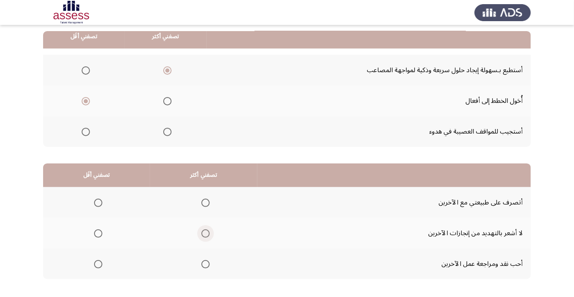
click at [204, 232] on span "Select an option" at bounding box center [205, 233] width 8 height 8
click at [204, 232] on input "Select an option" at bounding box center [205, 233] width 8 height 8
click at [98, 203] on span "Select an option" at bounding box center [98, 203] width 0 height 0
click at [98, 202] on input "Select an option" at bounding box center [98, 203] width 8 height 8
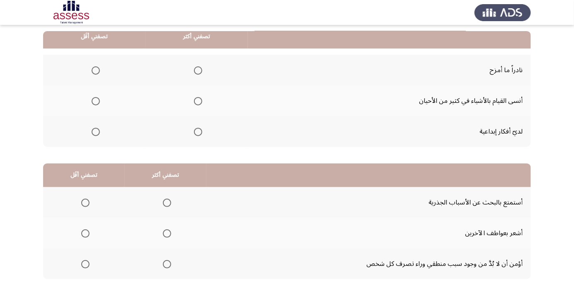
click at [194, 132] on span "Select an option" at bounding box center [198, 132] width 8 height 8
click at [194, 132] on input "Select an option" at bounding box center [198, 132] width 8 height 8
click at [97, 71] on span "Select an option" at bounding box center [96, 70] width 8 height 8
click at [97, 71] on input "Select an option" at bounding box center [96, 70] width 8 height 8
click at [168, 263] on span "Select an option" at bounding box center [167, 264] width 8 height 8
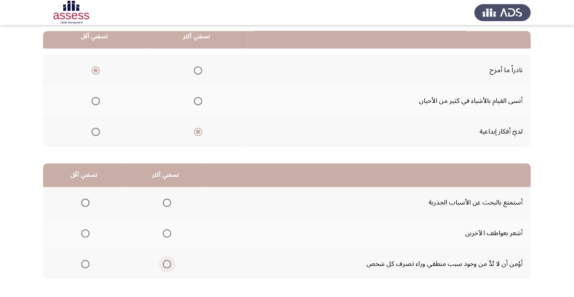
click at [168, 263] on input "Select an option" at bounding box center [167, 264] width 8 height 8
click at [85, 203] on span "Select an option" at bounding box center [85, 203] width 0 height 0
click at [85, 202] on input "Select an option" at bounding box center [85, 203] width 8 height 8
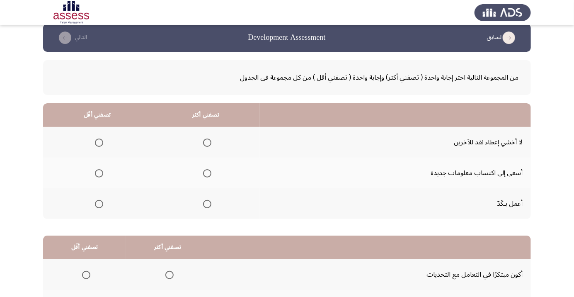
scroll to position [10, 0]
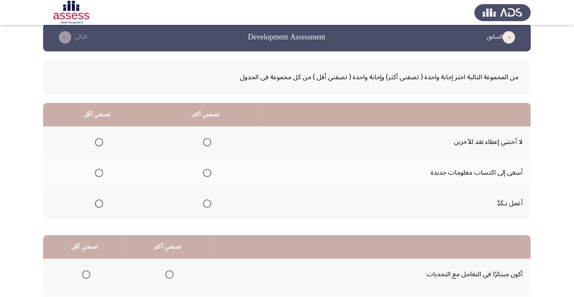
click at [207, 173] on span "Select an option" at bounding box center [207, 173] width 0 height 0
click at [206, 172] on input "Select an option" at bounding box center [207, 173] width 8 height 8
click at [207, 142] on span "Select an option" at bounding box center [207, 142] width 0 height 0
click at [206, 142] on input "Select an option" at bounding box center [207, 142] width 8 height 8
click at [98, 175] on span "Select an option" at bounding box center [99, 173] width 8 height 8
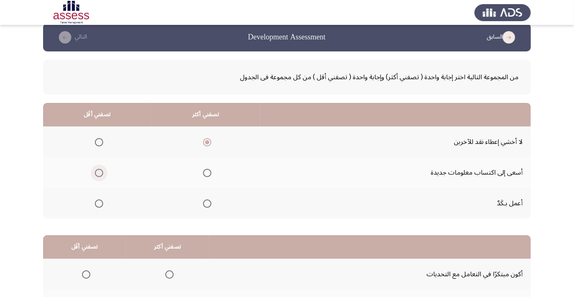
click at [98, 175] on input "Select an option" at bounding box center [99, 173] width 8 height 8
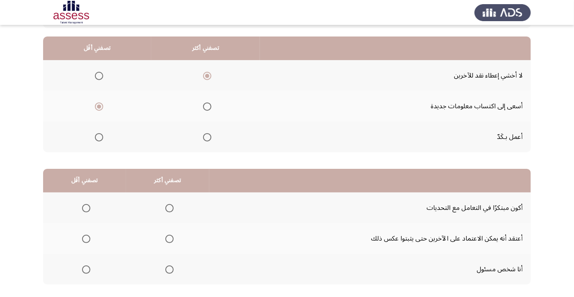
scroll to position [82, 0]
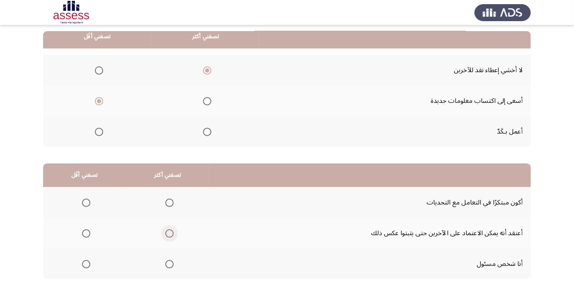
click at [170, 232] on span "Select an option" at bounding box center [169, 233] width 8 height 8
click at [170, 232] on input "Select an option" at bounding box center [169, 233] width 8 height 8
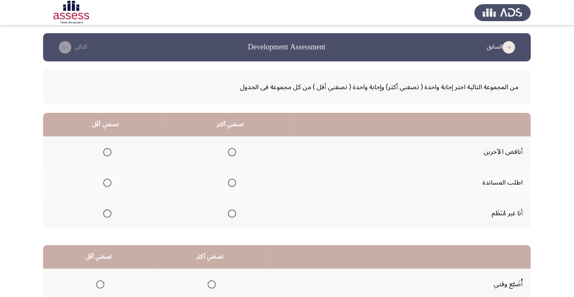
click at [234, 182] on span "Select an option" at bounding box center [232, 183] width 8 height 8
click at [234, 182] on input "Select an option" at bounding box center [232, 183] width 8 height 8
click at [109, 154] on span "Select an option" at bounding box center [107, 152] width 8 height 8
click at [109, 154] on input "Select an option" at bounding box center [107, 152] width 8 height 8
click at [0, 157] on app-assessment-container "السابق Development Assessment التالي من المجموعة التالية اختر إجابة واحدة ( تصف…" at bounding box center [287, 209] width 574 height 352
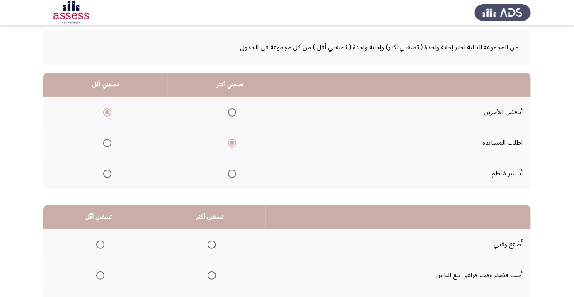
scroll to position [82, 0]
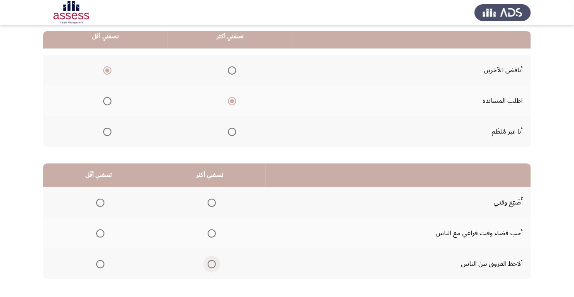
click at [212, 264] on span "Select an option" at bounding box center [212, 264] width 0 height 0
click at [211, 263] on input "Select an option" at bounding box center [212, 264] width 8 height 8
click at [102, 235] on span "Select an option" at bounding box center [100, 233] width 8 height 8
click at [102, 235] on input "Select an option" at bounding box center [100, 233] width 8 height 8
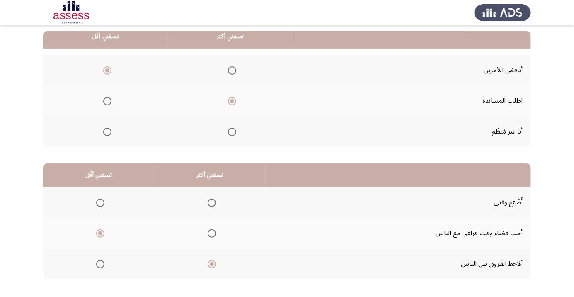
scroll to position [0, 0]
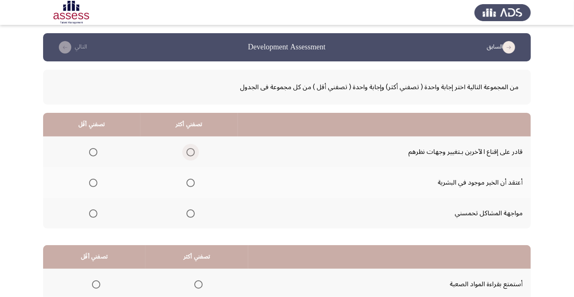
click at [191, 152] on span "Select an option" at bounding box center [191, 152] width 0 height 0
click at [189, 152] on input "Select an option" at bounding box center [190, 152] width 8 height 8
click at [95, 212] on span "Select an option" at bounding box center [93, 213] width 8 height 8
click at [95, 212] on input "Select an option" at bounding box center [93, 213] width 8 height 8
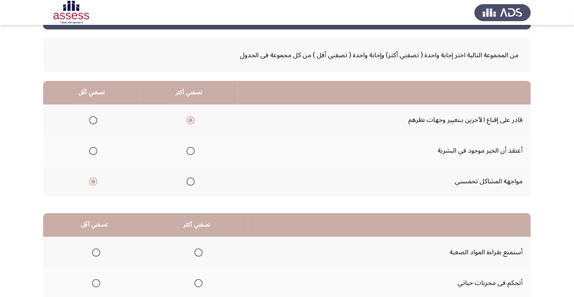
scroll to position [82, 0]
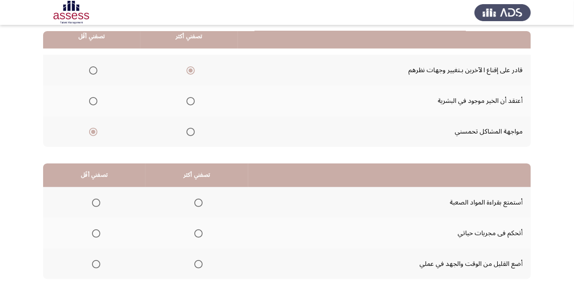
click at [0, 169] on app-assessment-container "السابق Development Assessment التالي من المجموعة التالية اختر إجابة واحدة ( تصف…" at bounding box center [287, 128] width 574 height 352
click at [210, 225] on th at bounding box center [196, 233] width 103 height 31
click at [201, 235] on span "Select an option" at bounding box center [198, 233] width 8 height 8
click at [201, 235] on input "Select an option" at bounding box center [198, 233] width 8 height 8
click at [0, 167] on app-assessment-container "السابق Development Assessment التالي من المجموعة التالية اختر إجابة واحدة ( تصف…" at bounding box center [287, 128] width 574 height 352
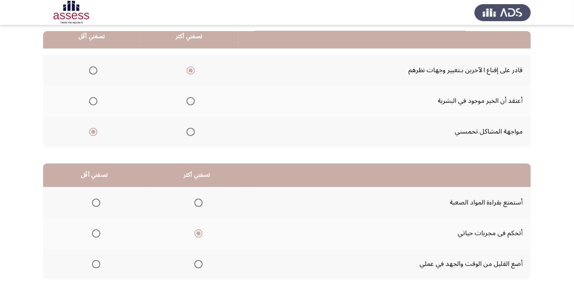
click at [0, 173] on app-assessment-container "السابق Development Assessment التالي من المجموعة التالية اختر إجابة واحدة ( تصف…" at bounding box center [287, 128] width 574 height 352
click at [96, 263] on span "Select an option" at bounding box center [96, 264] width 8 height 8
click at [96, 263] on input "Select an option" at bounding box center [96, 264] width 8 height 8
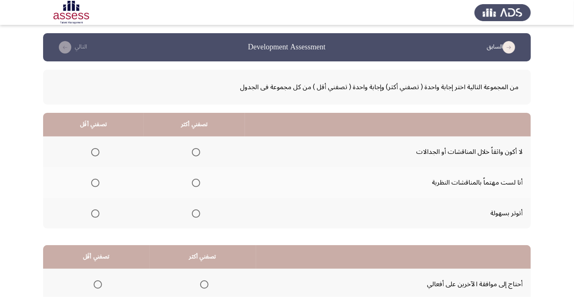
click at [0, 167] on app-assessment-container "السابق Development Assessment التالي من المجموعة التالية اختر إجابة واحدة ( تصف…" at bounding box center [287, 209] width 574 height 352
click at [95, 152] on span "Select an option" at bounding box center [95, 152] width 0 height 0
click at [94, 152] on input "Select an option" at bounding box center [95, 152] width 8 height 8
click at [194, 182] on span "Select an option" at bounding box center [196, 183] width 8 height 8
click at [194, 182] on input "Select an option" at bounding box center [196, 183] width 8 height 8
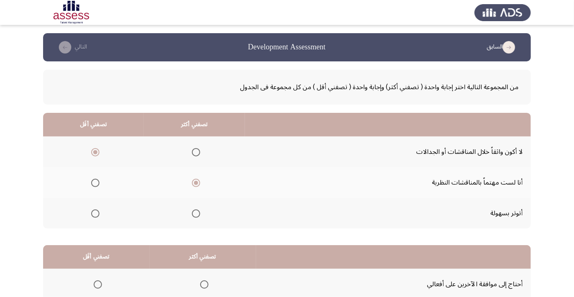
click at [6, 184] on app-assessment-container "السابق Development Assessment التالي من المجموعة التالية اختر إجابة واحدة ( تصف…" at bounding box center [287, 209] width 574 height 352
click at [0, 161] on app-assessment-container "السابق Development Assessment التالي من المجموعة التالية اختر إجابة واحدة ( تصف…" at bounding box center [287, 209] width 574 height 352
click at [45, 168] on th at bounding box center [93, 182] width 101 height 31
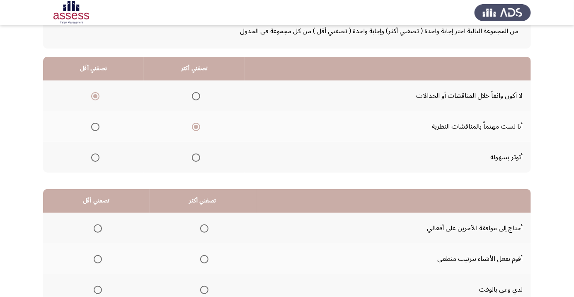
scroll to position [56, 0]
click at [203, 289] on span "Select an option" at bounding box center [204, 290] width 8 height 8
click at [203, 289] on input "Select an option" at bounding box center [204, 290] width 8 height 8
click at [98, 256] on span "Select an option" at bounding box center [98, 259] width 8 height 8
click at [98, 256] on input "Select an option" at bounding box center [98, 259] width 8 height 8
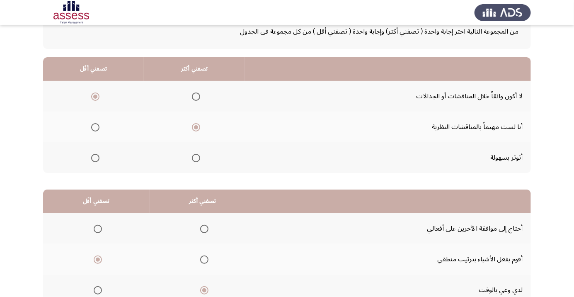
click at [203, 259] on span "Select an option" at bounding box center [204, 259] width 8 height 8
click at [203, 259] on input "Select an option" at bounding box center [204, 259] width 8 height 8
click at [99, 292] on span "Select an option" at bounding box center [98, 290] width 8 height 8
click at [99, 292] on input "Select an option" at bounding box center [98, 290] width 8 height 8
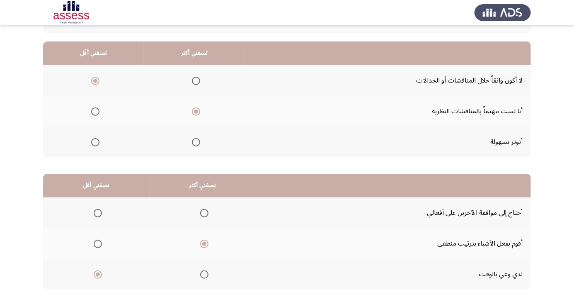
scroll to position [82, 0]
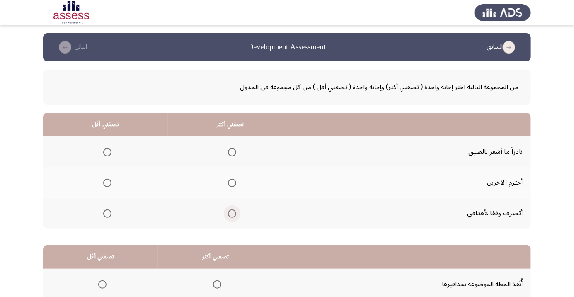
click at [233, 212] on span "Select an option" at bounding box center [232, 213] width 8 height 8
click at [233, 212] on input "Select an option" at bounding box center [232, 213] width 8 height 8
click at [107, 185] on span "Select an option" at bounding box center [107, 183] width 8 height 8
click at [107, 185] on input "Select an option" at bounding box center [107, 183] width 8 height 8
click at [0, 165] on app-assessment-container "السابق Development Assessment التالي من المجموعة التالية اختر إجابة واحدة ( تصف…" at bounding box center [287, 209] width 574 height 352
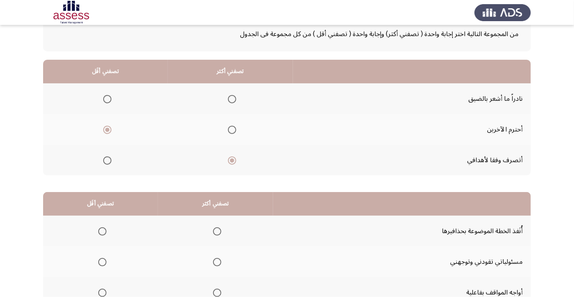
scroll to position [82, 0]
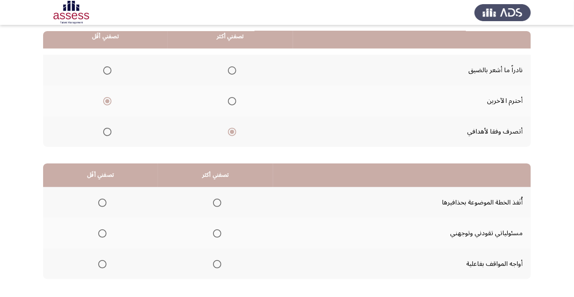
click at [215, 232] on span "Select an option" at bounding box center [217, 233] width 8 height 8
click at [215, 232] on input "Select an option" at bounding box center [217, 233] width 8 height 8
click at [102, 264] on span "Select an option" at bounding box center [102, 264] width 0 height 0
click at [101, 263] on input "Select an option" at bounding box center [102, 264] width 8 height 8
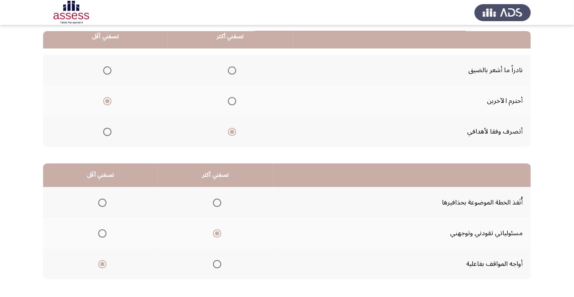
scroll to position [0, 0]
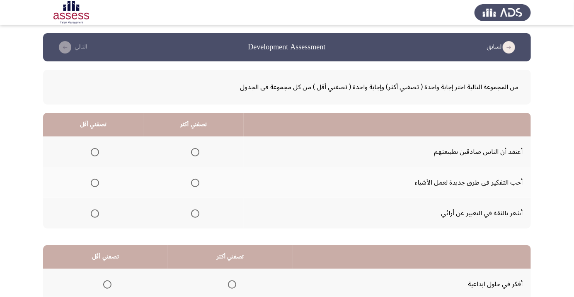
click at [0, 164] on app-assessment-container "السابق Development Assessment التالي من المجموعة التالية اختر إجابة واحدة ( تصف…" at bounding box center [287, 209] width 574 height 352
click at [193, 216] on span "Select an option" at bounding box center [195, 213] width 8 height 8
click at [193, 216] on input "Select an option" at bounding box center [195, 213] width 8 height 8
click at [94, 182] on span "Select an option" at bounding box center [95, 183] width 8 height 8
click at [94, 182] on input "Select an option" at bounding box center [95, 183] width 8 height 8
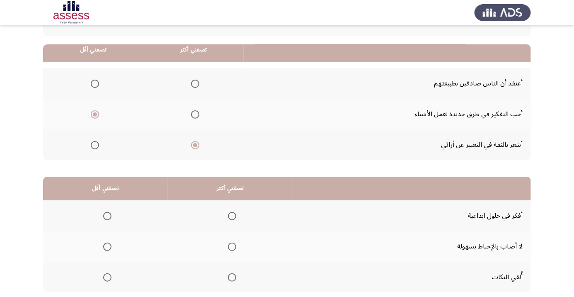
scroll to position [82, 0]
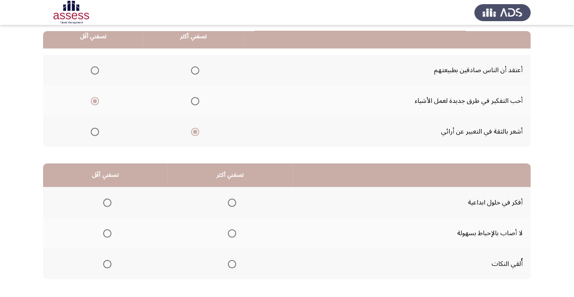
click at [232, 233] on span "Select an option" at bounding box center [232, 233] width 0 height 0
click at [230, 232] on input "Select an option" at bounding box center [232, 233] width 8 height 8
click at [107, 203] on span "Select an option" at bounding box center [107, 203] width 0 height 0
click at [106, 202] on input "Select an option" at bounding box center [107, 203] width 8 height 8
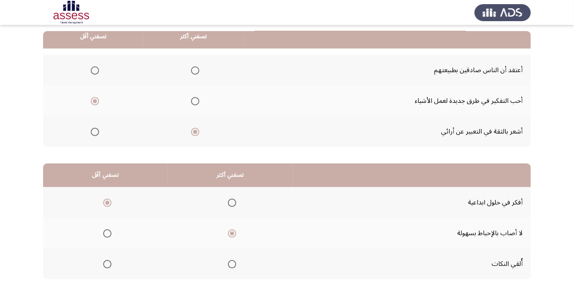
scroll to position [0, 0]
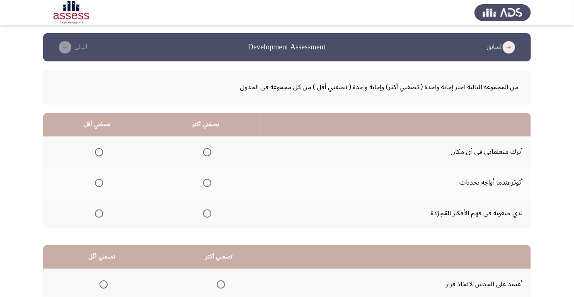
click at [1, 155] on app-assessment-container "السابق Development Assessment التالي من المجموعة التالية اختر إجابة واحدة ( تصف…" at bounding box center [287, 209] width 574 height 352
click at [99, 152] on span "Select an option" at bounding box center [99, 152] width 0 height 0
click at [99, 152] on input "Select an option" at bounding box center [99, 152] width 8 height 8
click at [210, 185] on span "Select an option" at bounding box center [207, 183] width 8 height 8
click at [210, 185] on input "Select an option" at bounding box center [207, 183] width 8 height 8
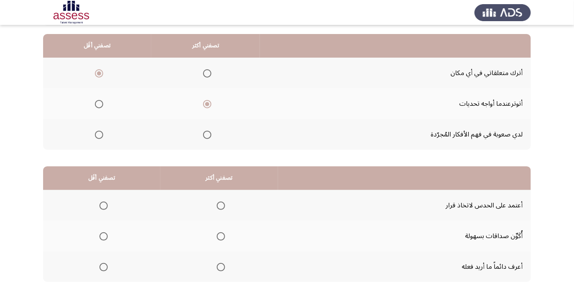
scroll to position [82, 0]
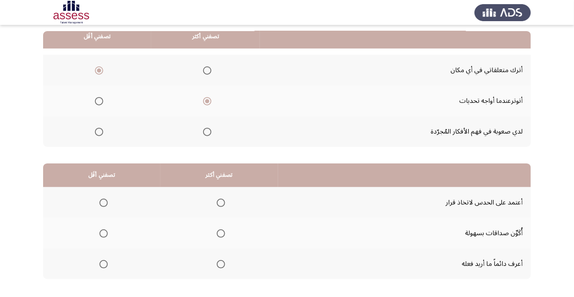
click at [221, 264] on span "Select an option" at bounding box center [221, 264] width 0 height 0
click at [220, 263] on input "Select an option" at bounding box center [221, 264] width 8 height 8
click at [104, 233] on span "Select an option" at bounding box center [104, 233] width 0 height 0
click at [103, 232] on input "Select an option" at bounding box center [103, 233] width 8 height 8
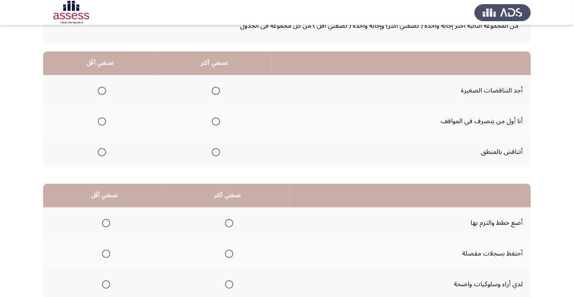
scroll to position [61, 0]
click at [216, 123] on span "Select an option" at bounding box center [216, 121] width 8 height 8
click at [216, 123] on input "Select an option" at bounding box center [216, 121] width 8 height 8
click at [101, 151] on span "Select an option" at bounding box center [102, 152] width 8 height 8
click at [101, 151] on input "Select an option" at bounding box center [102, 152] width 8 height 8
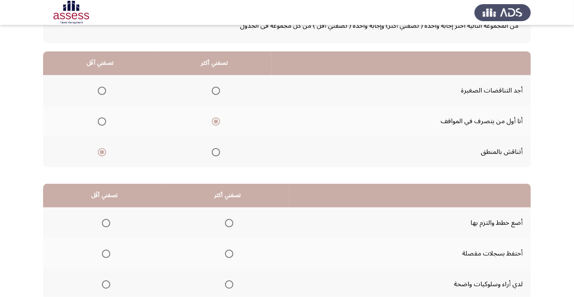
scroll to position [57, 0]
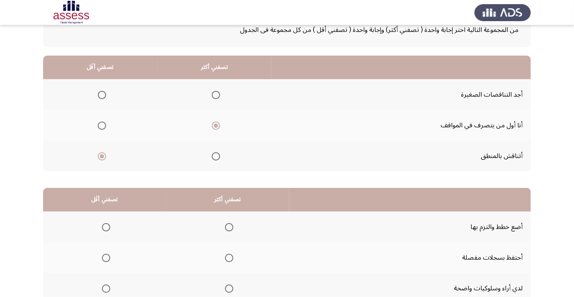
click at [216, 156] on span "Select an option" at bounding box center [216, 156] width 0 height 0
click at [215, 155] on input "Select an option" at bounding box center [216, 156] width 8 height 8
click at [101, 125] on span "Select an option" at bounding box center [102, 125] width 8 height 8
click at [101, 125] on input "Select an option" at bounding box center [102, 125] width 8 height 8
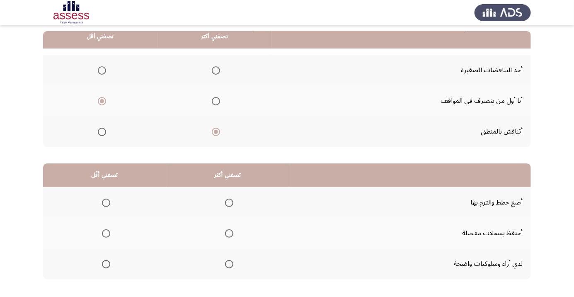
click at [231, 202] on span "Select an option" at bounding box center [229, 203] width 8 height 8
click at [231, 202] on input "Select an option" at bounding box center [229, 203] width 8 height 8
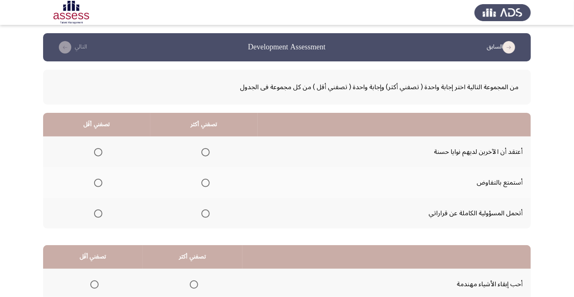
click at [216, 209] on th at bounding box center [203, 213] width 107 height 31
click at [215, 177] on th at bounding box center [203, 182] width 107 height 31
click at [206, 183] on span "Select an option" at bounding box center [206, 183] width 0 height 0
click at [205, 182] on input "Select an option" at bounding box center [205, 183] width 8 height 8
click at [94, 217] on span "Select an option" at bounding box center [98, 213] width 8 height 8
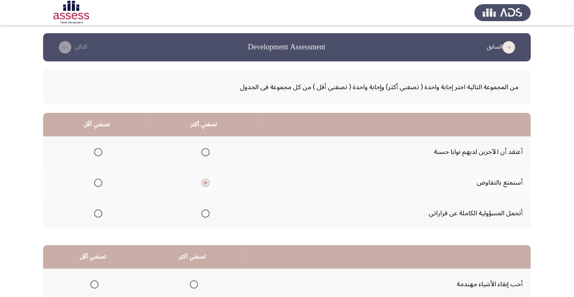
click at [94, 217] on input "Select an option" at bounding box center [98, 213] width 8 height 8
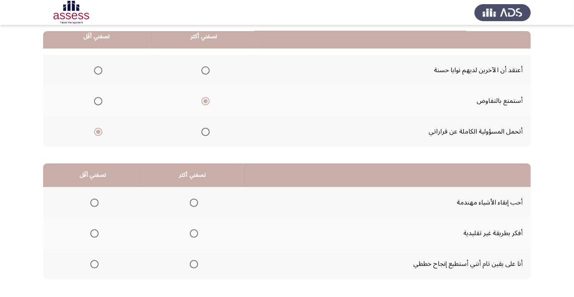
click at [194, 203] on span "Select an option" at bounding box center [194, 203] width 0 height 0
click at [192, 202] on input "Select an option" at bounding box center [194, 203] width 8 height 8
click at [96, 267] on span "Select an option" at bounding box center [94, 264] width 8 height 8
click at [96, 267] on input "Select an option" at bounding box center [94, 264] width 8 height 8
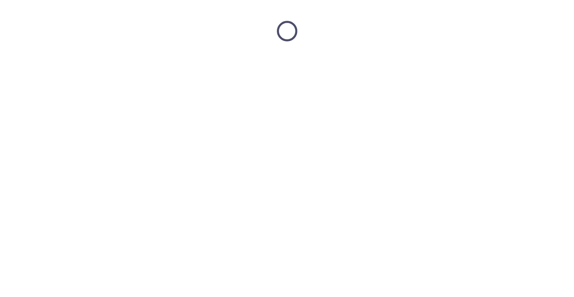
scroll to position [0, 0]
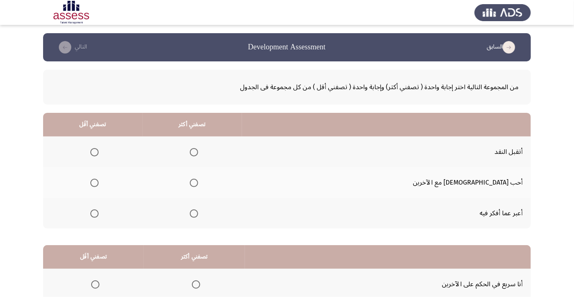
click at [198, 150] on span "Select an option" at bounding box center [194, 152] width 8 height 8
click at [198, 150] on input "Select an option" at bounding box center [194, 152] width 8 height 8
click at [99, 183] on span "Select an option" at bounding box center [94, 183] width 8 height 8
click at [99, 183] on input "Select an option" at bounding box center [94, 183] width 8 height 8
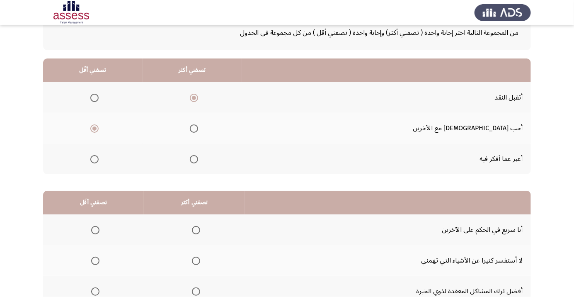
scroll to position [82, 0]
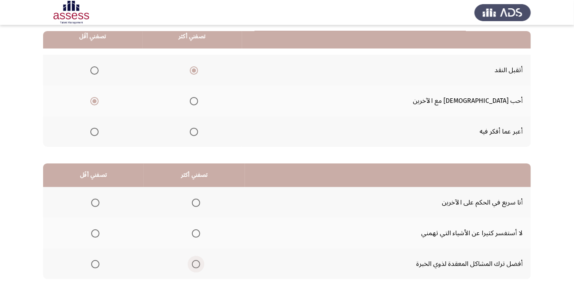
click at [197, 263] on span "Select an option" at bounding box center [196, 264] width 8 height 8
click at [197, 263] on input "Select an option" at bounding box center [196, 264] width 8 height 8
click at [98, 236] on span "Select an option" at bounding box center [95, 233] width 8 height 8
click at [98, 236] on input "Select an option" at bounding box center [95, 233] width 8 height 8
click at [97, 203] on span "Select an option" at bounding box center [95, 203] width 8 height 8
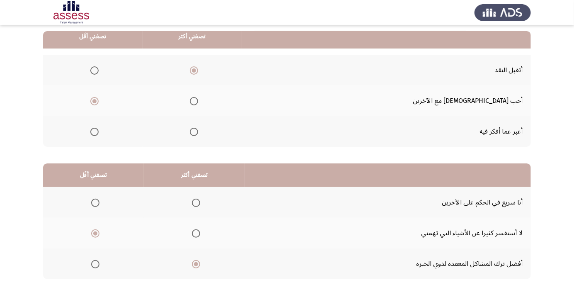
click at [97, 203] on input "Select an option" at bounding box center [95, 203] width 8 height 8
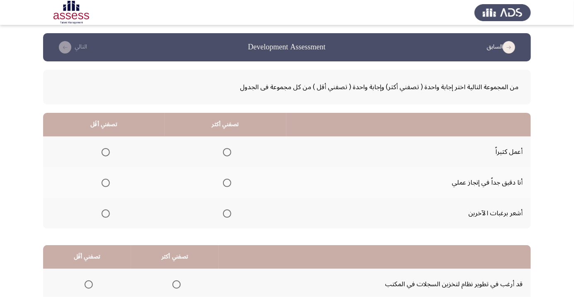
click at [227, 184] on span "Select an option" at bounding box center [227, 183] width 8 height 8
click at [227, 184] on input "Select an option" at bounding box center [227, 183] width 8 height 8
click at [106, 152] on span "Select an option" at bounding box center [106, 152] width 0 height 0
click at [105, 152] on input "Select an option" at bounding box center [106, 152] width 8 height 8
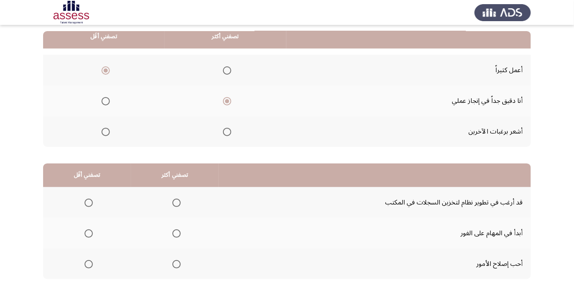
click at [177, 233] on span "Select an option" at bounding box center [177, 233] width 0 height 0
click at [174, 232] on input "Select an option" at bounding box center [176, 233] width 8 height 8
click at [90, 265] on span "Select an option" at bounding box center [89, 264] width 8 height 8
click at [90, 265] on input "Select an option" at bounding box center [89, 264] width 8 height 8
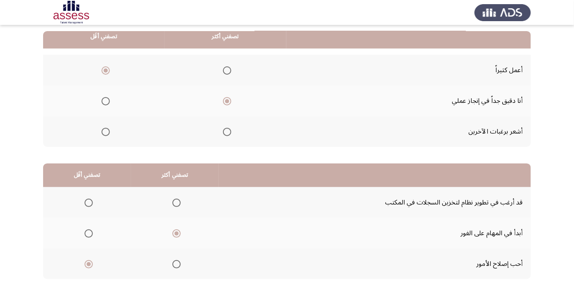
scroll to position [0, 0]
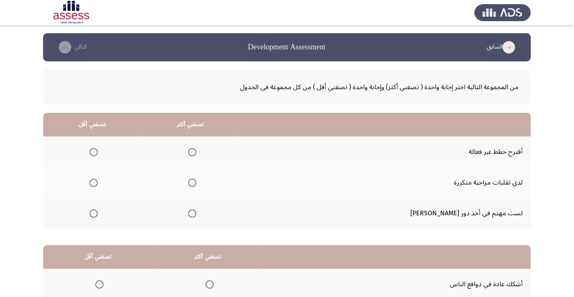
click at [196, 182] on span "Select an option" at bounding box center [192, 183] width 8 height 8
click at [196, 182] on input "Select an option" at bounding box center [192, 183] width 8 height 8
click at [98, 216] on span "Select an option" at bounding box center [94, 213] width 8 height 8
click at [98, 216] on input "Select an option" at bounding box center [94, 213] width 8 height 8
click at [98, 212] on span "Select an option" at bounding box center [94, 213] width 8 height 8
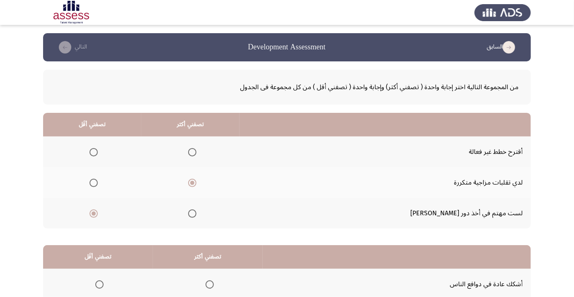
click at [98, 212] on input "Select an option" at bounding box center [94, 213] width 8 height 8
click at [94, 152] on span "Select an option" at bounding box center [94, 152] width 0 height 0
click at [98, 152] on input "Select an option" at bounding box center [94, 152] width 8 height 8
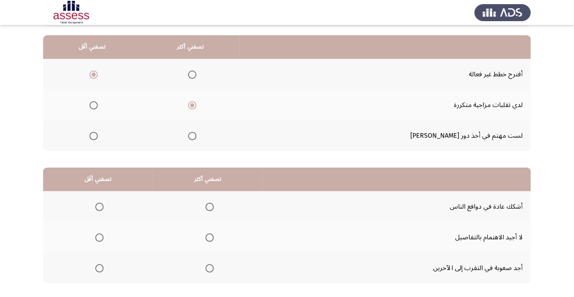
scroll to position [82, 0]
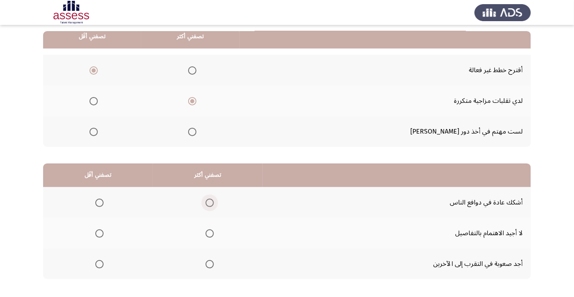
click at [211, 203] on span "Select an option" at bounding box center [210, 203] width 8 height 8
click at [211, 203] on input "Select an option" at bounding box center [210, 203] width 8 height 8
click at [210, 233] on span "Select an option" at bounding box center [210, 233] width 8 height 8
click at [210, 233] on input "Select an option" at bounding box center [210, 233] width 8 height 8
click at [99, 203] on span "Select an option" at bounding box center [99, 203] width 0 height 0
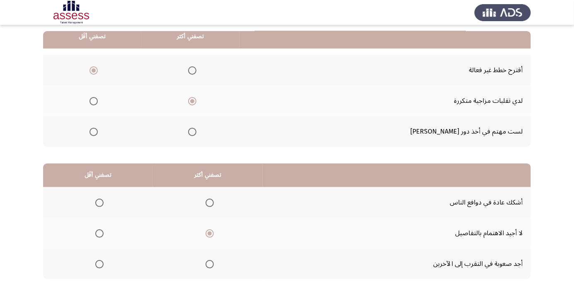
click at [99, 202] on input "Select an option" at bounding box center [99, 203] width 8 height 8
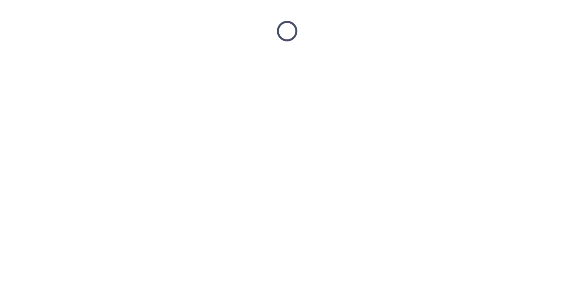
scroll to position [0, 0]
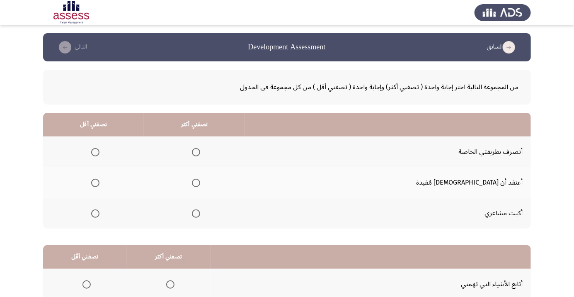
click at [200, 151] on span "Select an option" at bounding box center [196, 152] width 8 height 8
click at [200, 151] on input "Select an option" at bounding box center [196, 152] width 8 height 8
click at [99, 182] on span "Select an option" at bounding box center [95, 183] width 8 height 8
click at [99, 182] on input "Select an option" at bounding box center [95, 183] width 8 height 8
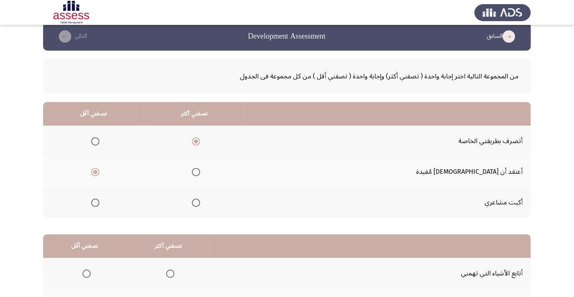
scroll to position [82, 0]
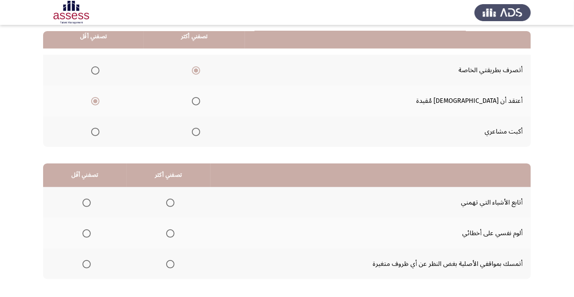
click at [170, 233] on span "Select an option" at bounding box center [170, 233] width 0 height 0
click at [169, 232] on input "Select an option" at bounding box center [170, 233] width 8 height 8
click at [95, 270] on th at bounding box center [85, 263] width 84 height 31
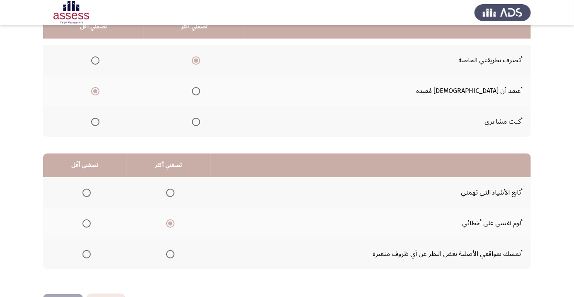
scroll to position [107, 0]
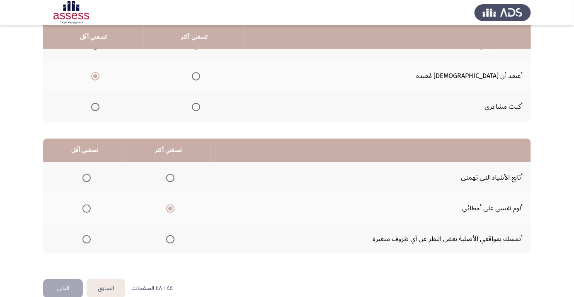
click at [99, 244] on th at bounding box center [85, 238] width 84 height 31
click at [87, 239] on span "Select an option" at bounding box center [87, 239] width 0 height 0
click at [86, 238] on input "Select an option" at bounding box center [86, 239] width 8 height 8
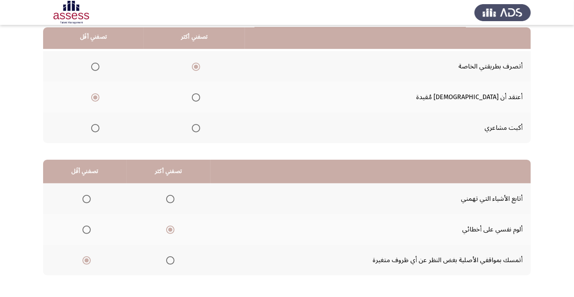
scroll to position [82, 0]
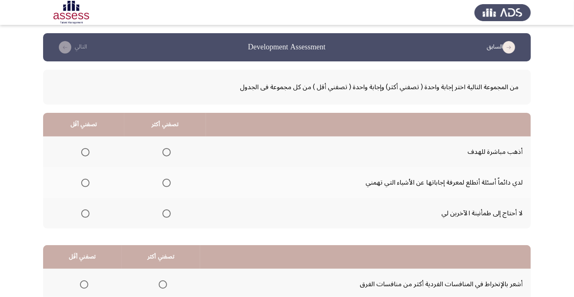
click at [169, 150] on span "Select an option" at bounding box center [166, 152] width 8 height 8
click at [169, 150] on input "Select an option" at bounding box center [166, 152] width 8 height 8
click at [85, 183] on span "Select an option" at bounding box center [85, 183] width 0 height 0
click at [85, 182] on input "Select an option" at bounding box center [85, 183] width 8 height 8
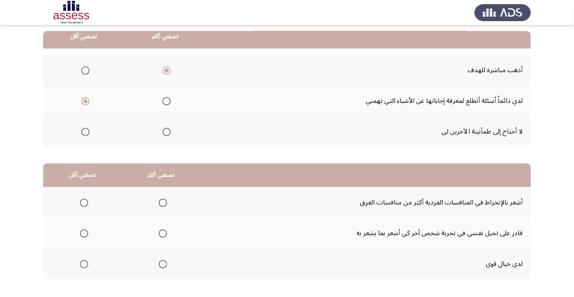
click at [162, 233] on span "Select an option" at bounding box center [162, 233] width 0 height 0
click at [161, 232] on input "Select an option" at bounding box center [163, 233] width 8 height 8
click at [84, 264] on span "Select an option" at bounding box center [84, 264] width 0 height 0
click at [83, 263] on input "Select an option" at bounding box center [84, 264] width 8 height 8
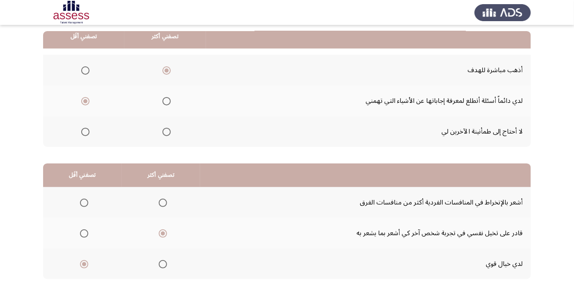
scroll to position [0, 0]
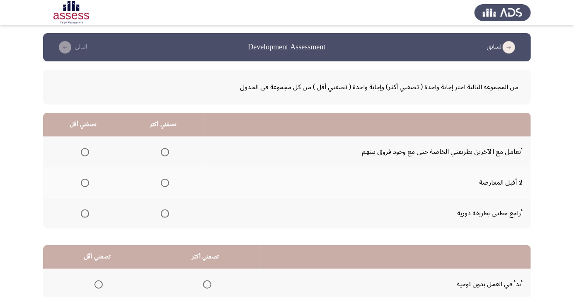
click at [167, 215] on span "Select an option" at bounding box center [165, 213] width 8 height 8
click at [167, 215] on input "Select an option" at bounding box center [165, 213] width 8 height 8
click at [87, 153] on span "Select an option" at bounding box center [85, 152] width 8 height 8
click at [87, 153] on input "Select an option" at bounding box center [85, 152] width 8 height 8
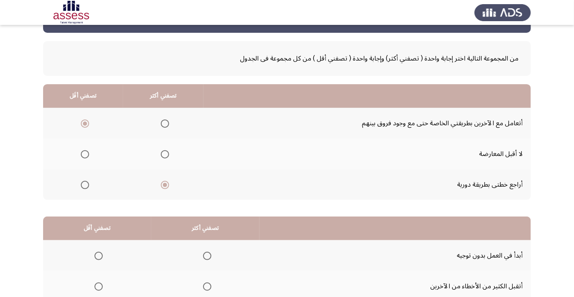
scroll to position [82, 0]
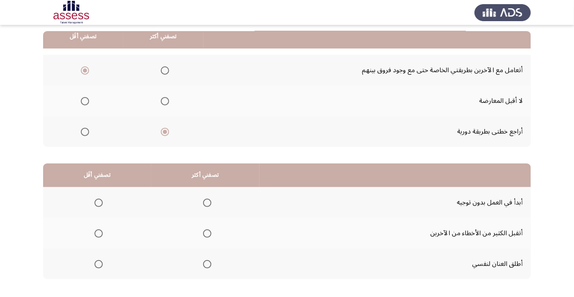
click at [207, 203] on span "Select an option" at bounding box center [207, 203] width 0 height 0
click at [206, 202] on input "Select an option" at bounding box center [207, 203] width 8 height 8
click at [99, 233] on span "Select an option" at bounding box center [99, 233] width 0 height 0
click at [98, 232] on input "Select an option" at bounding box center [98, 233] width 8 height 8
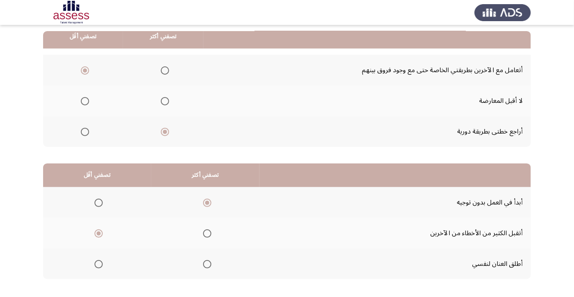
scroll to position [0, 0]
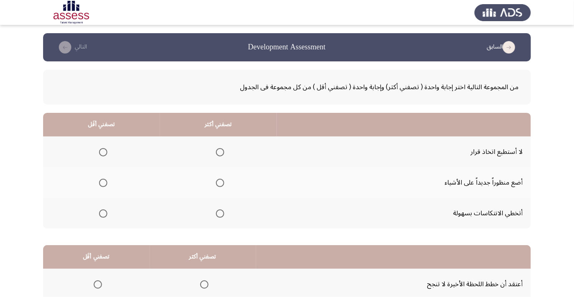
click at [103, 213] on span "Select an option" at bounding box center [103, 213] width 0 height 0
click at [102, 213] on input "Select an option" at bounding box center [103, 213] width 8 height 8
click at [227, 177] on th at bounding box center [218, 182] width 117 height 31
click at [220, 213] on span "Select an option" at bounding box center [220, 213] width 0 height 0
click at [218, 213] on input "Select an option" at bounding box center [220, 213] width 8 height 8
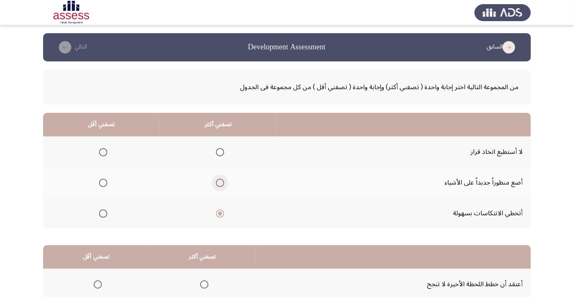
click at [220, 183] on span "Select an option" at bounding box center [220, 183] width 0 height 0
click at [218, 182] on input "Select an option" at bounding box center [220, 183] width 8 height 8
click at [220, 213] on span "Select an option" at bounding box center [220, 213] width 0 height 0
click at [218, 213] on input "Select an option" at bounding box center [220, 213] width 8 height 8
click at [221, 184] on span "Select an option" at bounding box center [220, 183] width 8 height 8
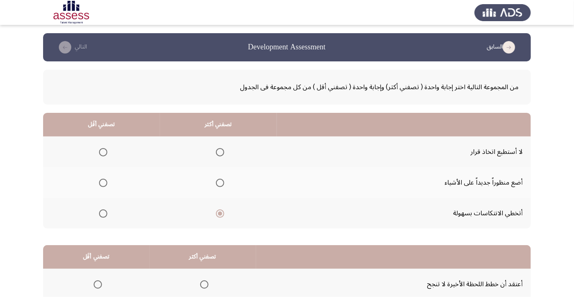
click at [221, 184] on input "Select an option" at bounding box center [220, 183] width 8 height 8
click at [220, 214] on span "Select an option" at bounding box center [220, 213] width 8 height 8
click at [220, 214] on input "Select an option" at bounding box center [220, 213] width 8 height 8
click at [104, 186] on span "Select an option" at bounding box center [103, 183] width 8 height 8
click at [104, 186] on input "Select an option" at bounding box center [103, 183] width 8 height 8
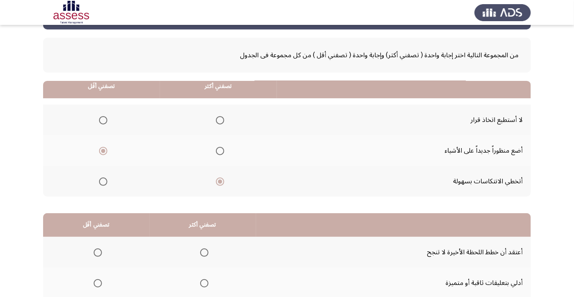
scroll to position [82, 0]
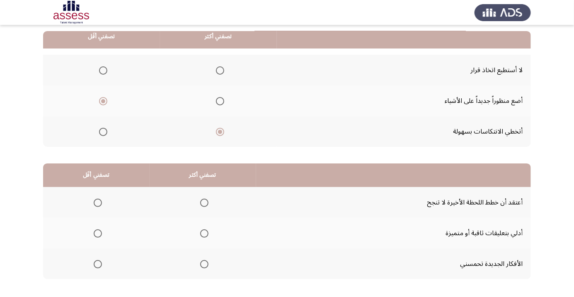
click at [204, 233] on span "Select an option" at bounding box center [204, 233] width 0 height 0
click at [202, 232] on input "Select an option" at bounding box center [204, 233] width 8 height 8
click at [97, 266] on span "Select an option" at bounding box center [98, 264] width 8 height 8
click at [97, 266] on input "Select an option" at bounding box center [98, 264] width 8 height 8
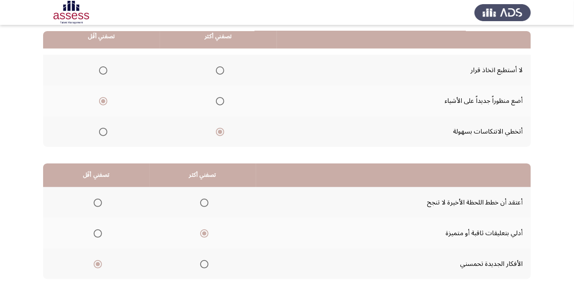
scroll to position [0, 0]
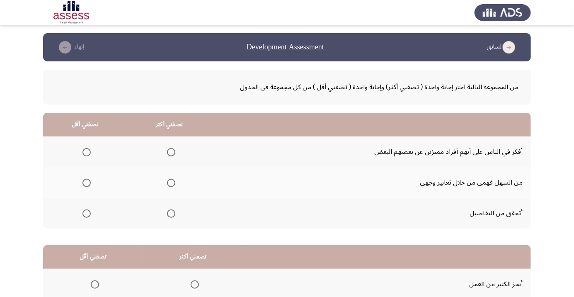
click at [171, 183] on span "Select an option" at bounding box center [171, 183] width 0 height 0
click at [170, 182] on input "Select an option" at bounding box center [171, 183] width 8 height 8
click at [90, 149] on span "Select an option" at bounding box center [86, 152] width 8 height 8
click at [90, 149] on input "Select an option" at bounding box center [86, 152] width 8 height 8
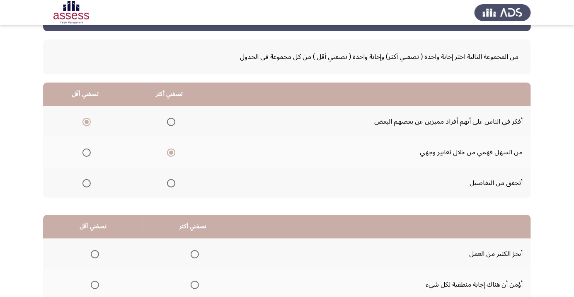
scroll to position [82, 0]
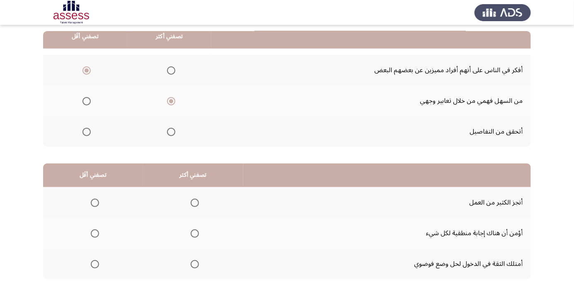
click at [195, 233] on span "Select an option" at bounding box center [195, 233] width 0 height 0
click at [193, 232] on input "Select an option" at bounding box center [195, 233] width 8 height 8
click at [95, 206] on span "Select an option" at bounding box center [95, 203] width 8 height 8
click at [95, 206] on input "Select an option" at bounding box center [95, 203] width 8 height 8
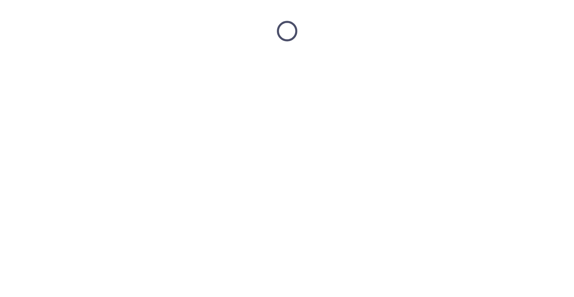
scroll to position [0, 0]
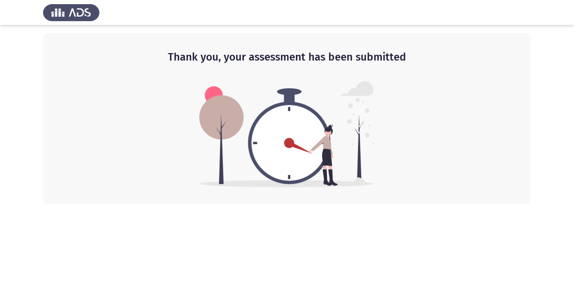
click at [572, 204] on html "Thank you, your assessment has been submitted" at bounding box center [287, 102] width 574 height 204
